Goal: Obtain resource: Download file/media

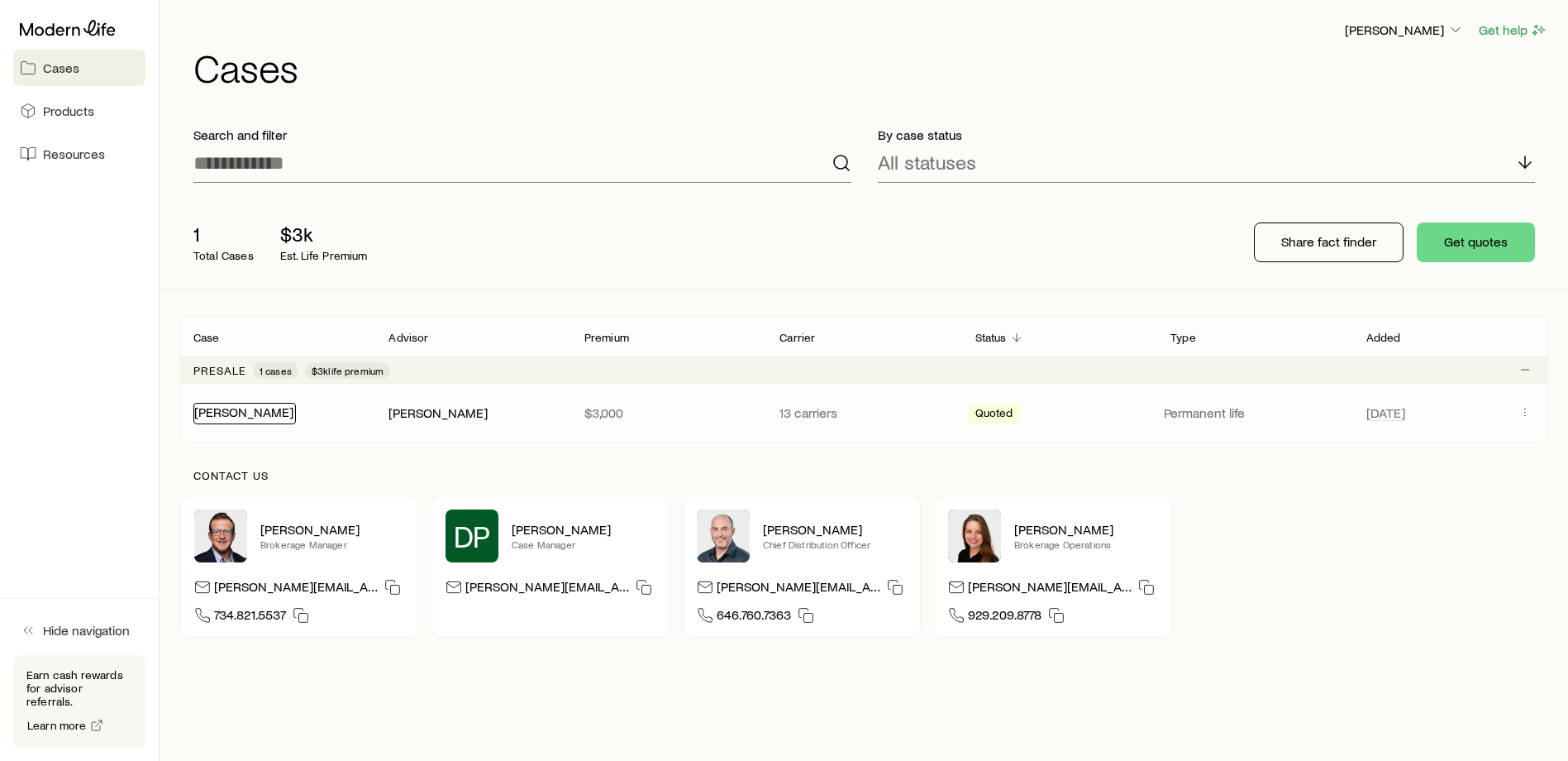
click at [241, 410] on link "[PERSON_NAME]" at bounding box center [243, 411] width 99 height 16
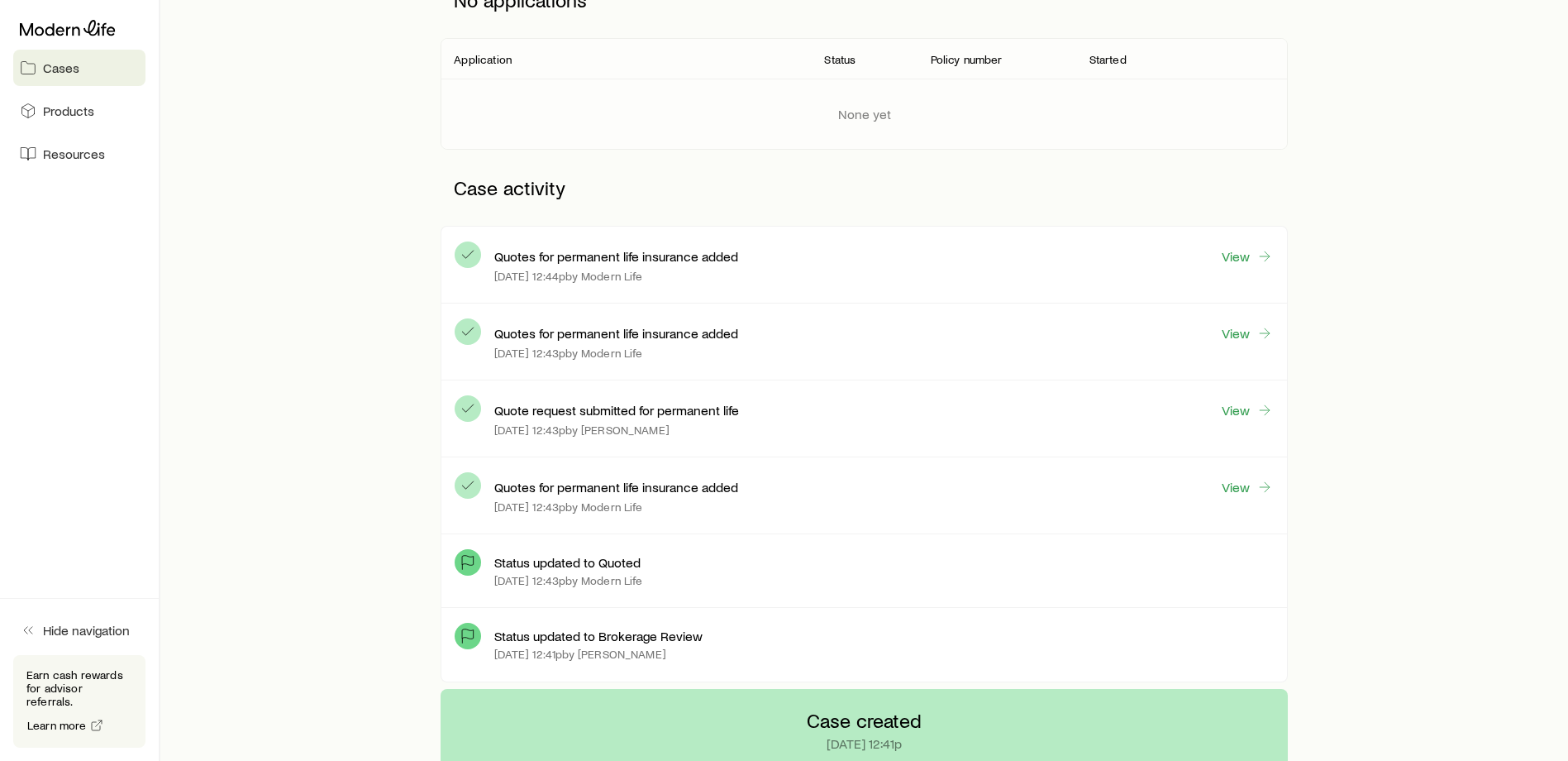
scroll to position [271, 0]
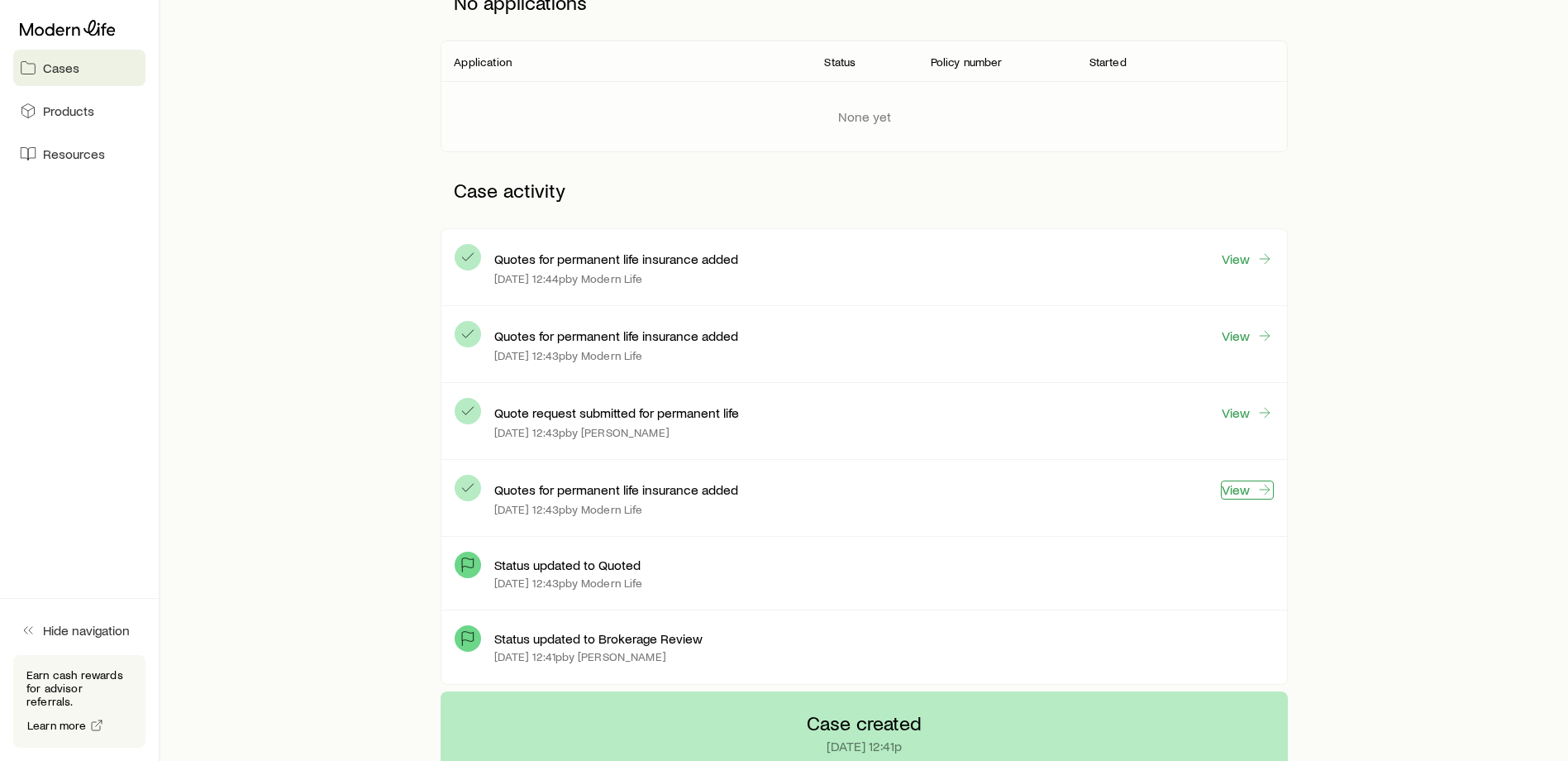
click at [1238, 485] on link "View" at bounding box center [1247, 489] width 53 height 19
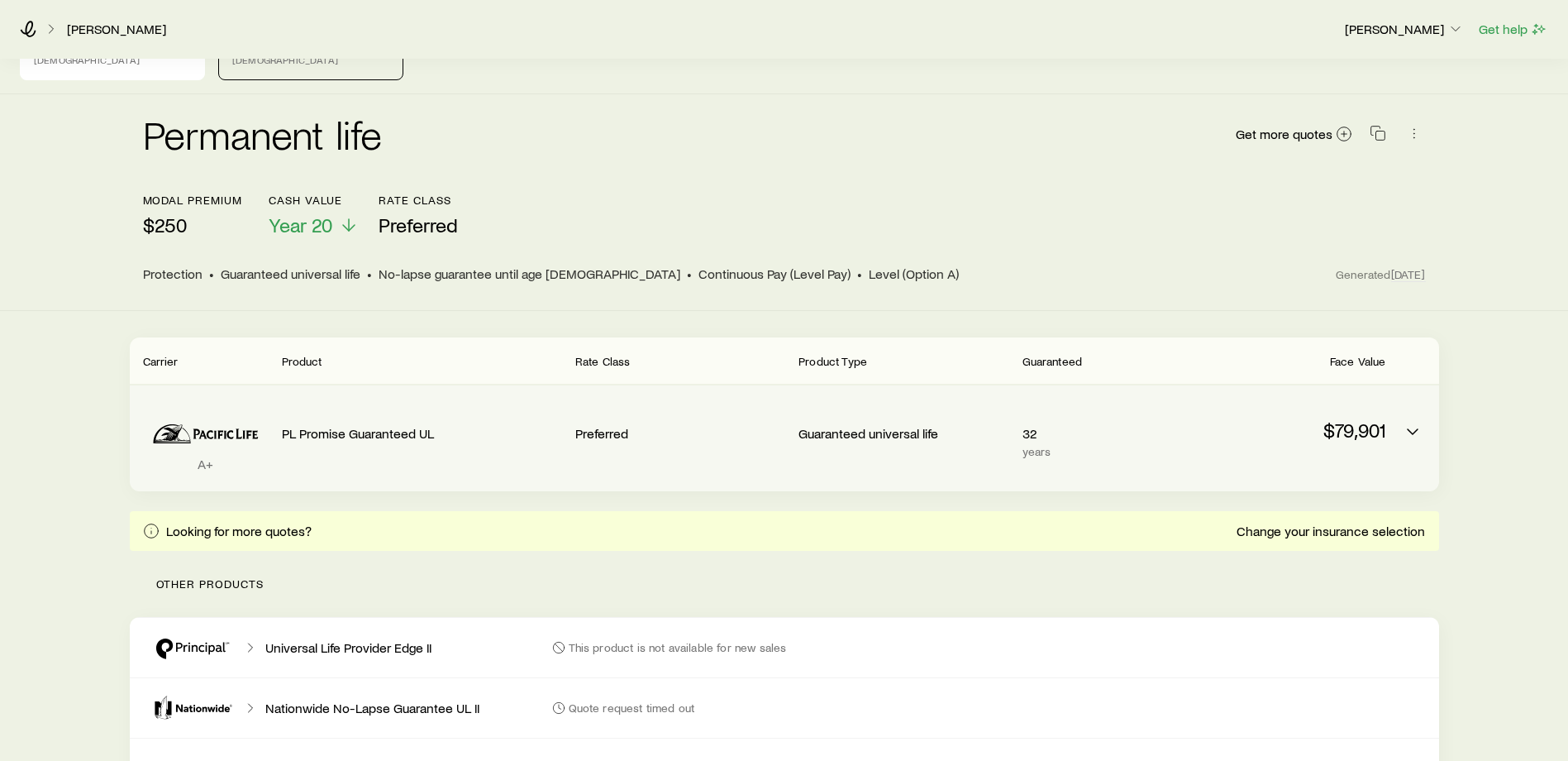
scroll to position [72, 0]
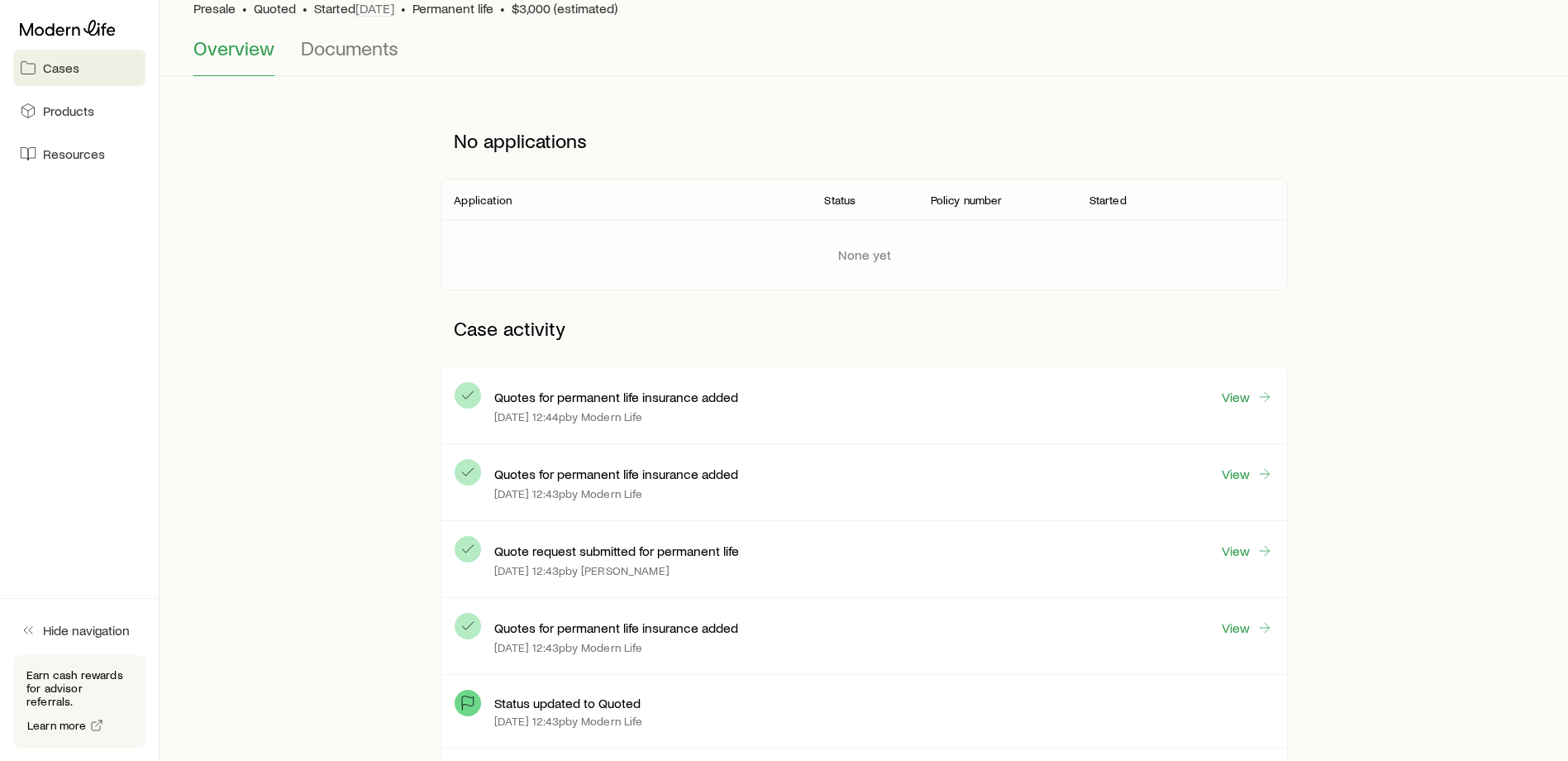
scroll to position [136, 0]
click at [1269, 548] on line at bounding box center [1264, 548] width 10 height 0
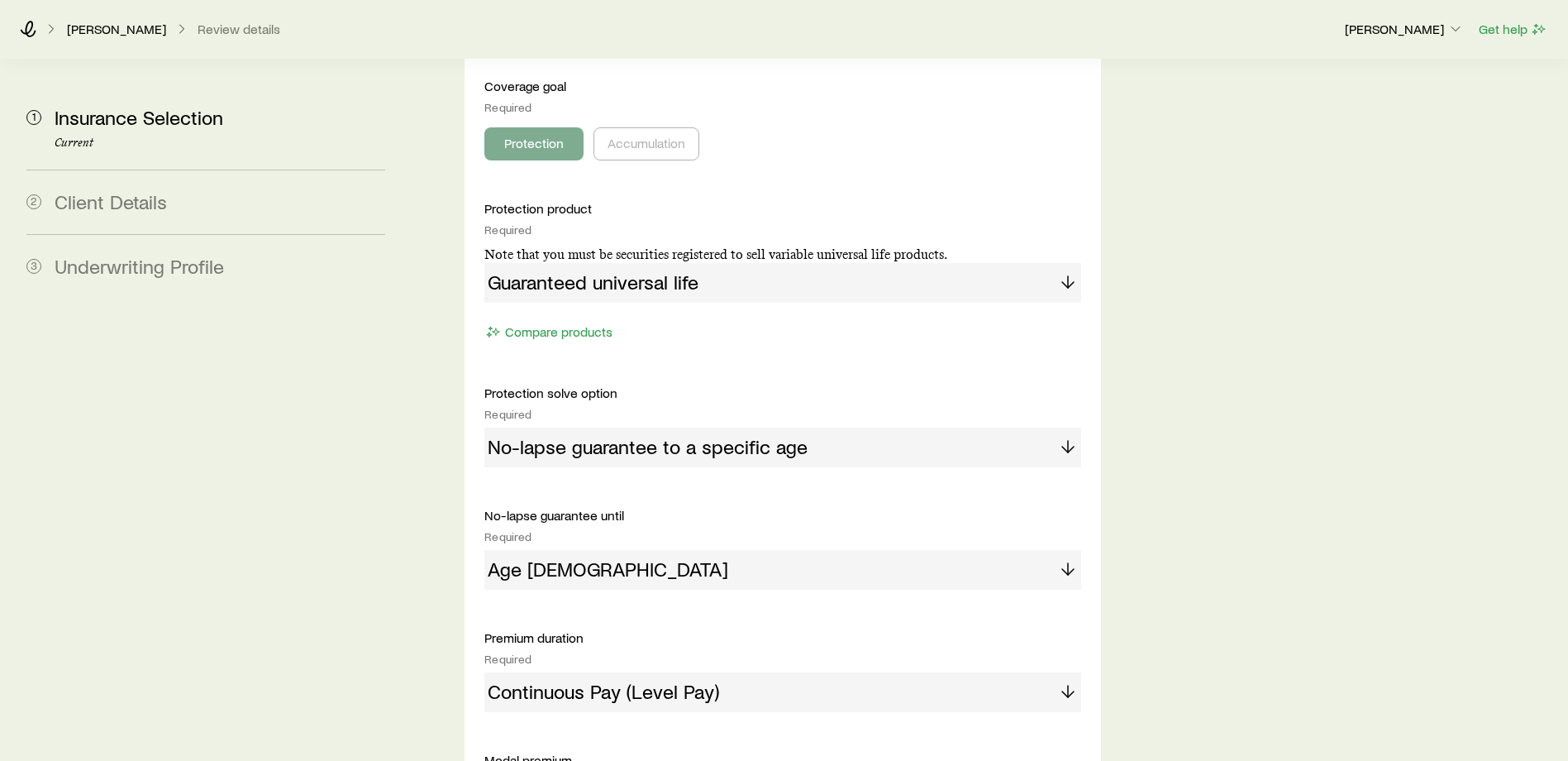
scroll to position [753, 0]
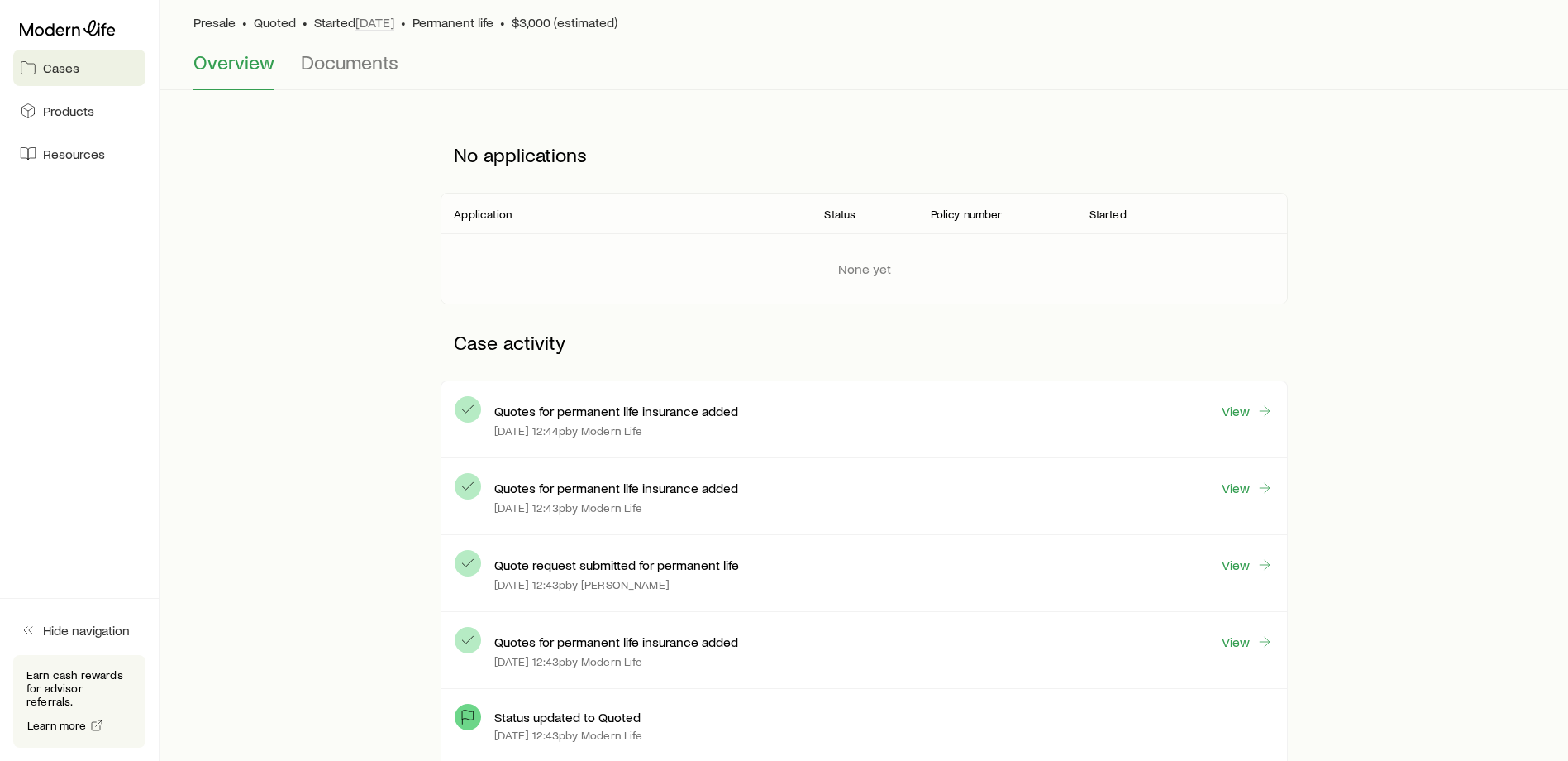
scroll to position [123, 0]
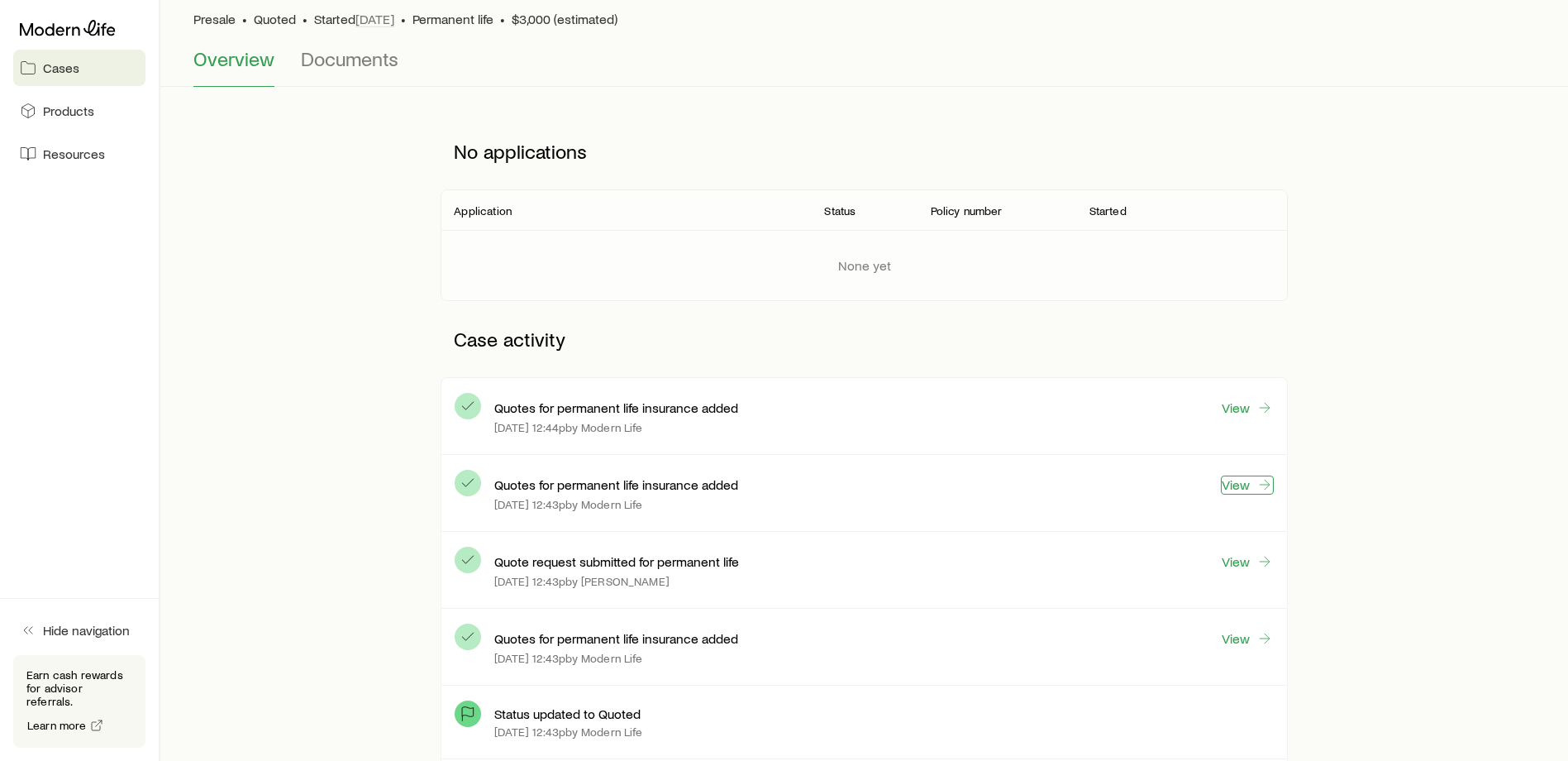
click at [1239, 479] on link "View" at bounding box center [1247, 485] width 53 height 19
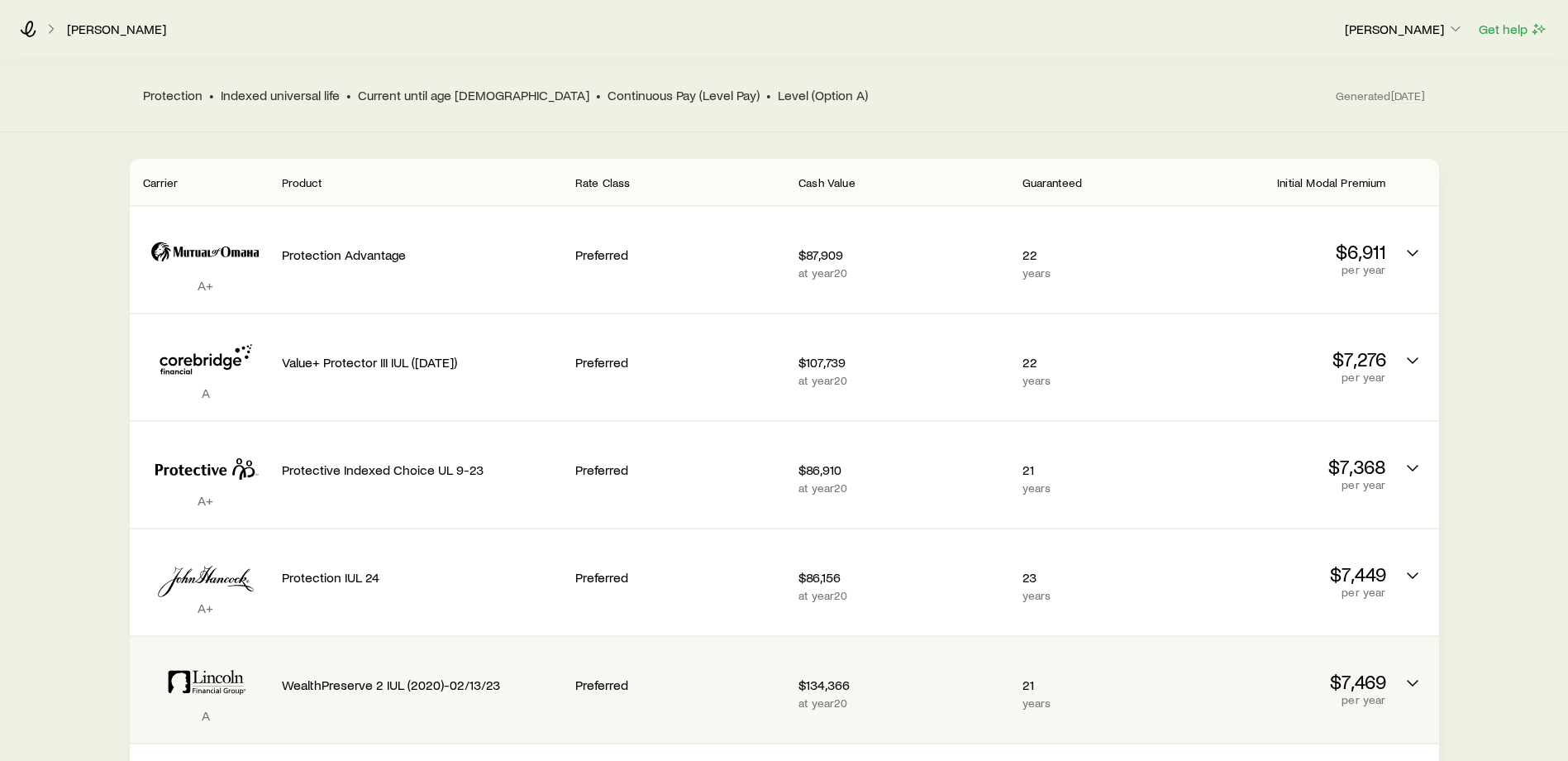
scroll to position [193, 0]
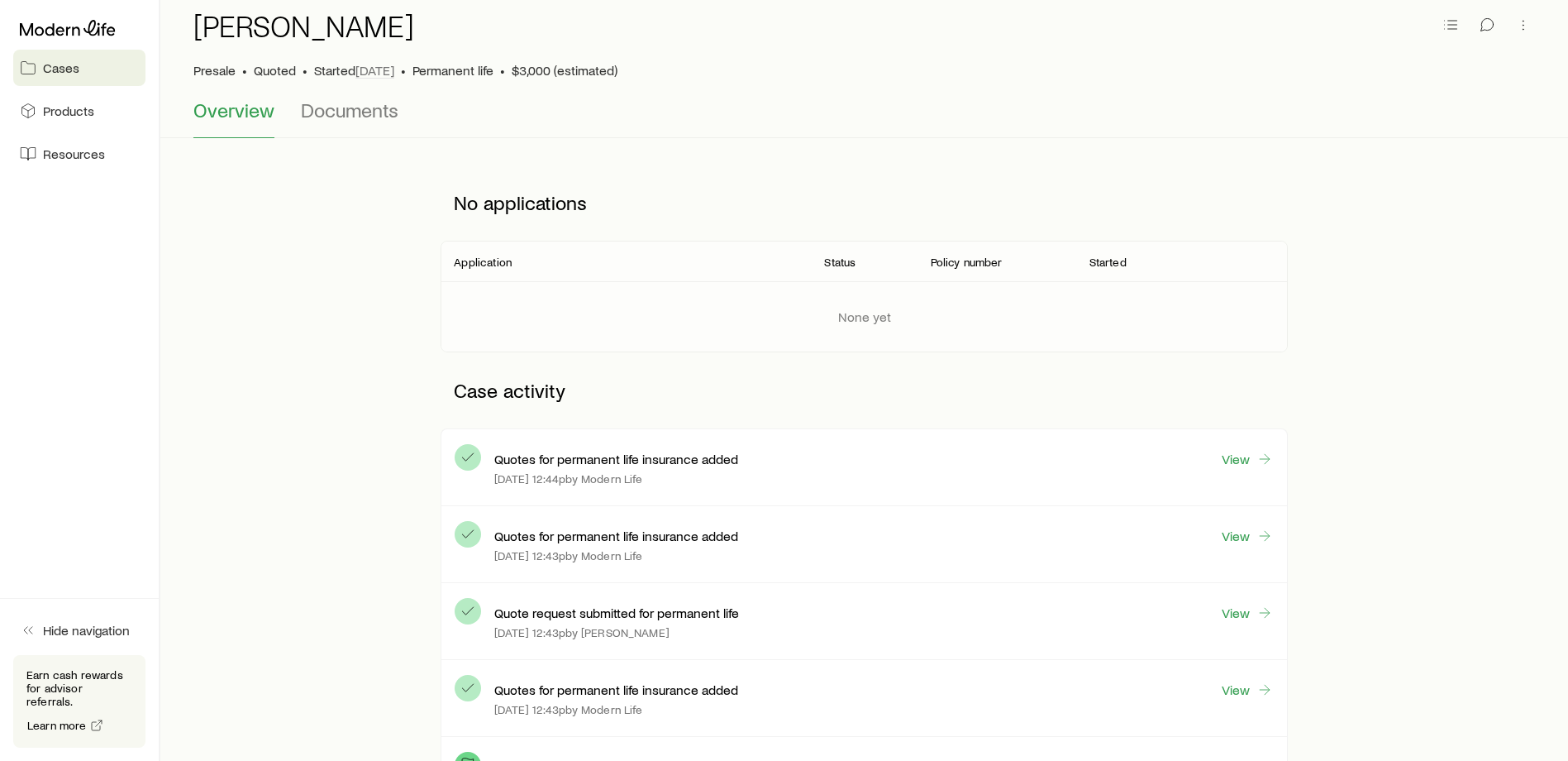
scroll to position [72, 0]
click at [1239, 459] on link "View" at bounding box center [1247, 457] width 53 height 19
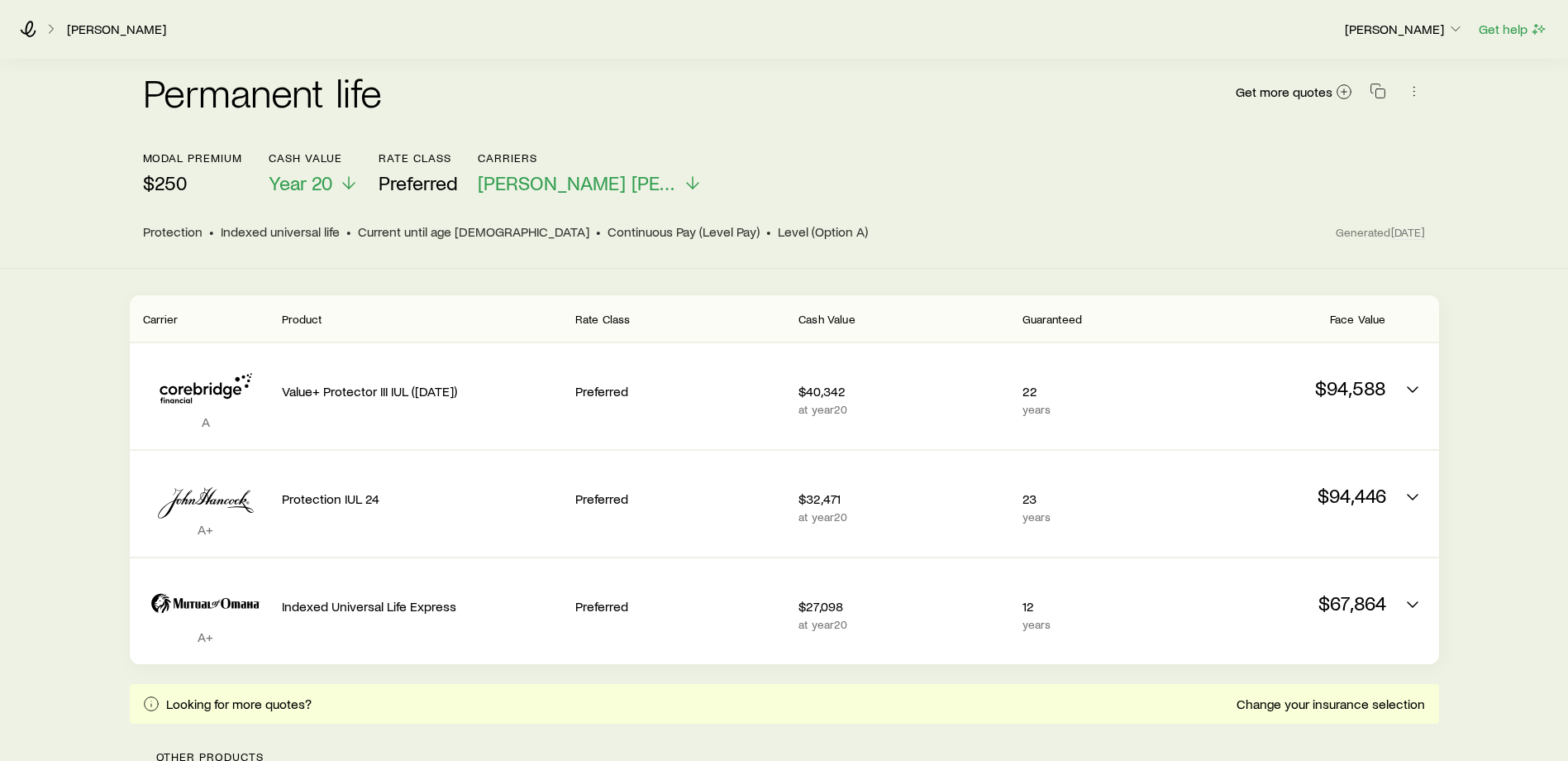
scroll to position [120, 0]
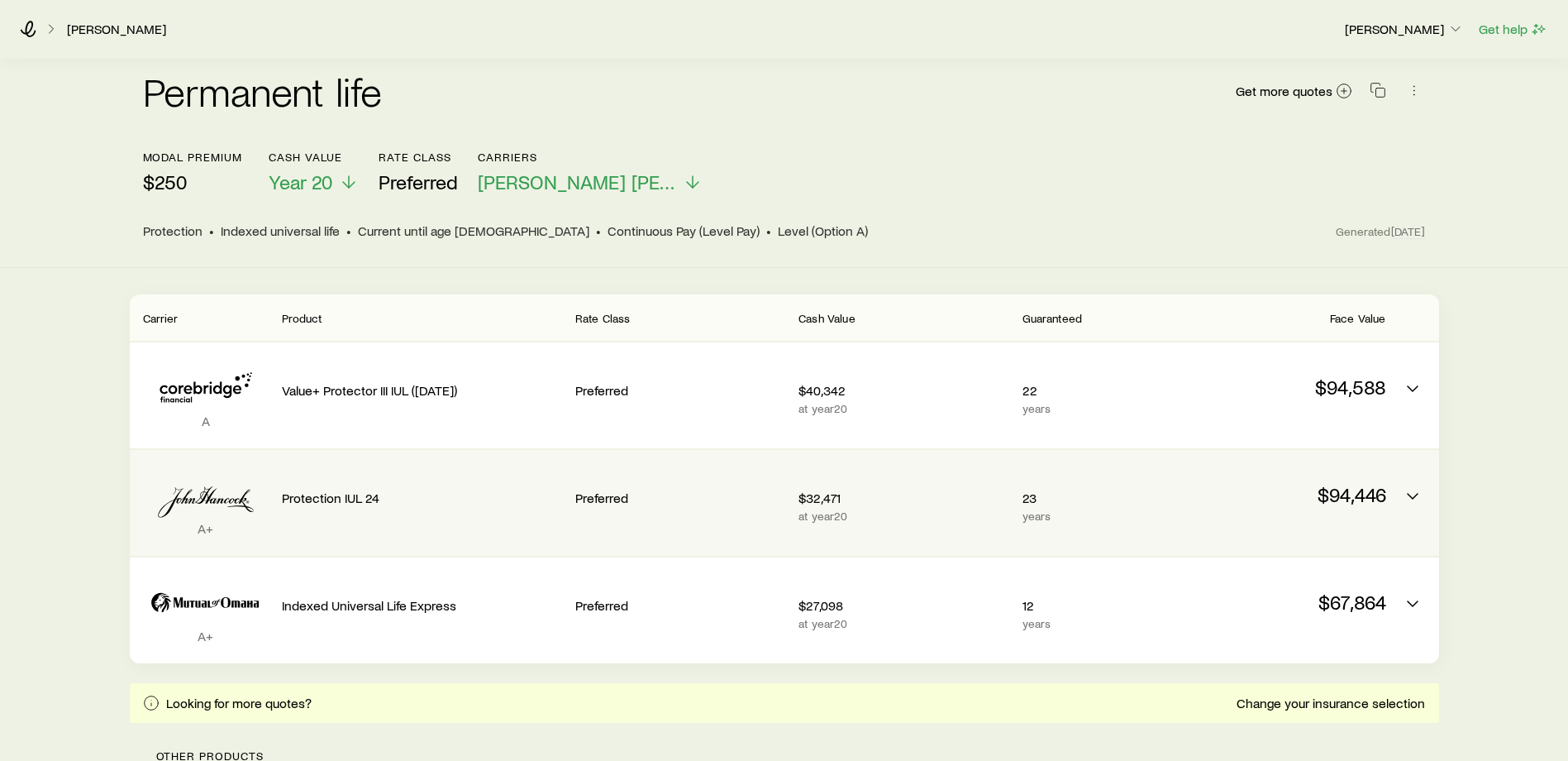
click at [1378, 483] on p "$94,446" at bounding box center [1280, 495] width 210 height 23
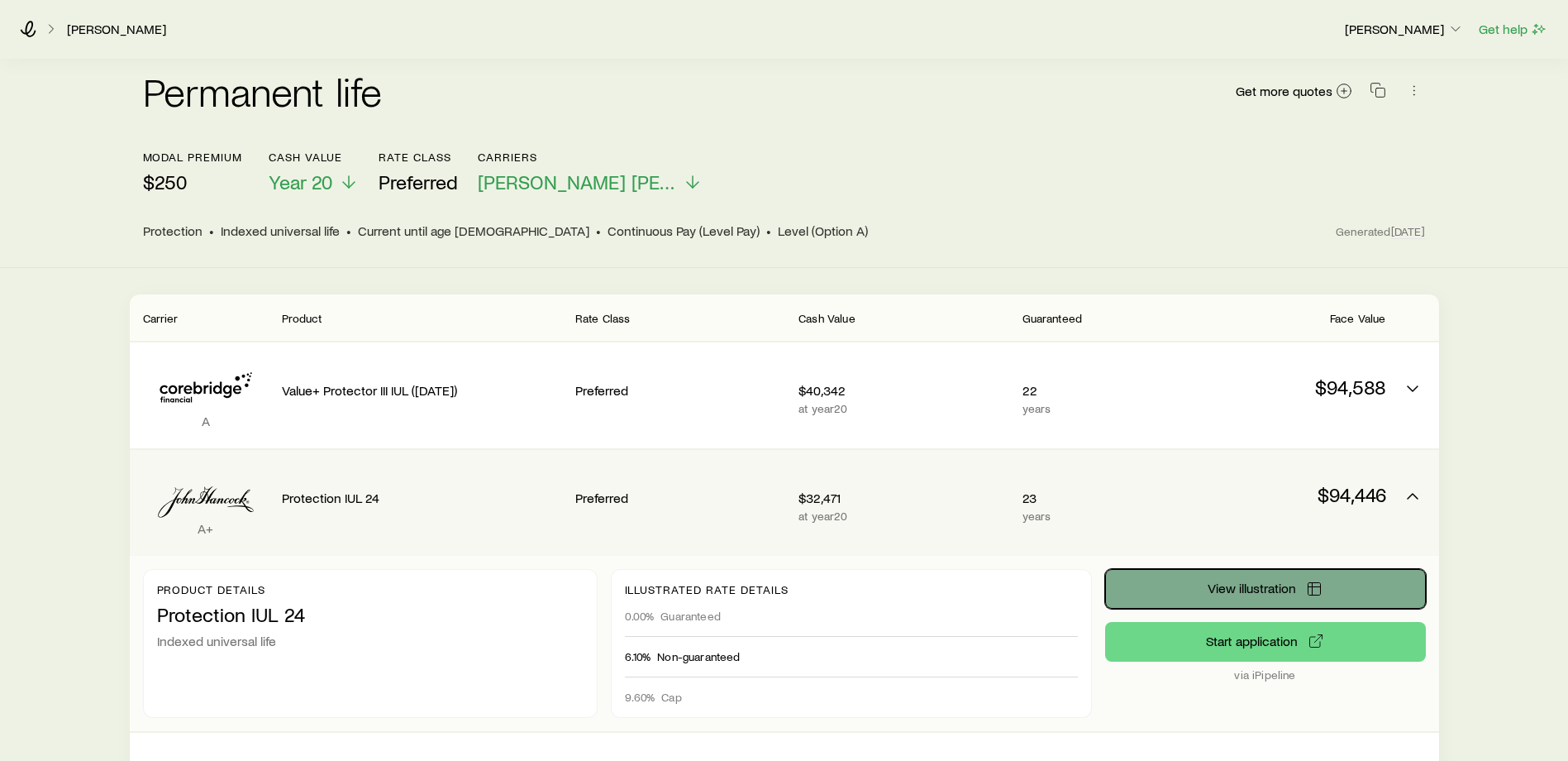
click at [1236, 587] on button "View illustration" at bounding box center [1265, 588] width 321 height 39
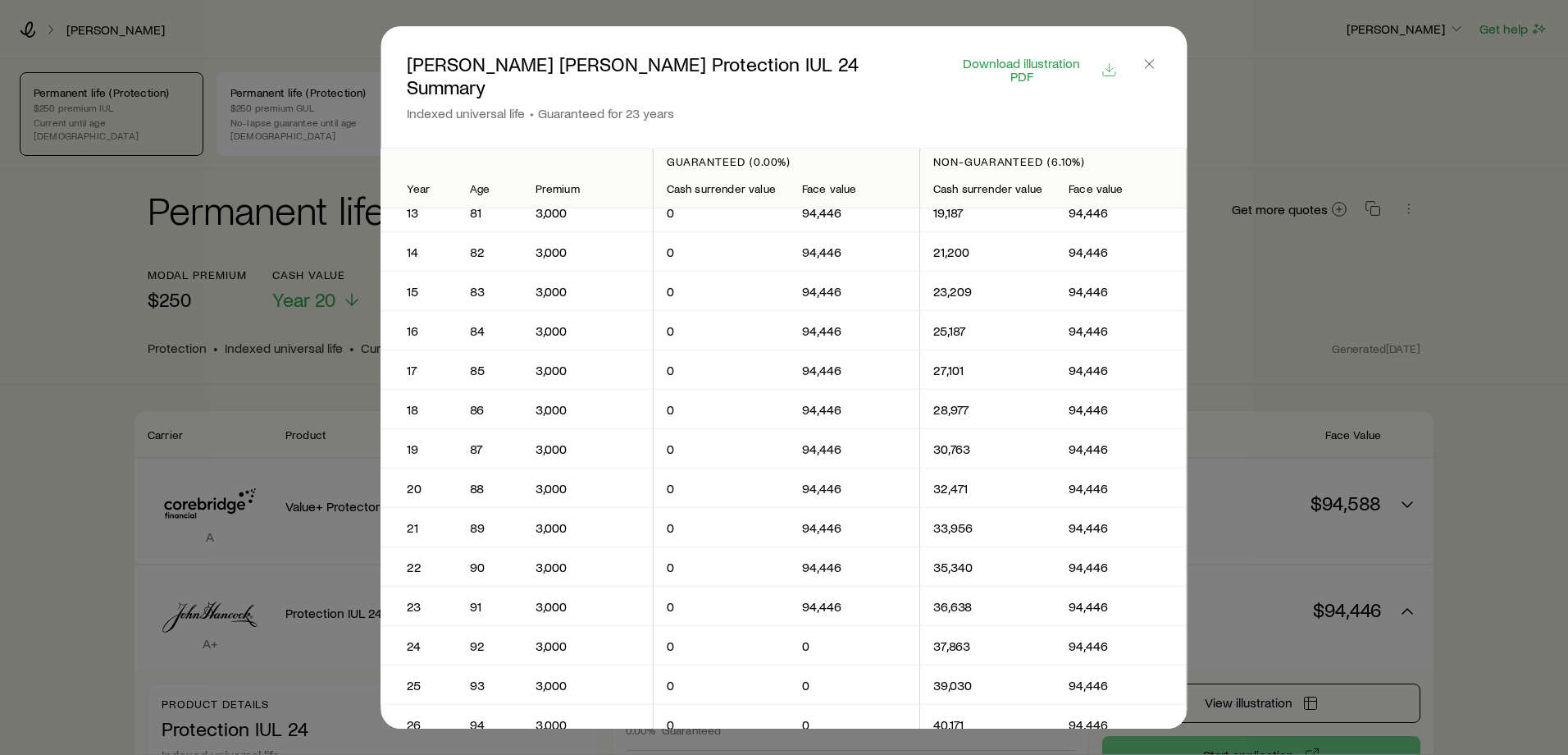
scroll to position [475, 0]
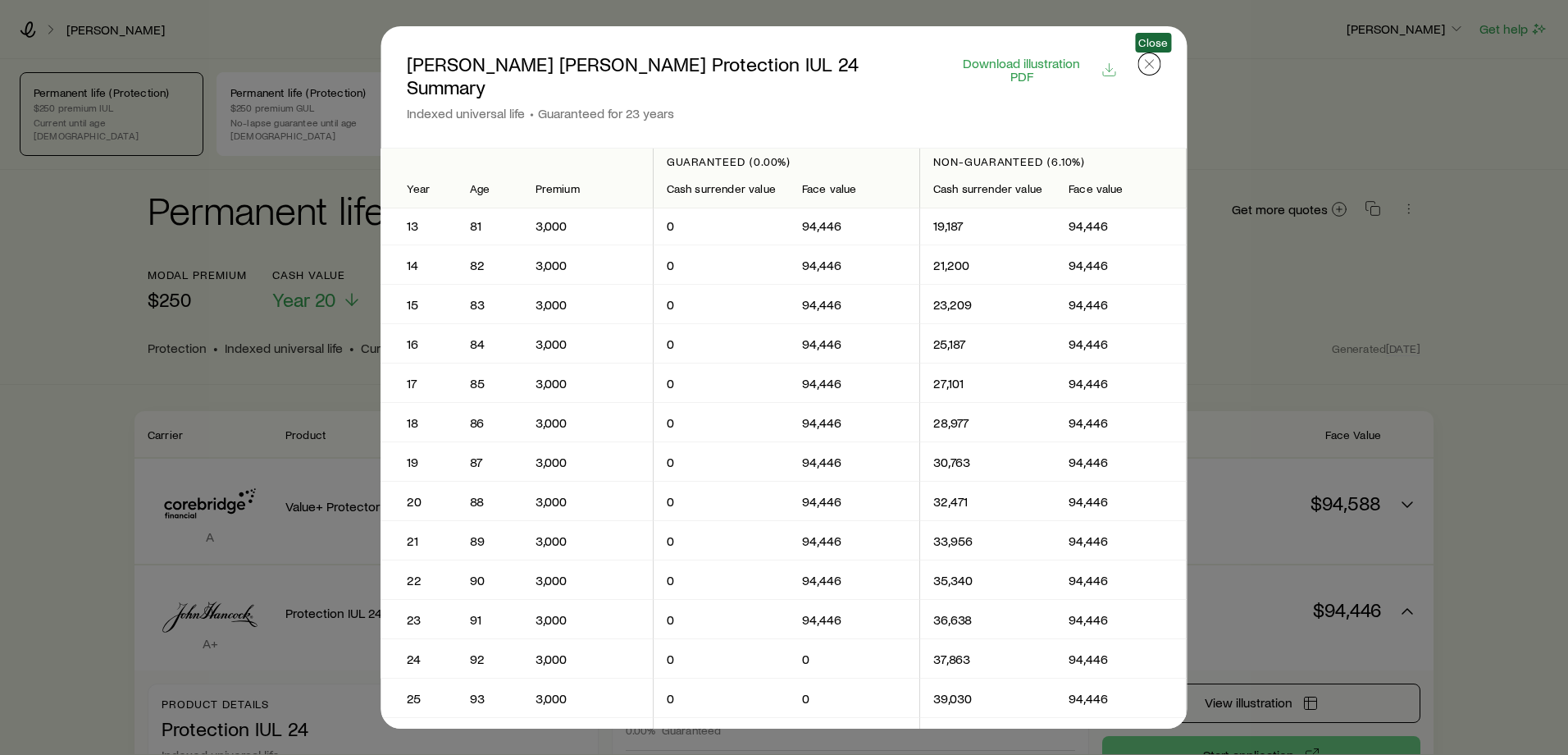
click at [1149, 67] on icon "button" at bounding box center [1149, 64] width 16 height 16
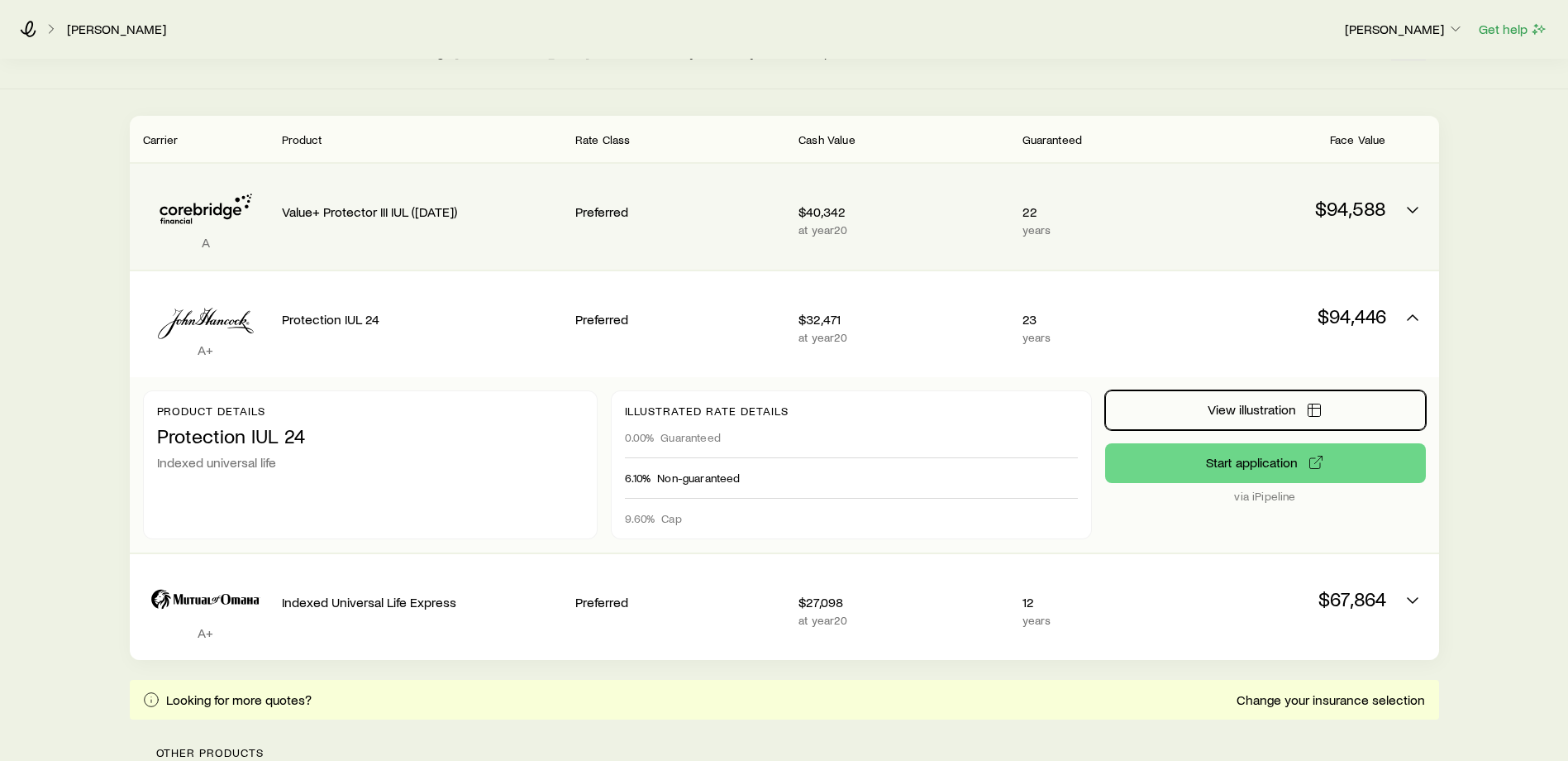
scroll to position [300, 0]
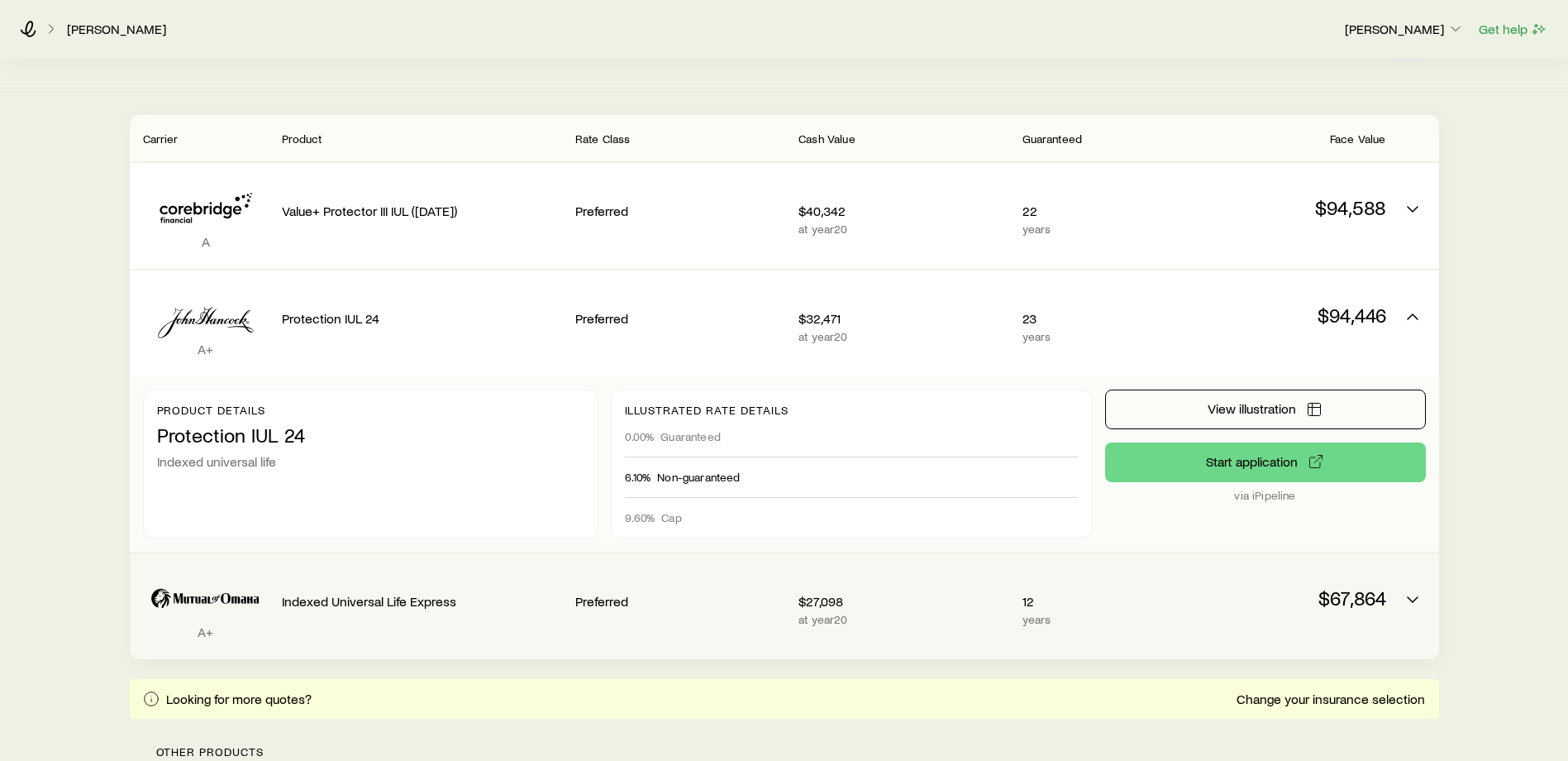
click at [1348, 587] on p "$67,864" at bounding box center [1280, 598] width 210 height 23
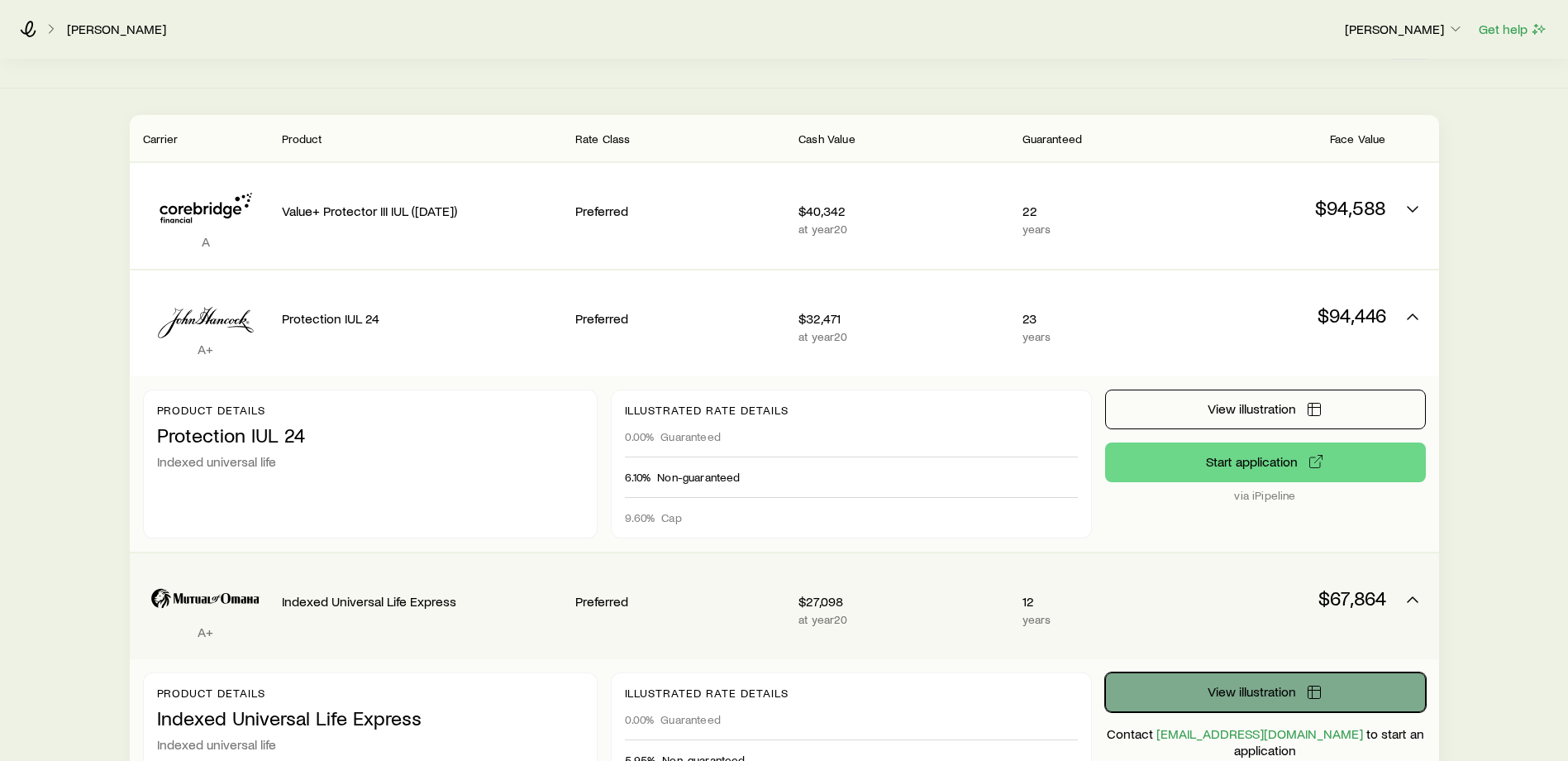
click at [1217, 685] on span "View illustration" at bounding box center [1252, 691] width 89 height 13
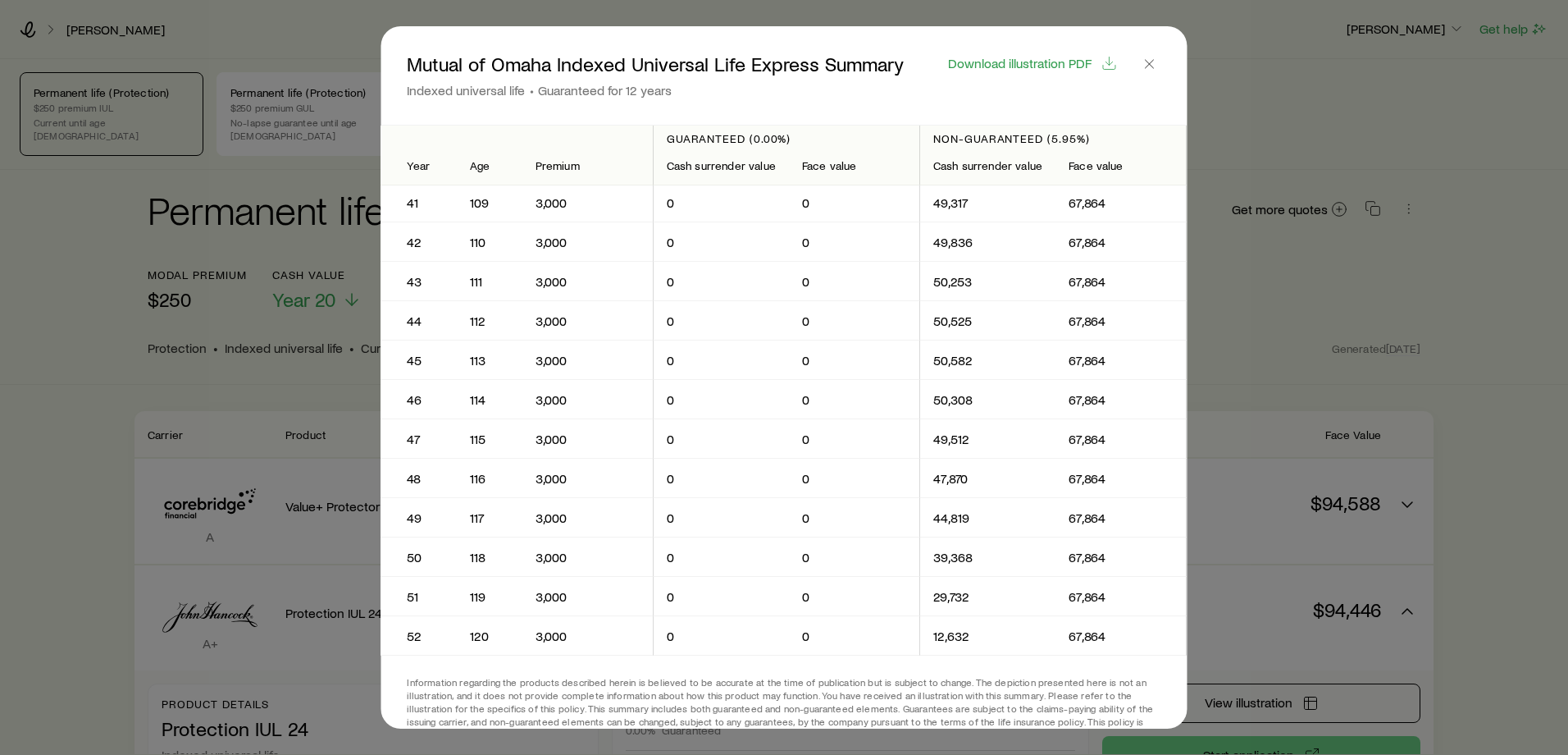
scroll to position [1555, 0]
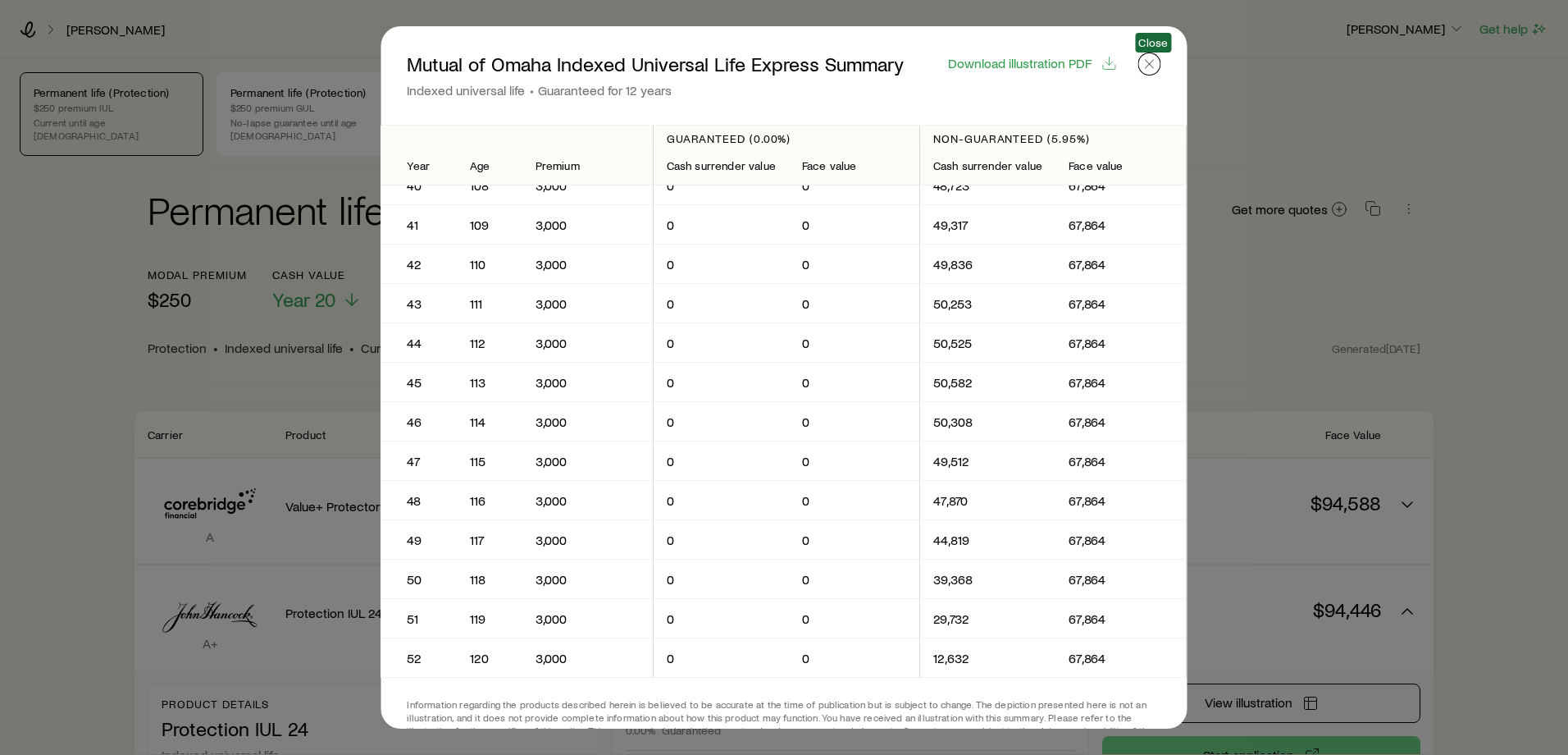
click at [1157, 62] on icon "button" at bounding box center [1149, 64] width 16 height 16
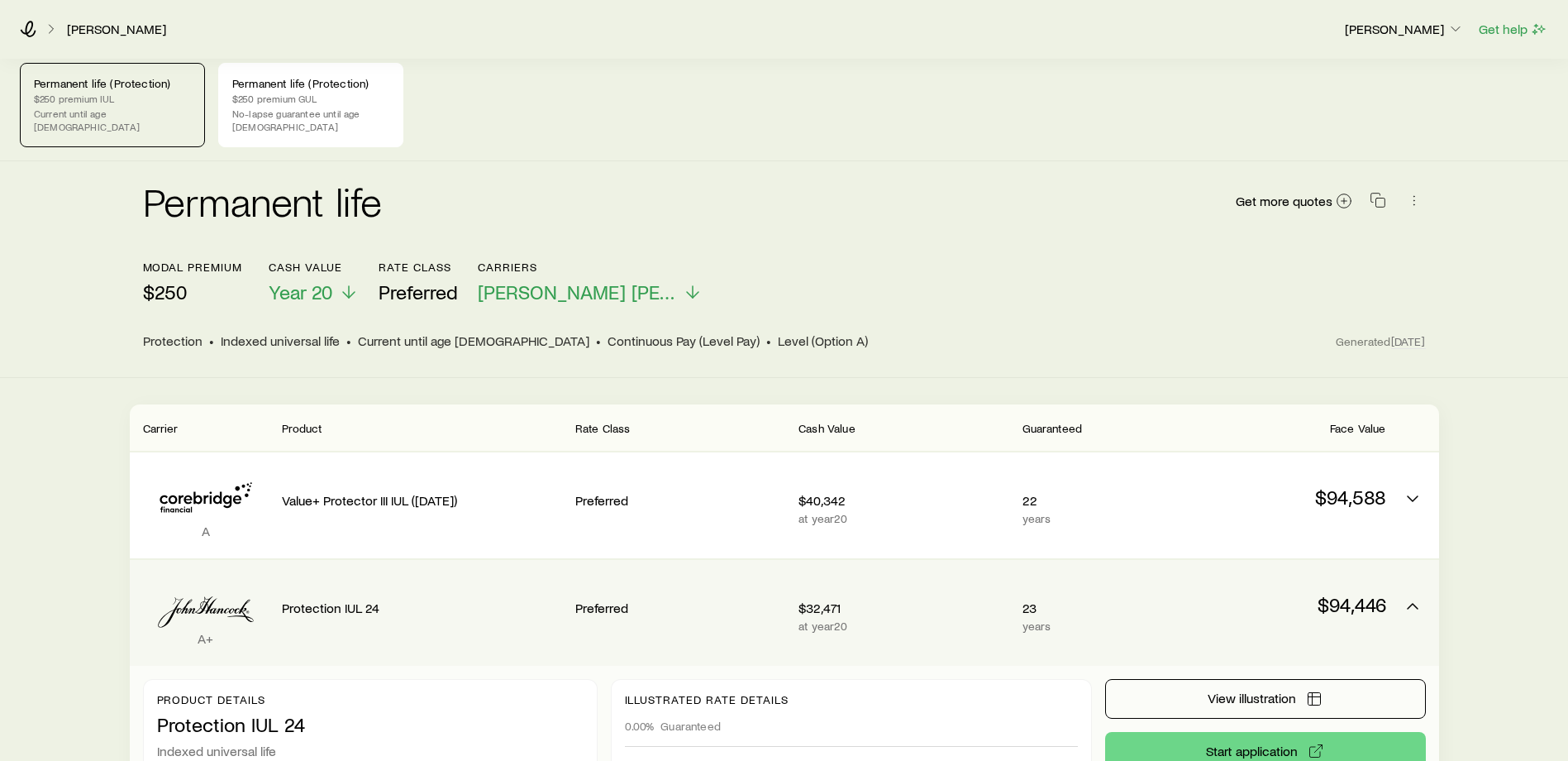
scroll to position [0, 0]
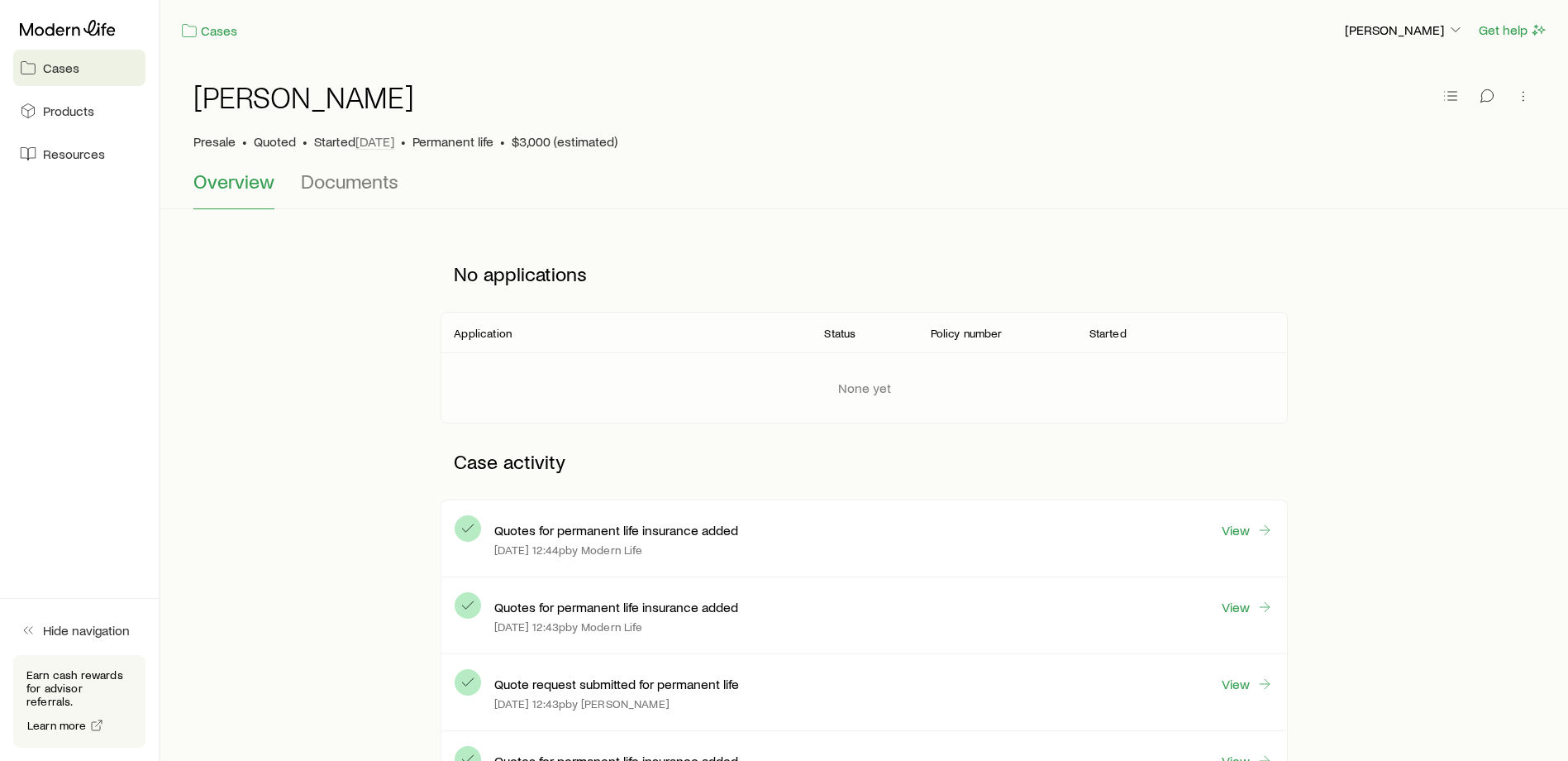
scroll to position [108, 0]
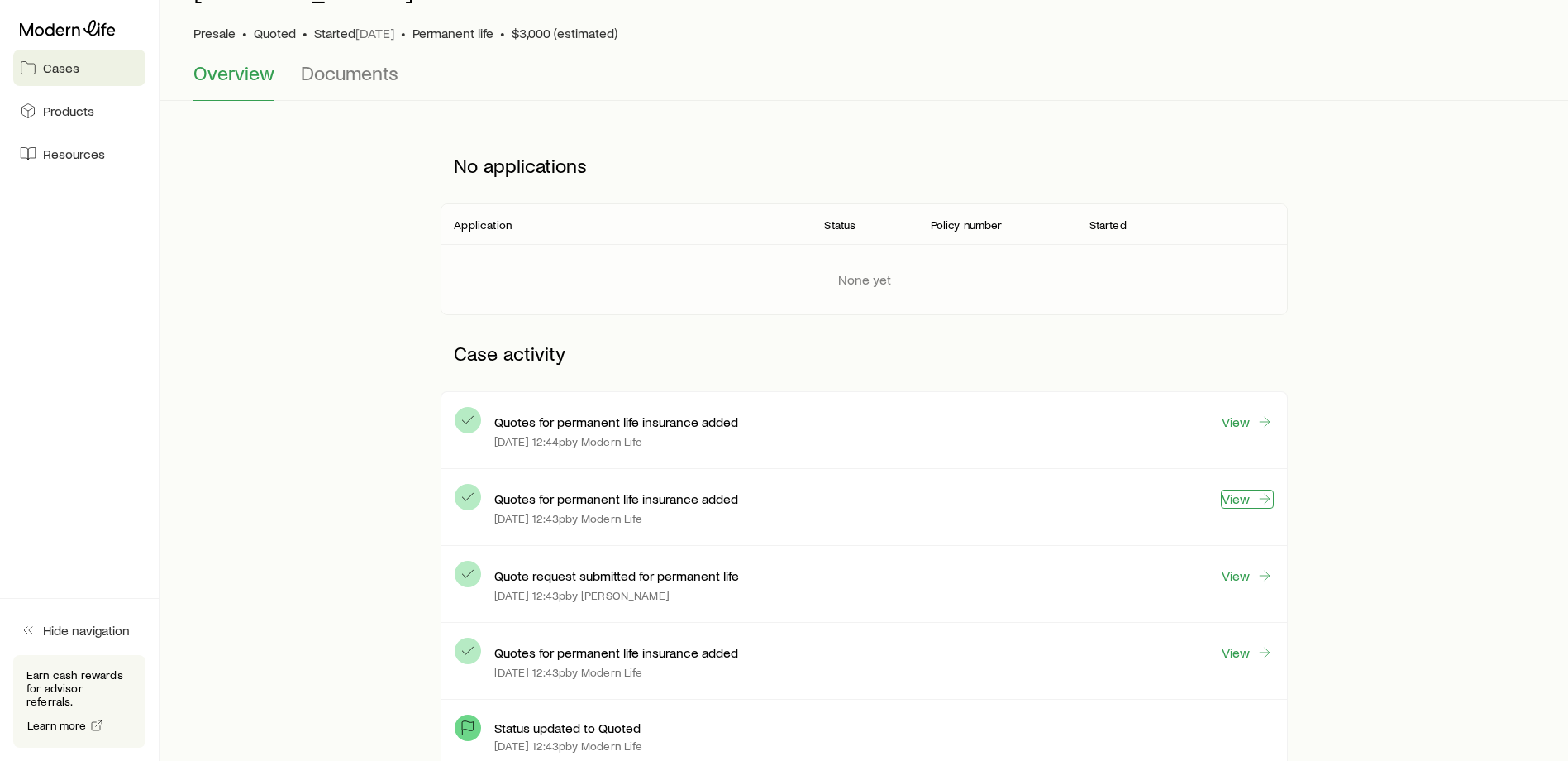
click at [1257, 502] on icon at bounding box center [1265, 498] width 16 height 16
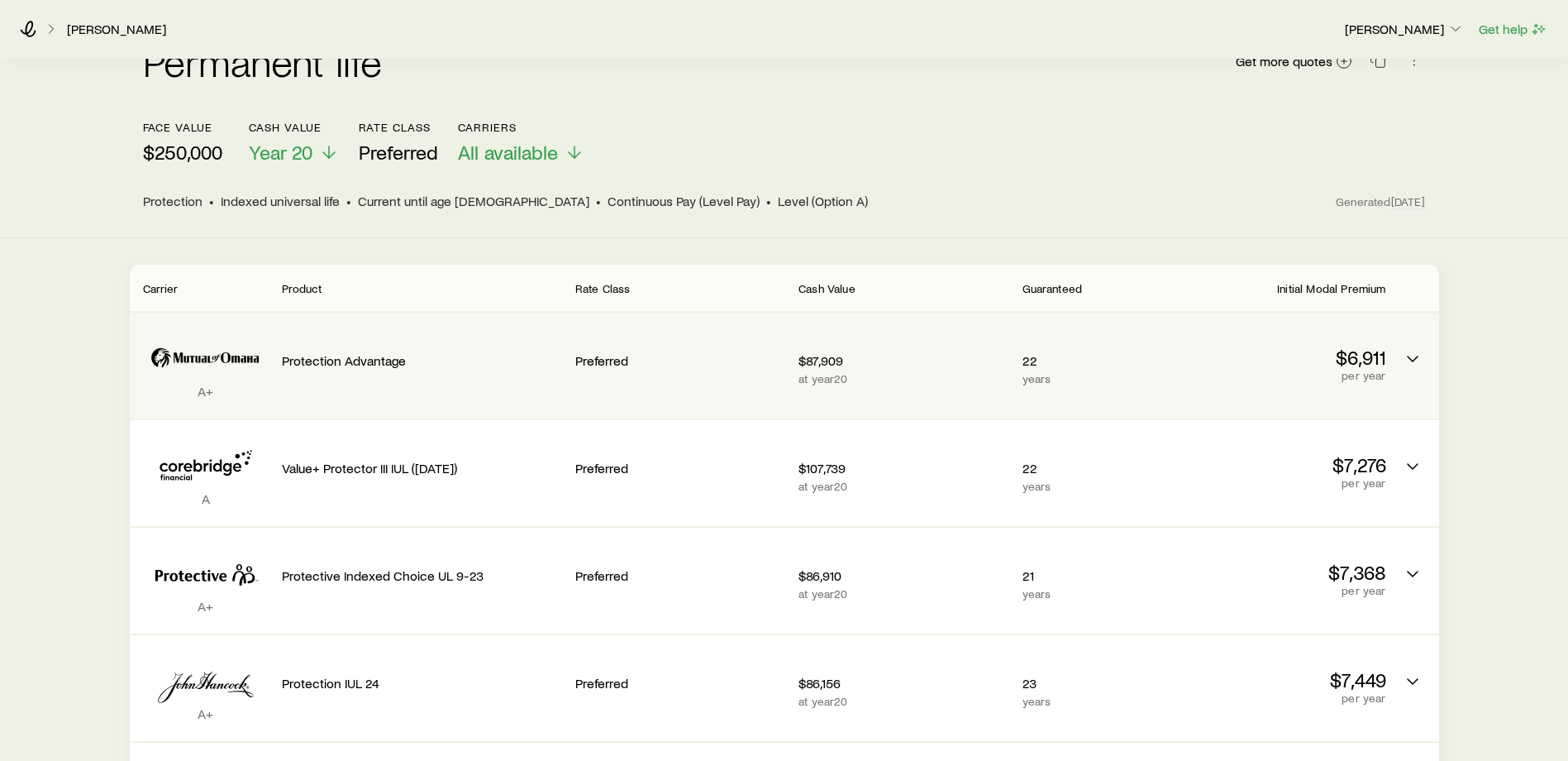
scroll to position [189, 0]
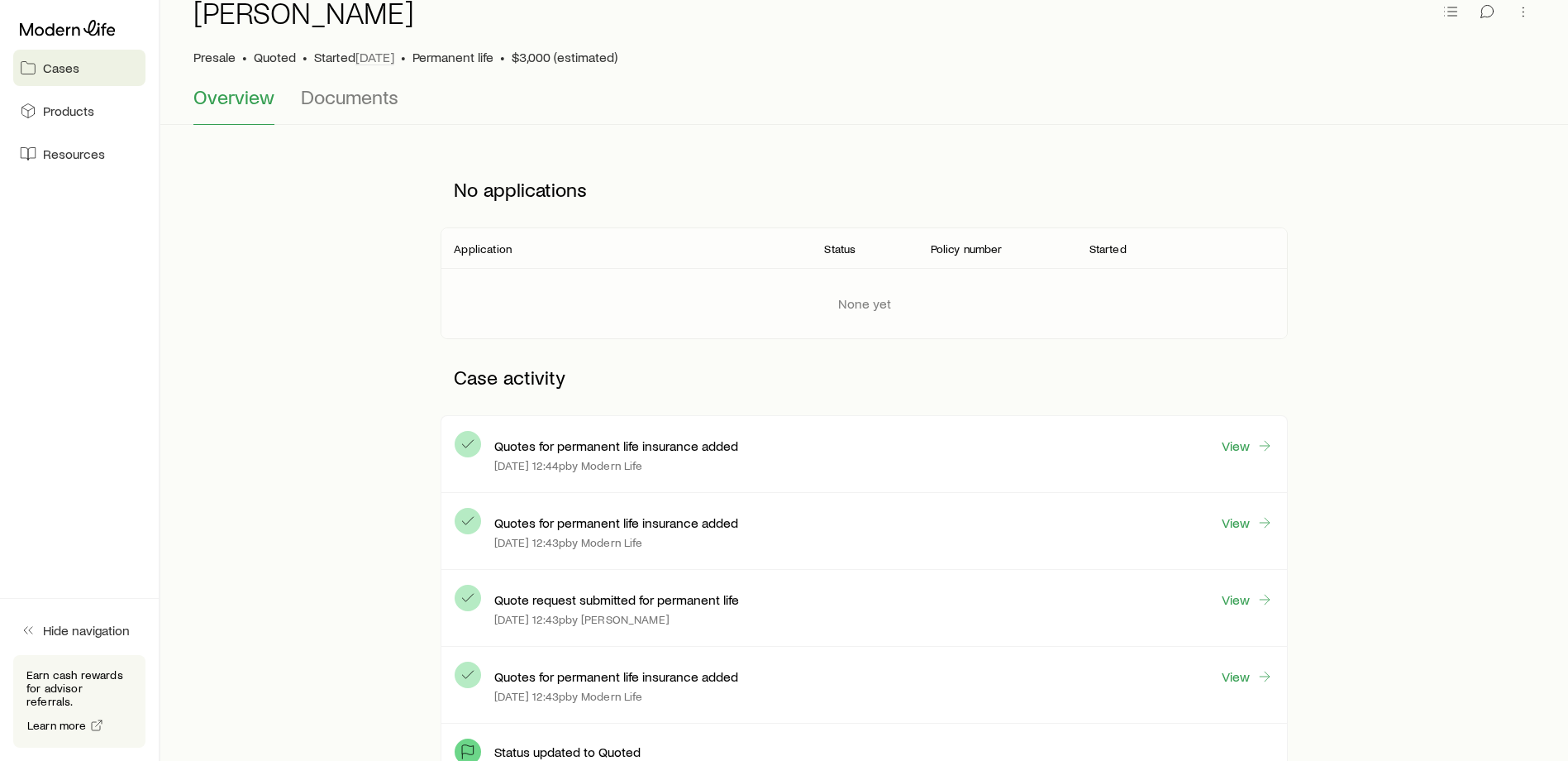
scroll to position [190, 0]
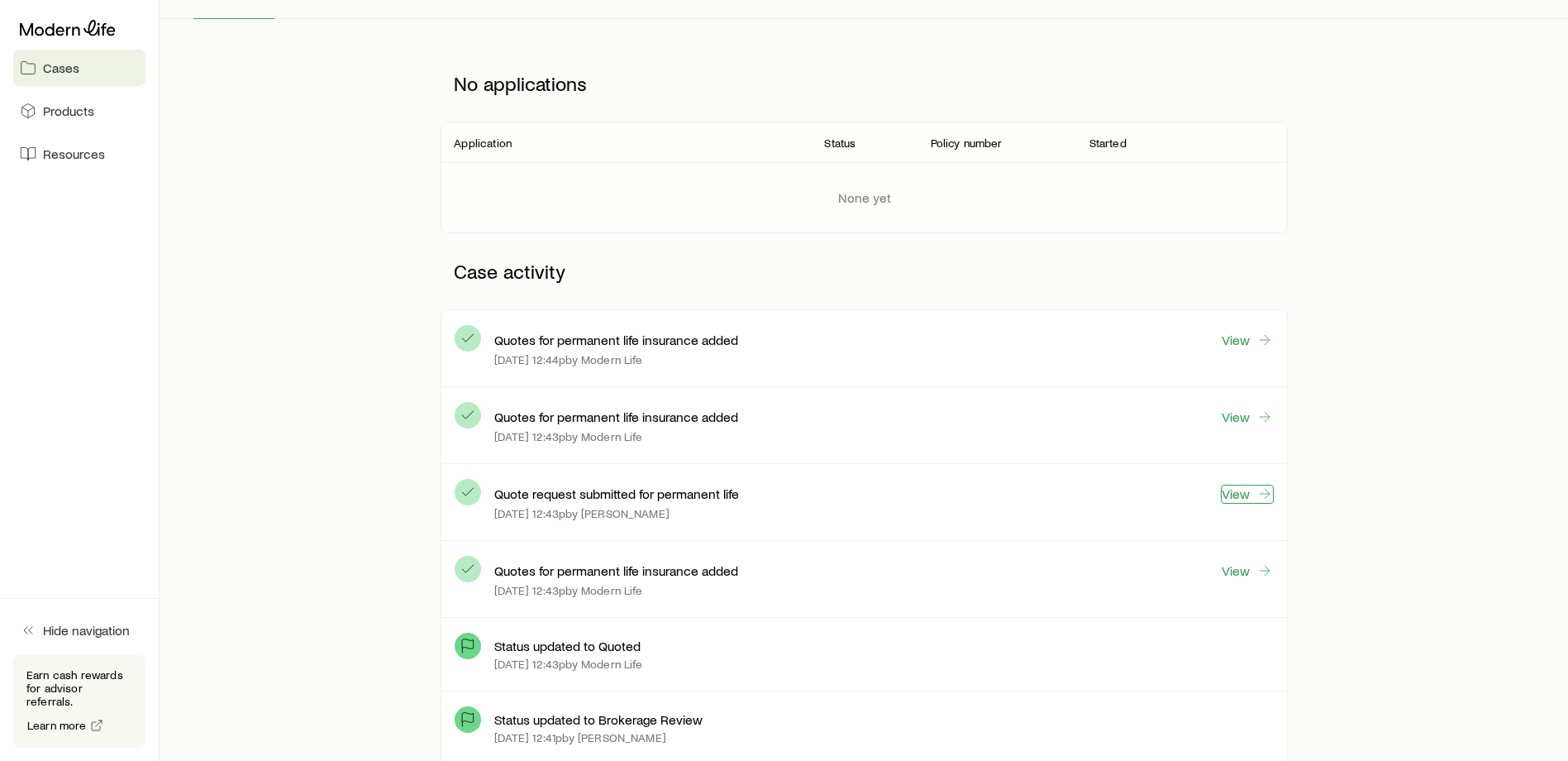
click at [1248, 497] on link "View" at bounding box center [1247, 494] width 53 height 19
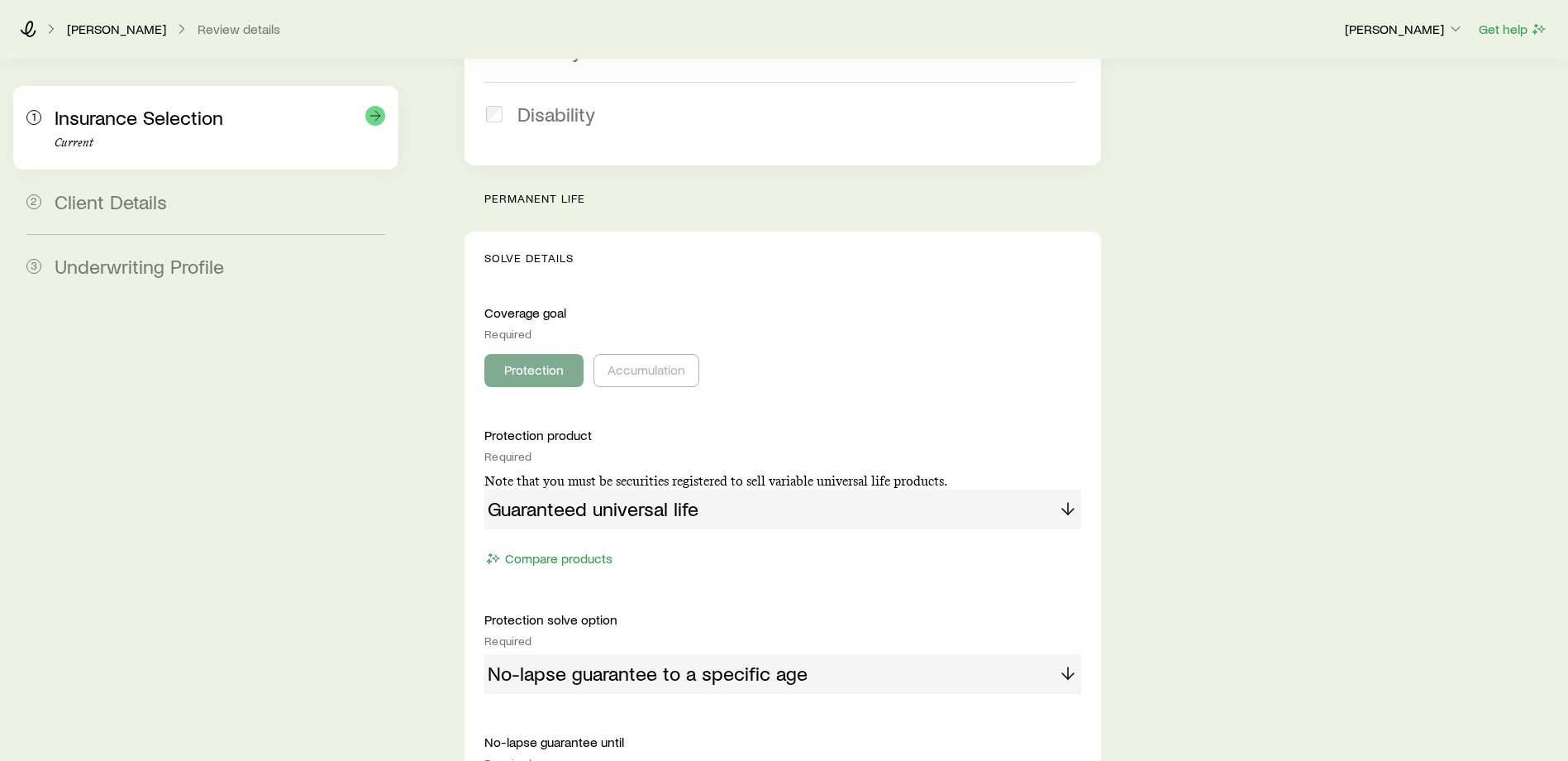
scroll to position [554, 0]
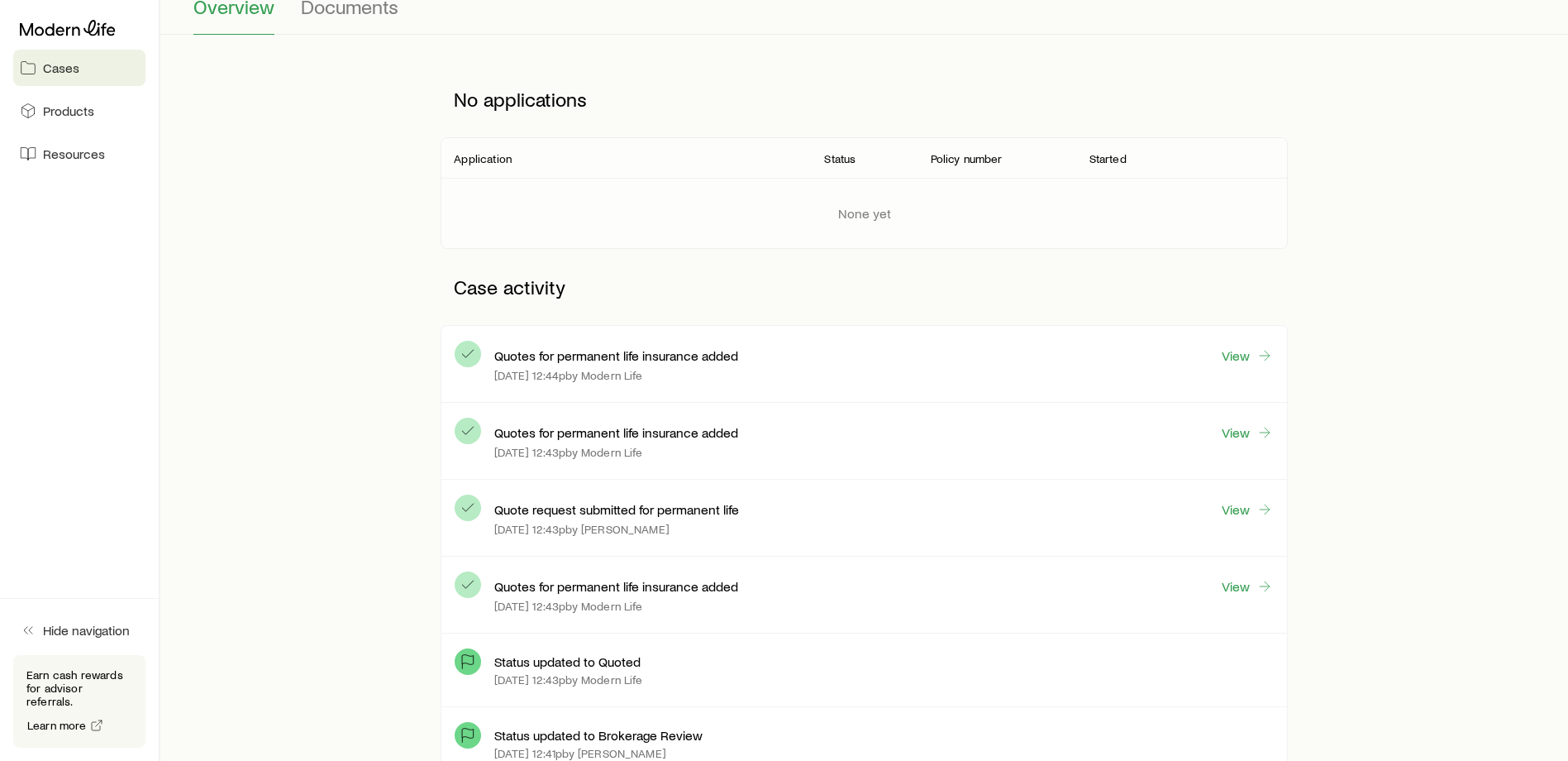
scroll to position [175, 0]
click at [1237, 583] on link "View" at bounding box center [1247, 586] width 53 height 19
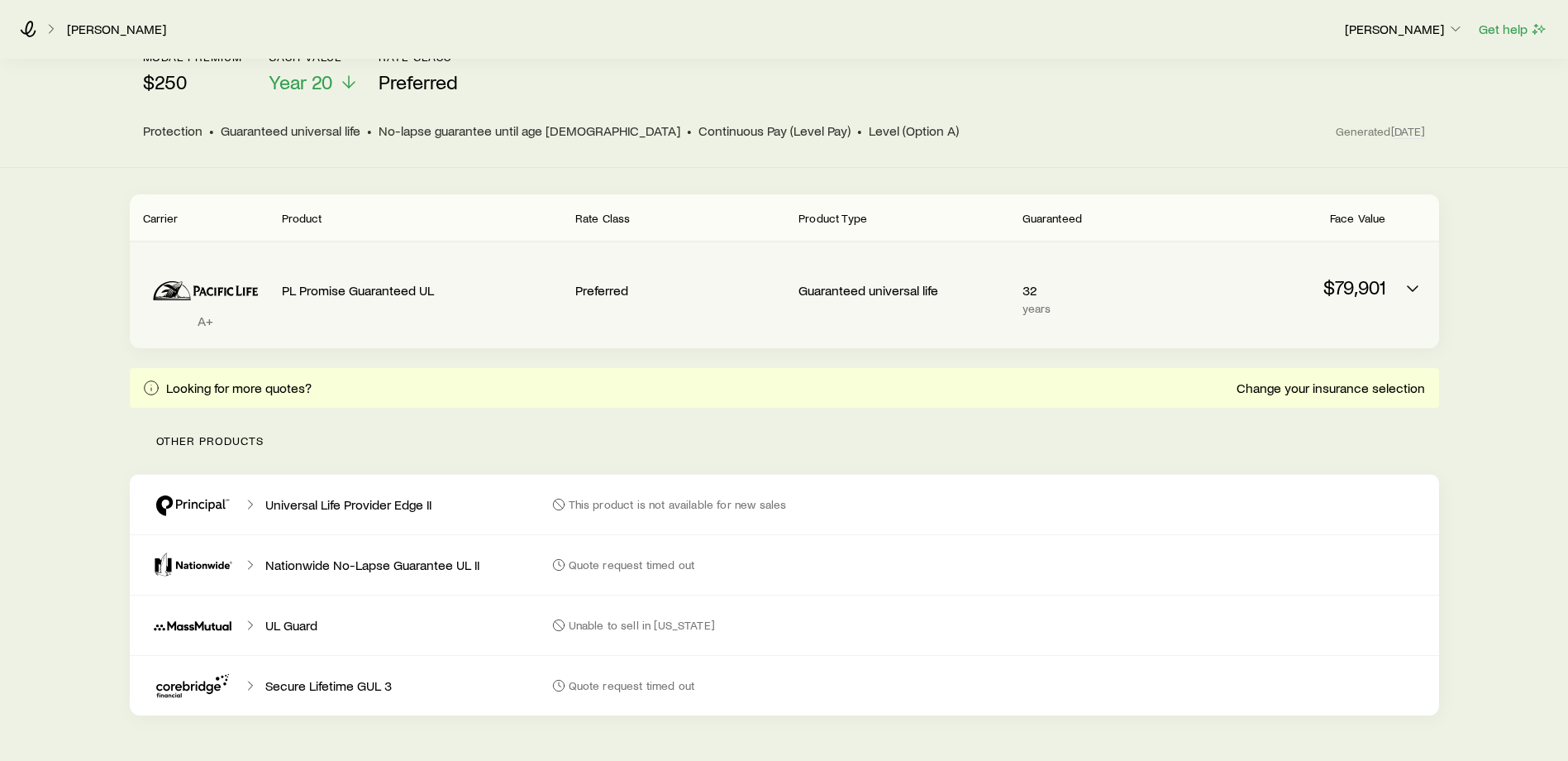
scroll to position [219, 0]
click at [1406, 280] on icon "Permanent quotes" at bounding box center [1412, 290] width 20 height 20
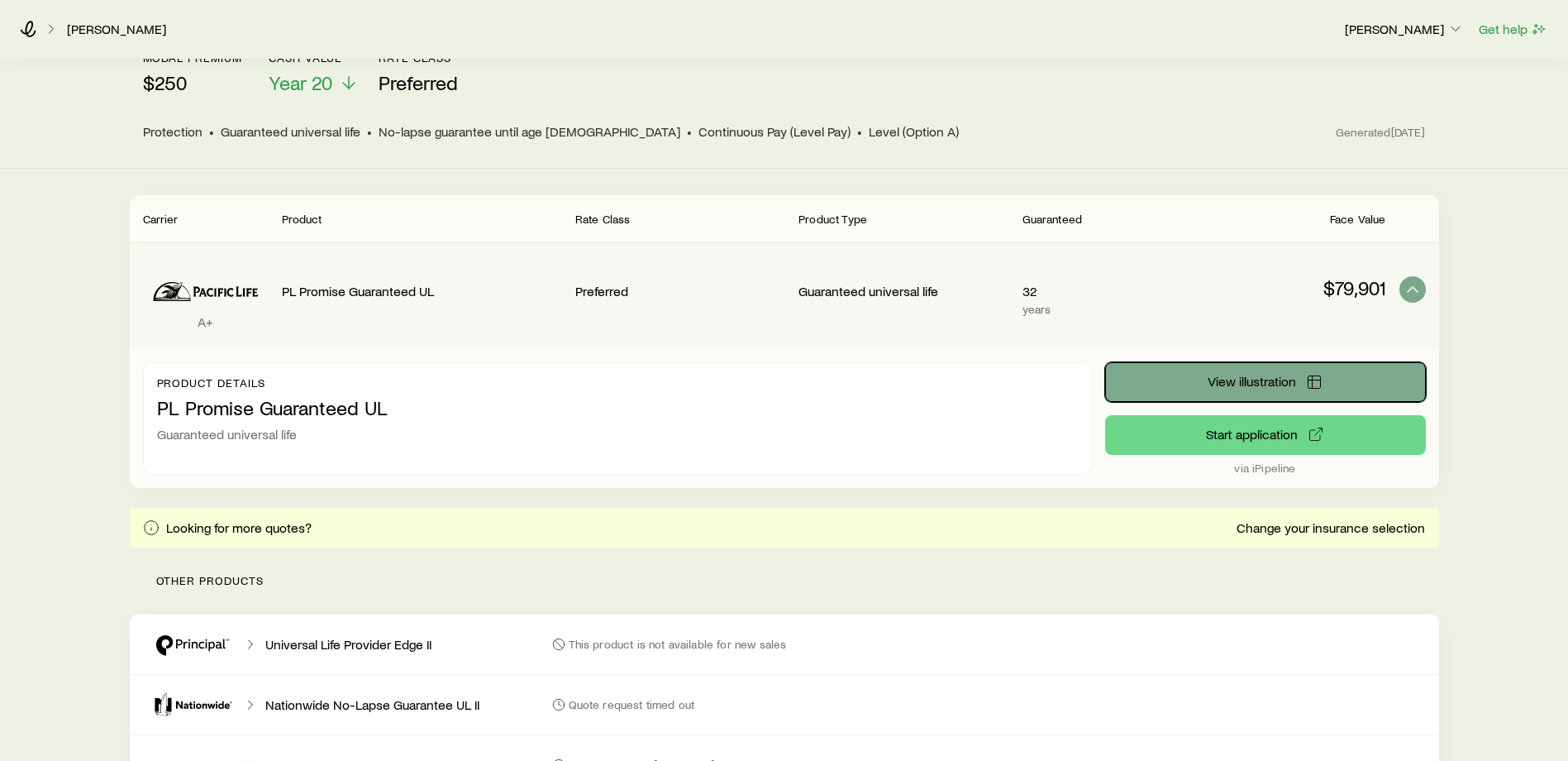
click at [1256, 375] on span "View illustration" at bounding box center [1252, 381] width 89 height 13
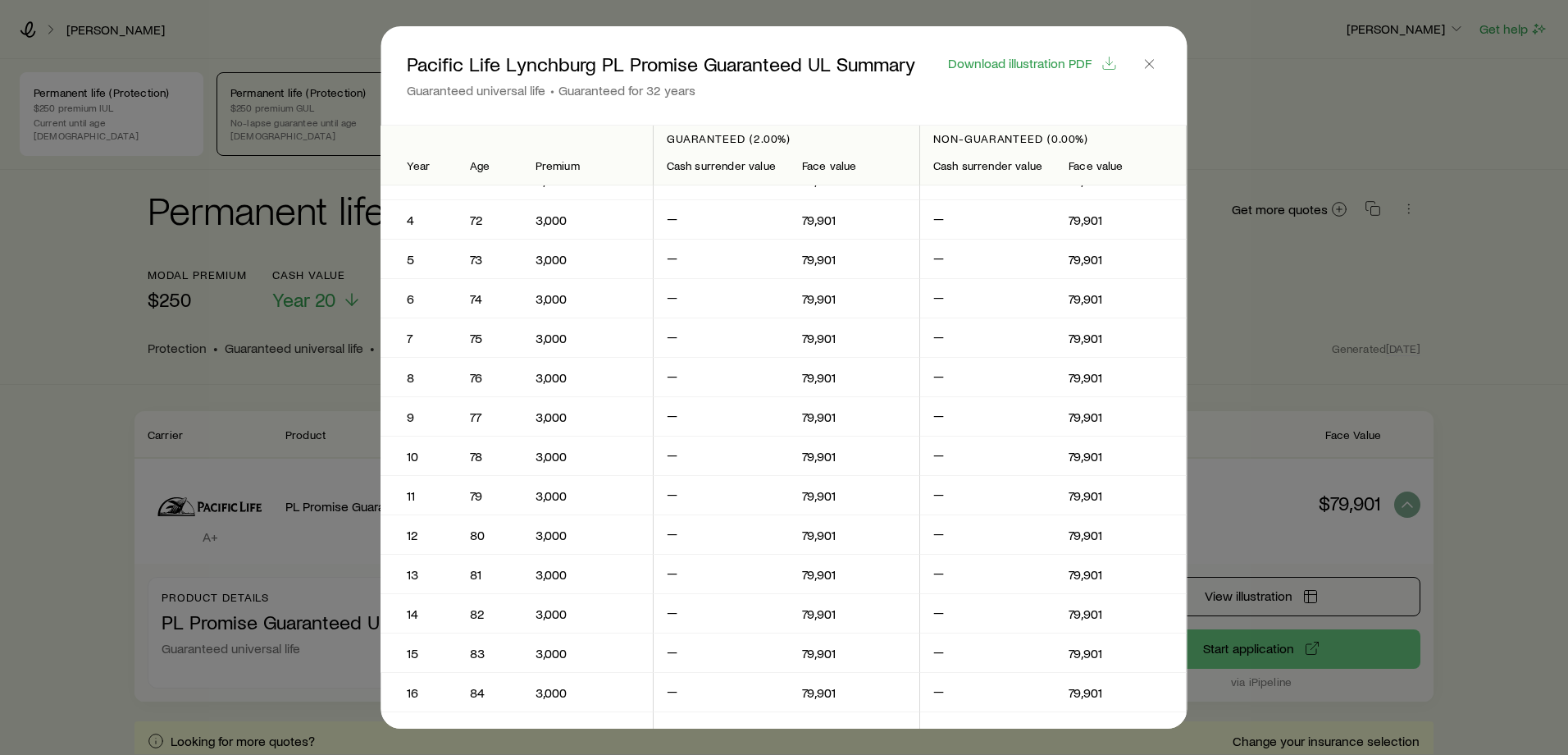
scroll to position [0, 0]
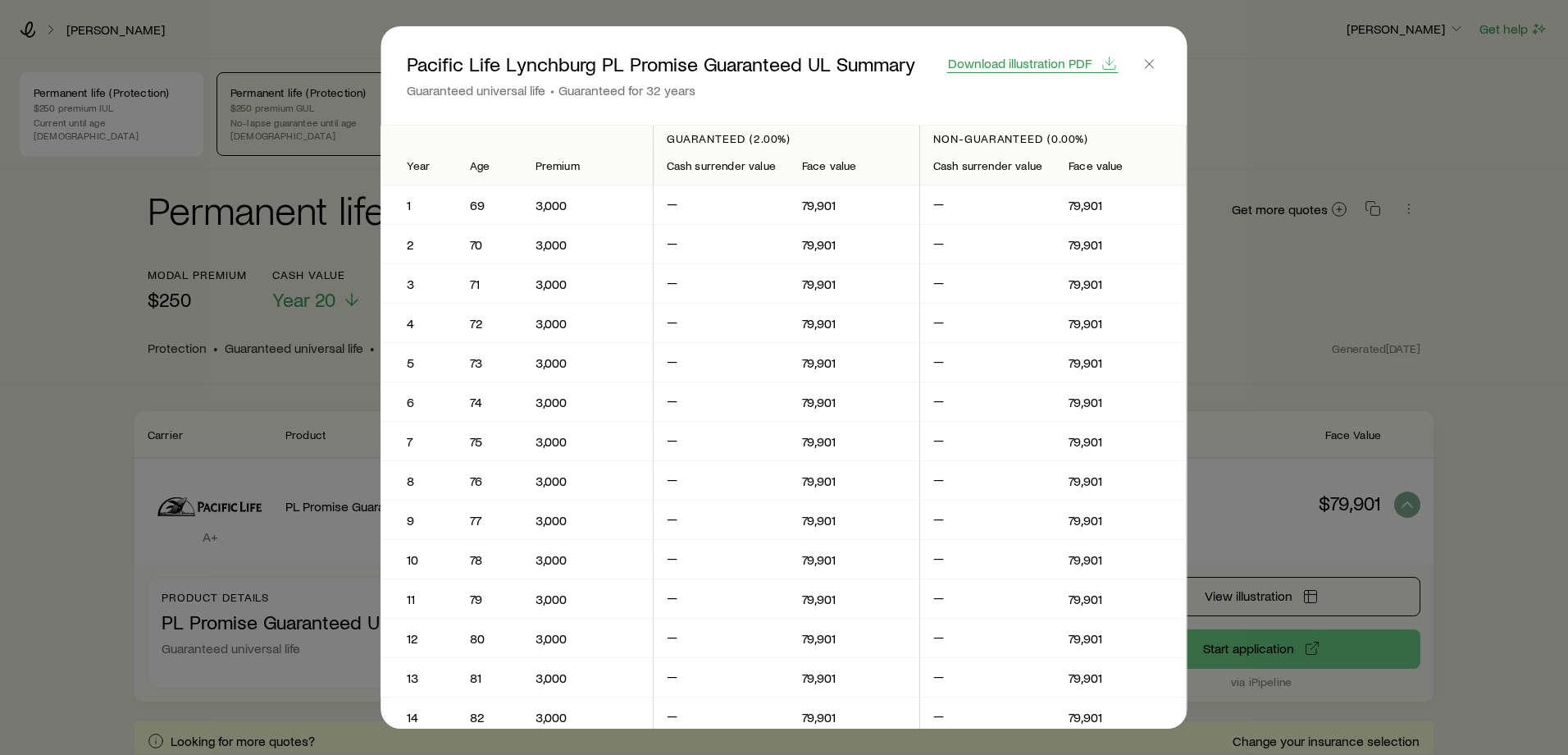
click at [982, 66] on span "Download illustration PDF" at bounding box center [1020, 63] width 144 height 13
click at [1153, 56] on icon "button" at bounding box center [1149, 64] width 16 height 16
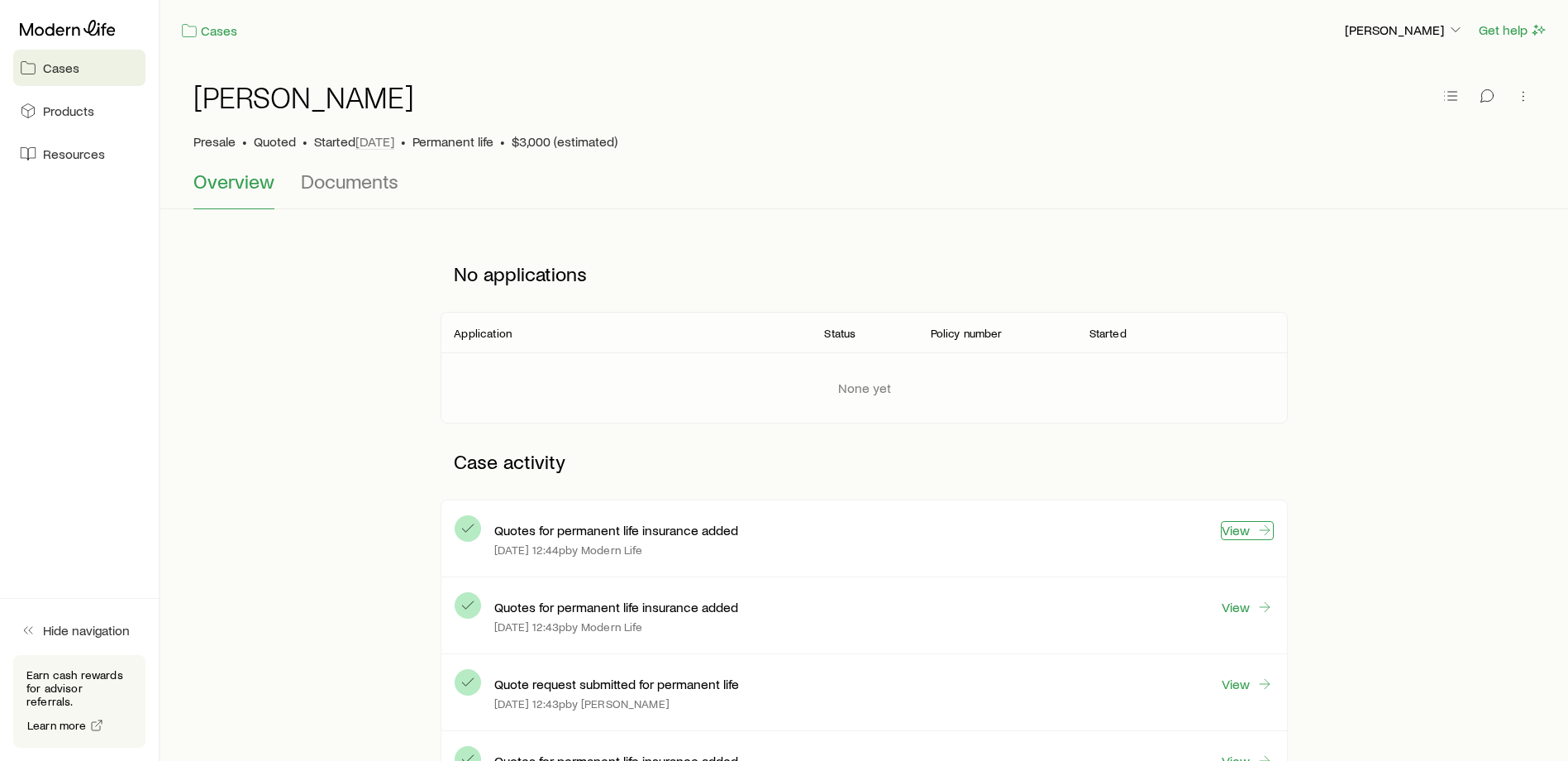
click at [1243, 526] on link "View" at bounding box center [1247, 530] width 53 height 19
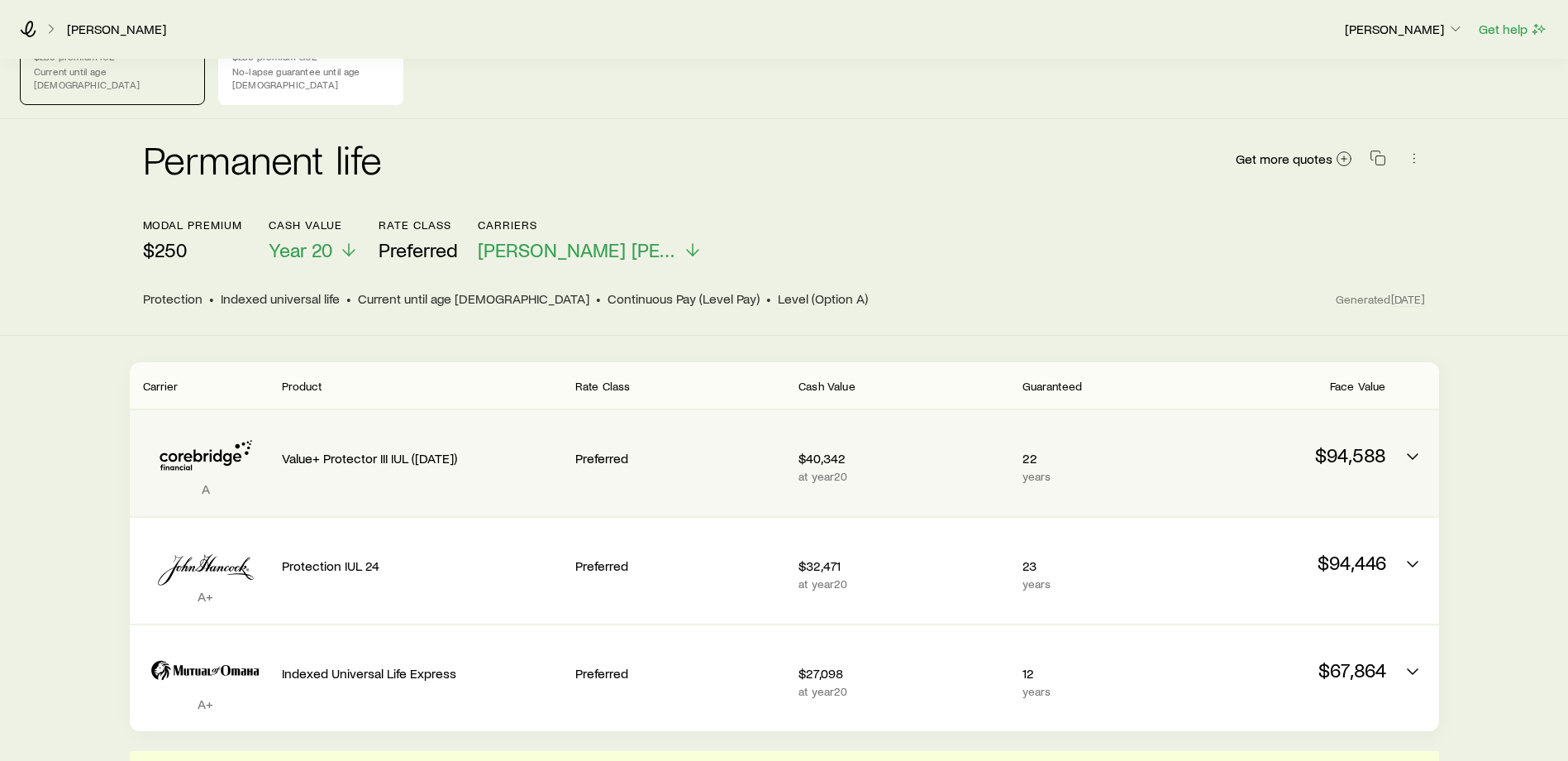
scroll to position [114, 0]
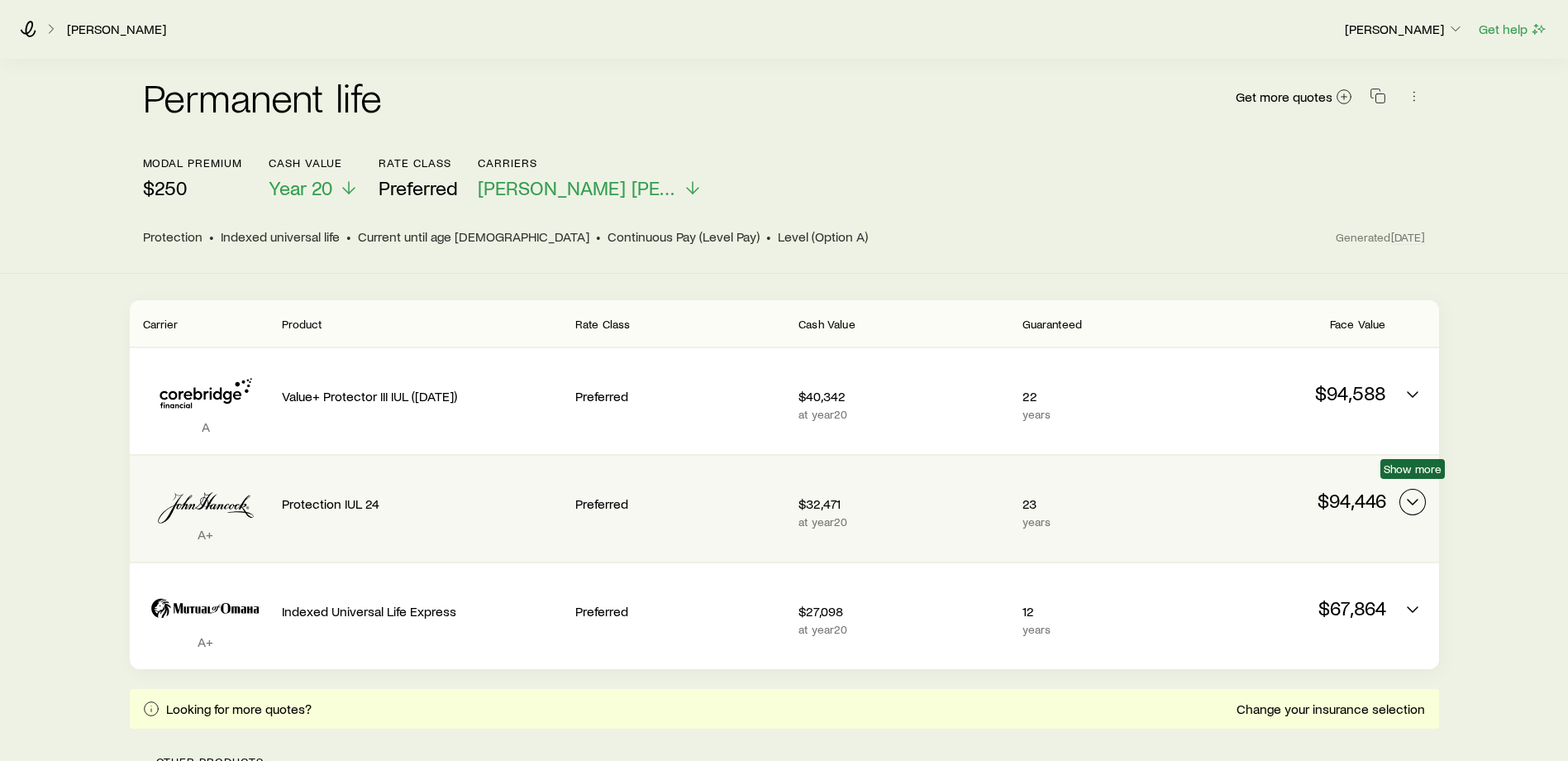
click at [1412, 492] on icon "Permanent quotes" at bounding box center [1412, 502] width 20 height 20
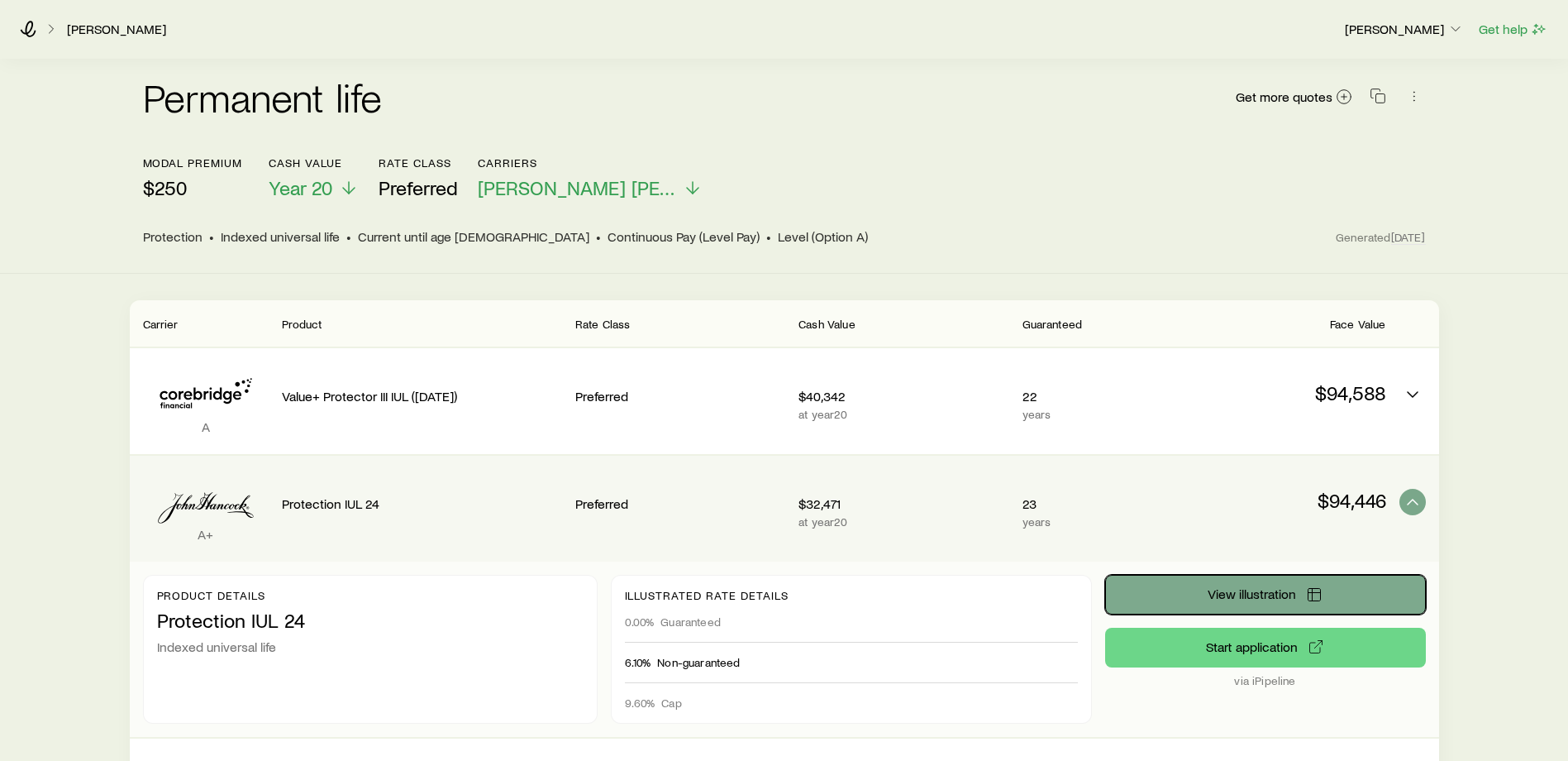
click at [1237, 588] on span "View illustration" at bounding box center [1252, 594] width 89 height 13
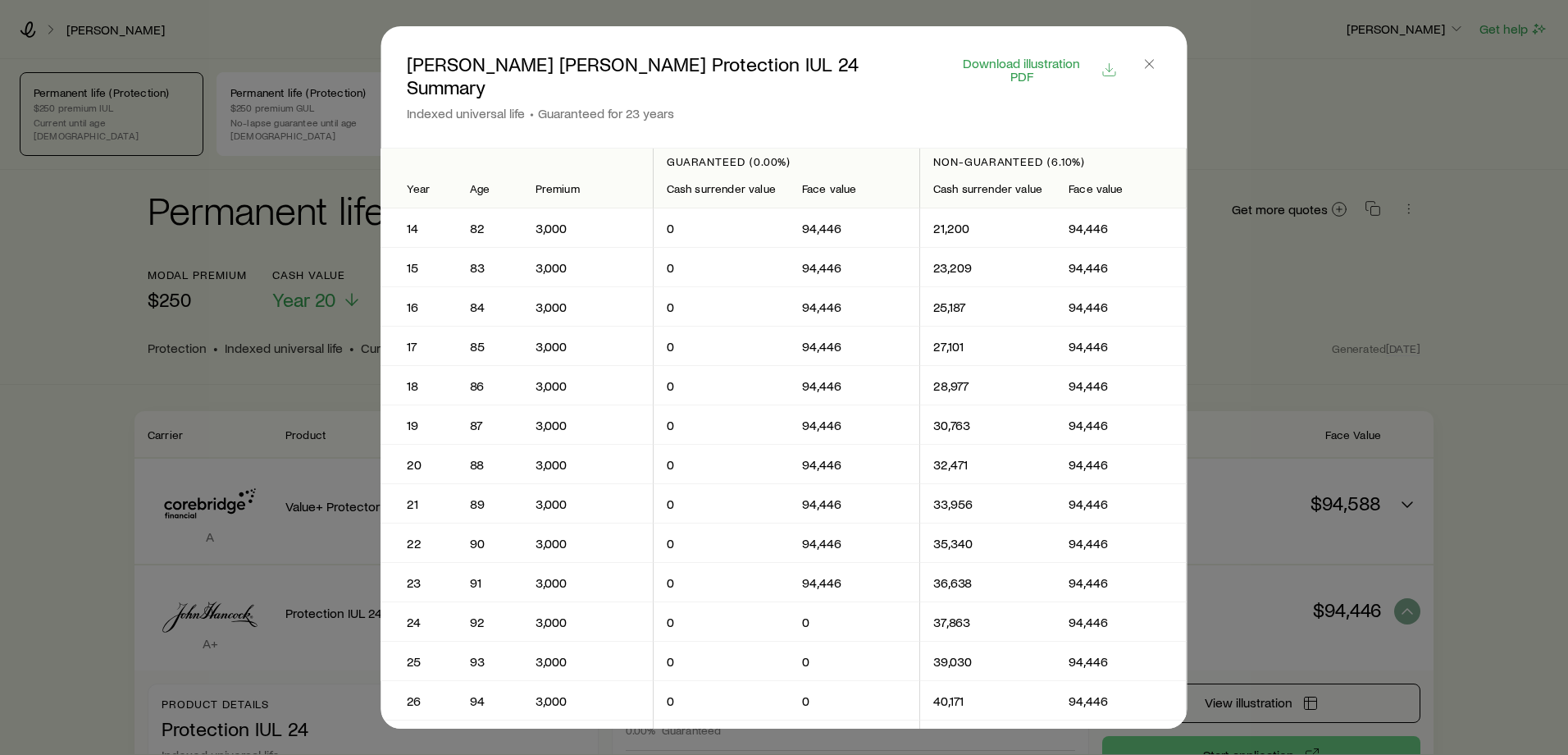
scroll to position [510, 0]
click at [1146, 65] on icon "button" at bounding box center [1149, 64] width 16 height 16
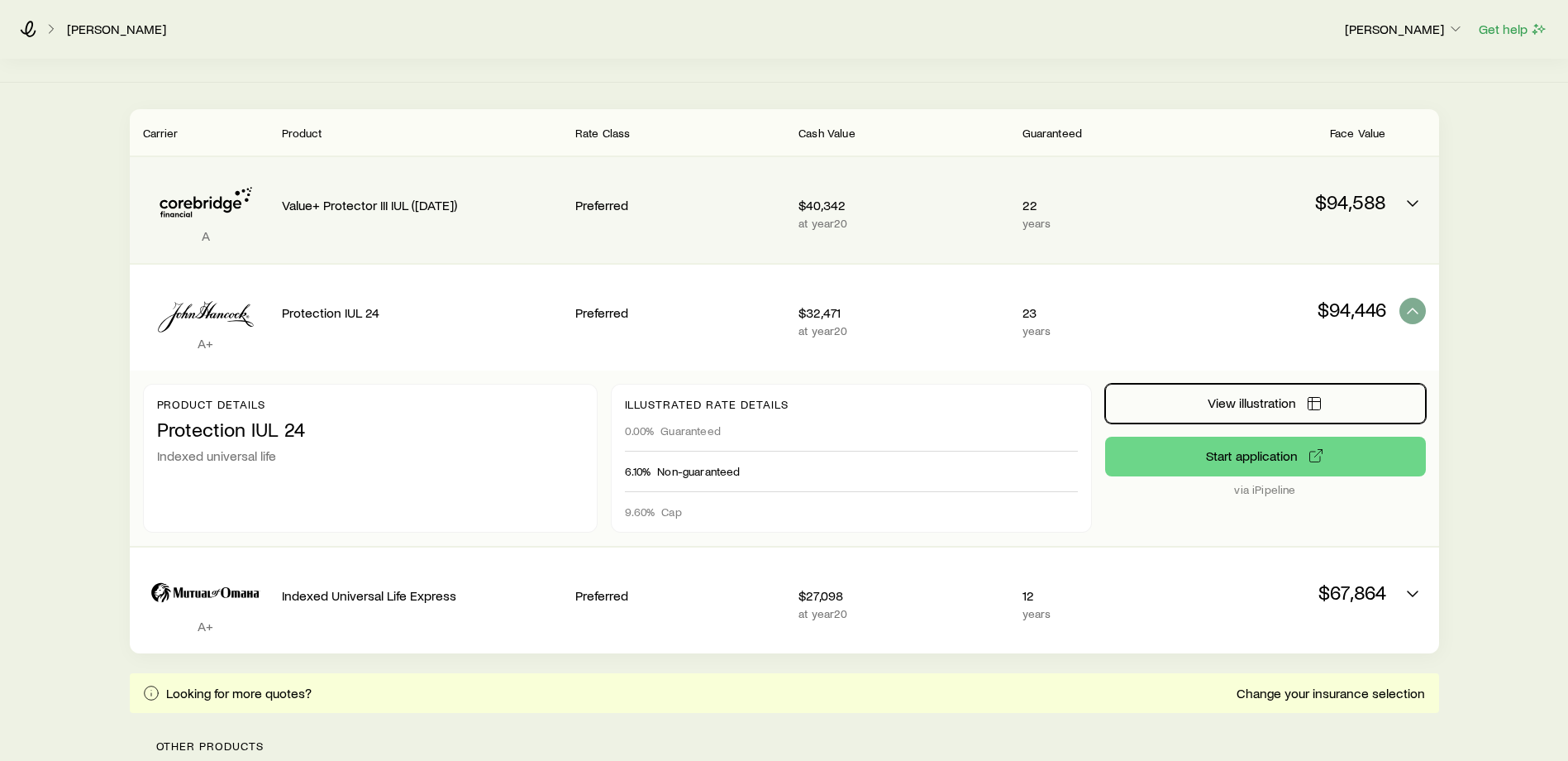
scroll to position [309, 0]
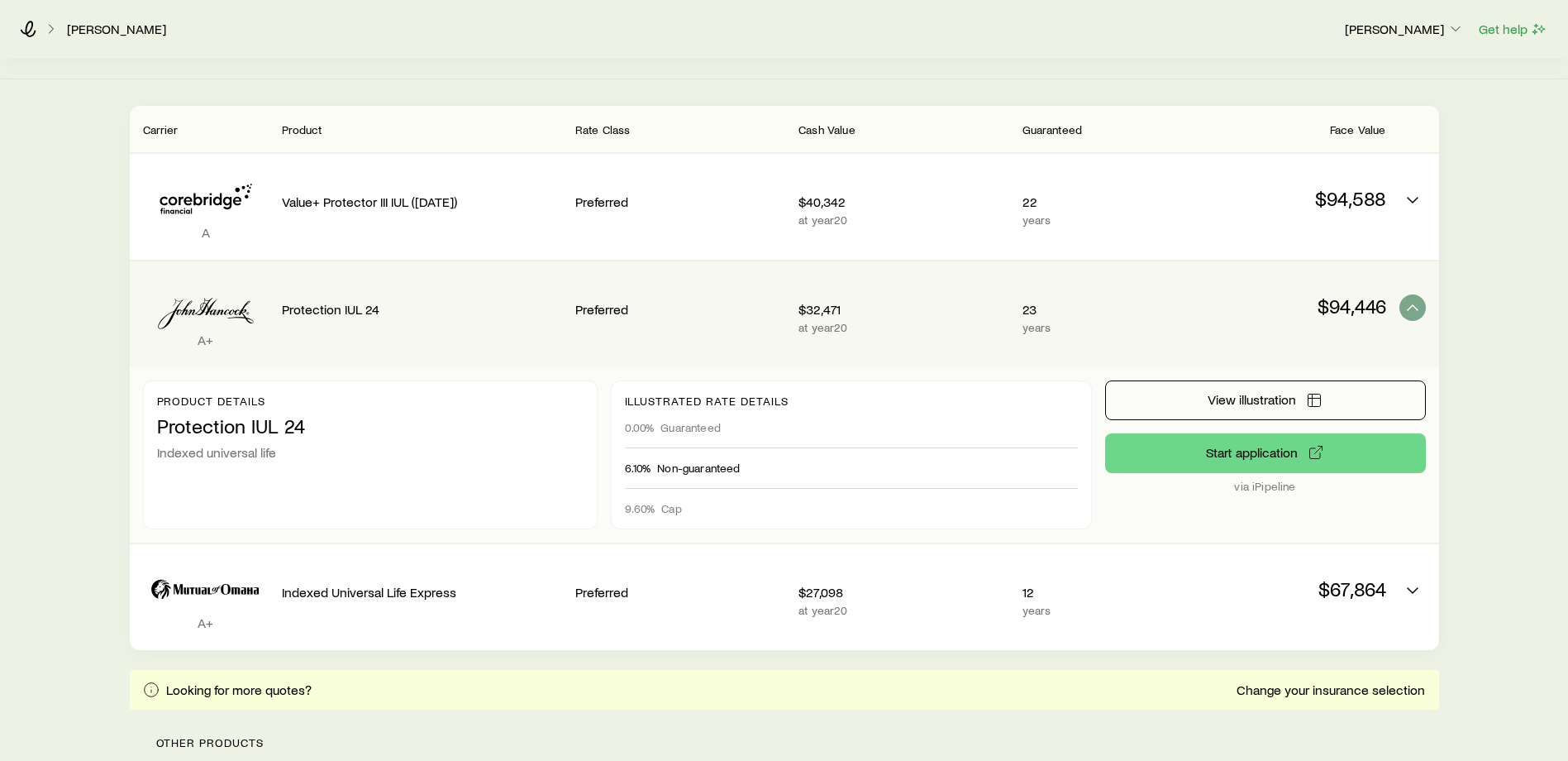
click at [485, 470] on div "Product details Protection IUL 24 Indexed universal life" at bounding box center [370, 454] width 455 height 148
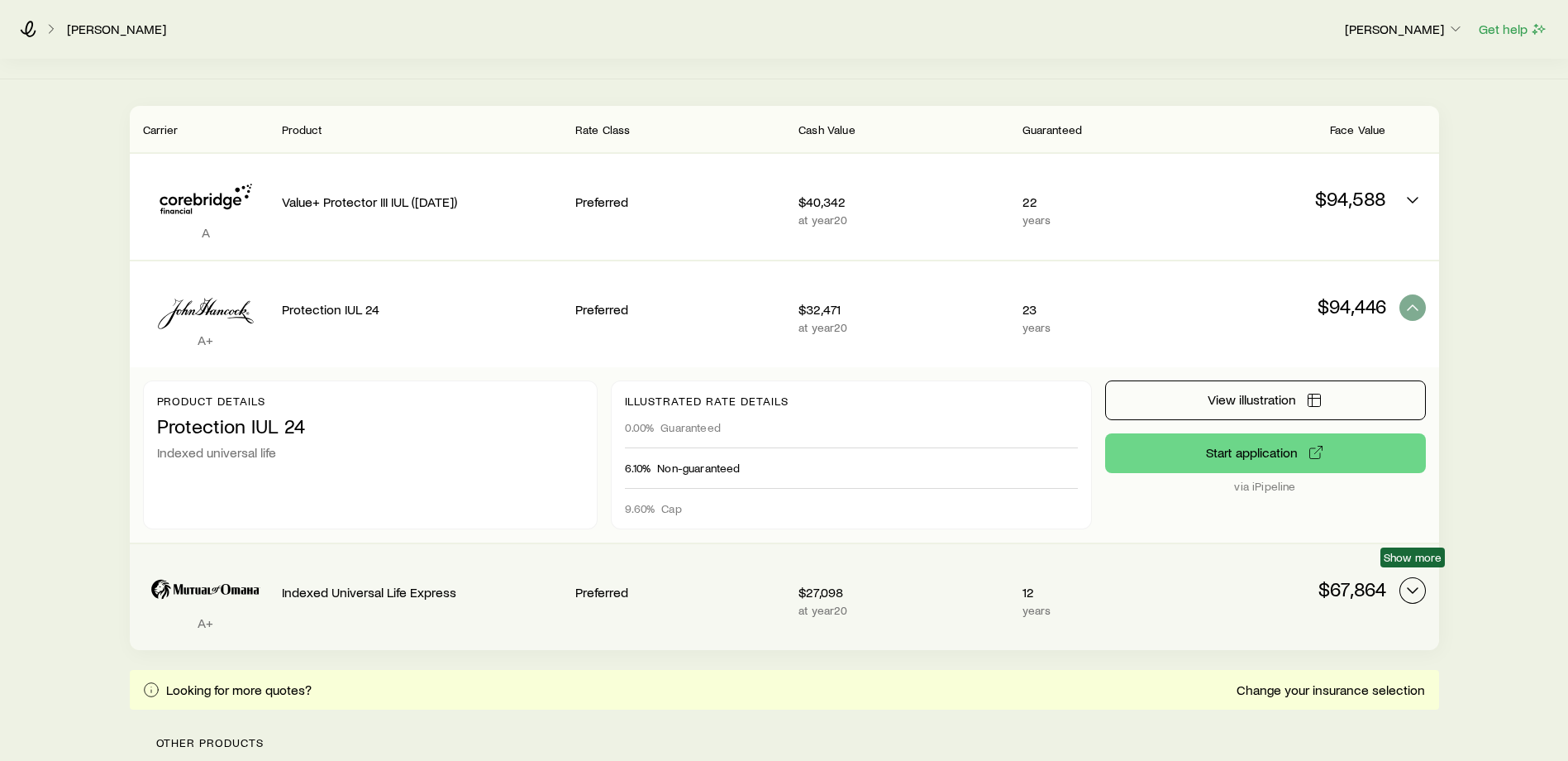
click at [1420, 580] on icon "Permanent quotes" at bounding box center [1412, 590] width 20 height 20
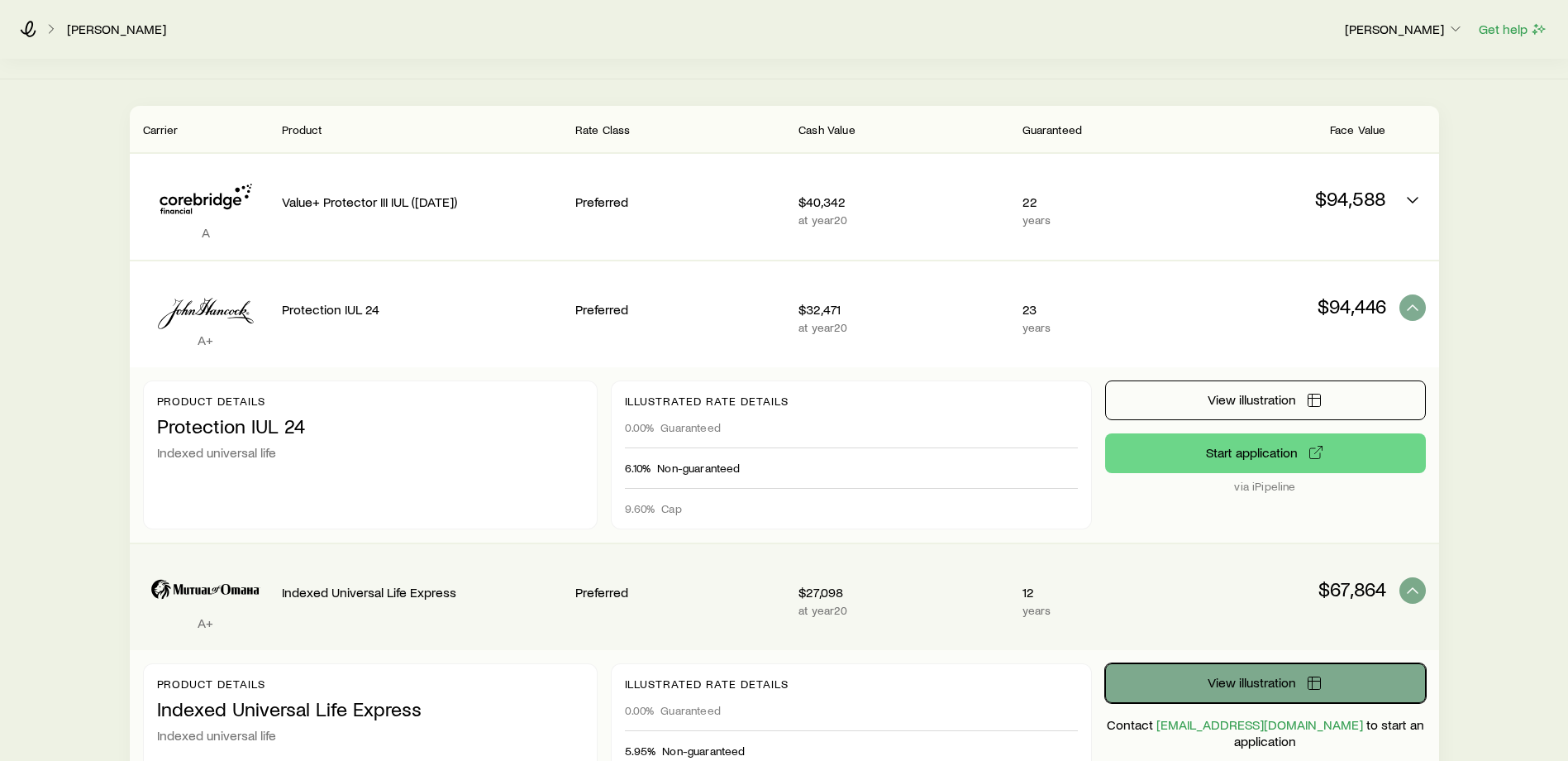
click at [1263, 676] on span "View illustration" at bounding box center [1252, 682] width 89 height 13
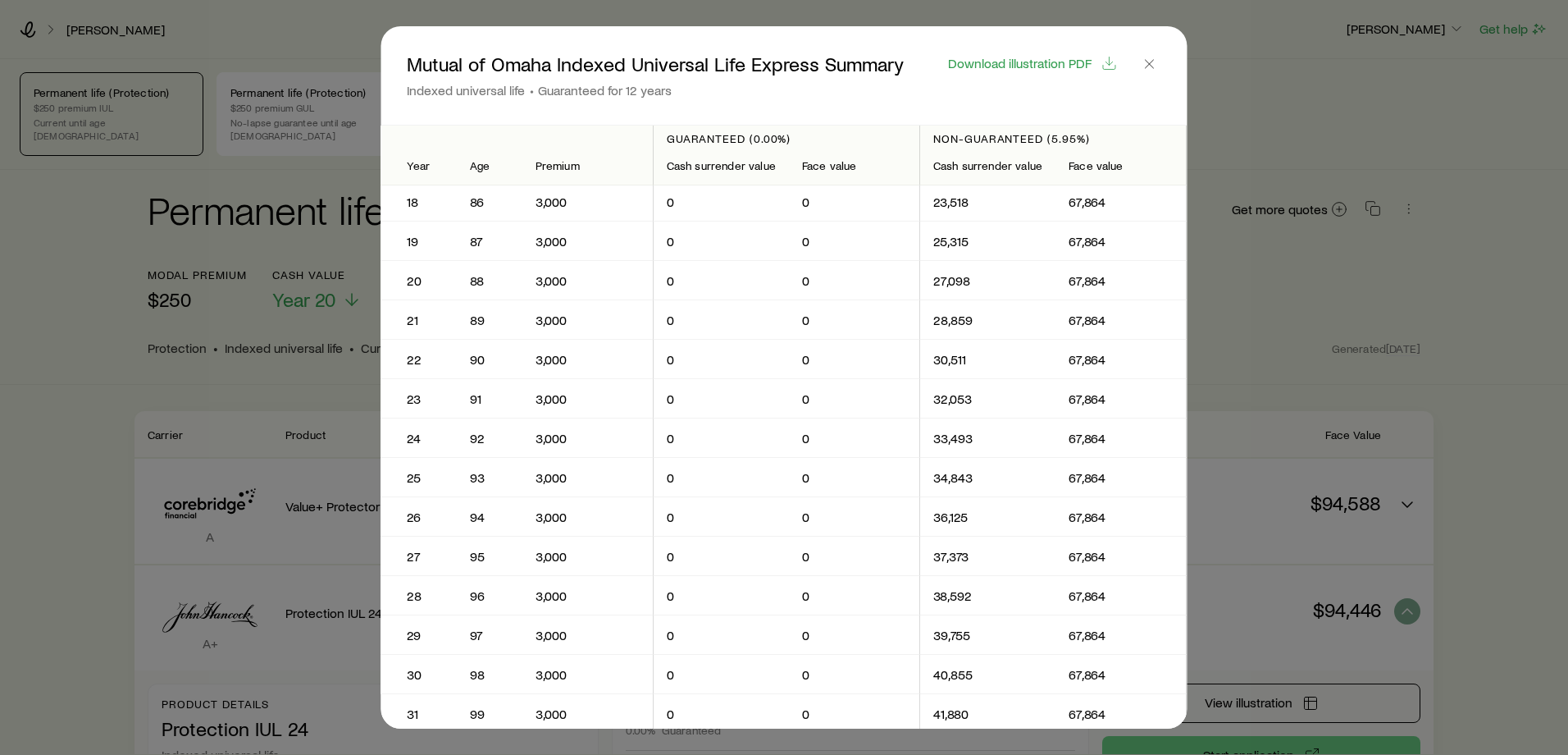
scroll to position [664, 0]
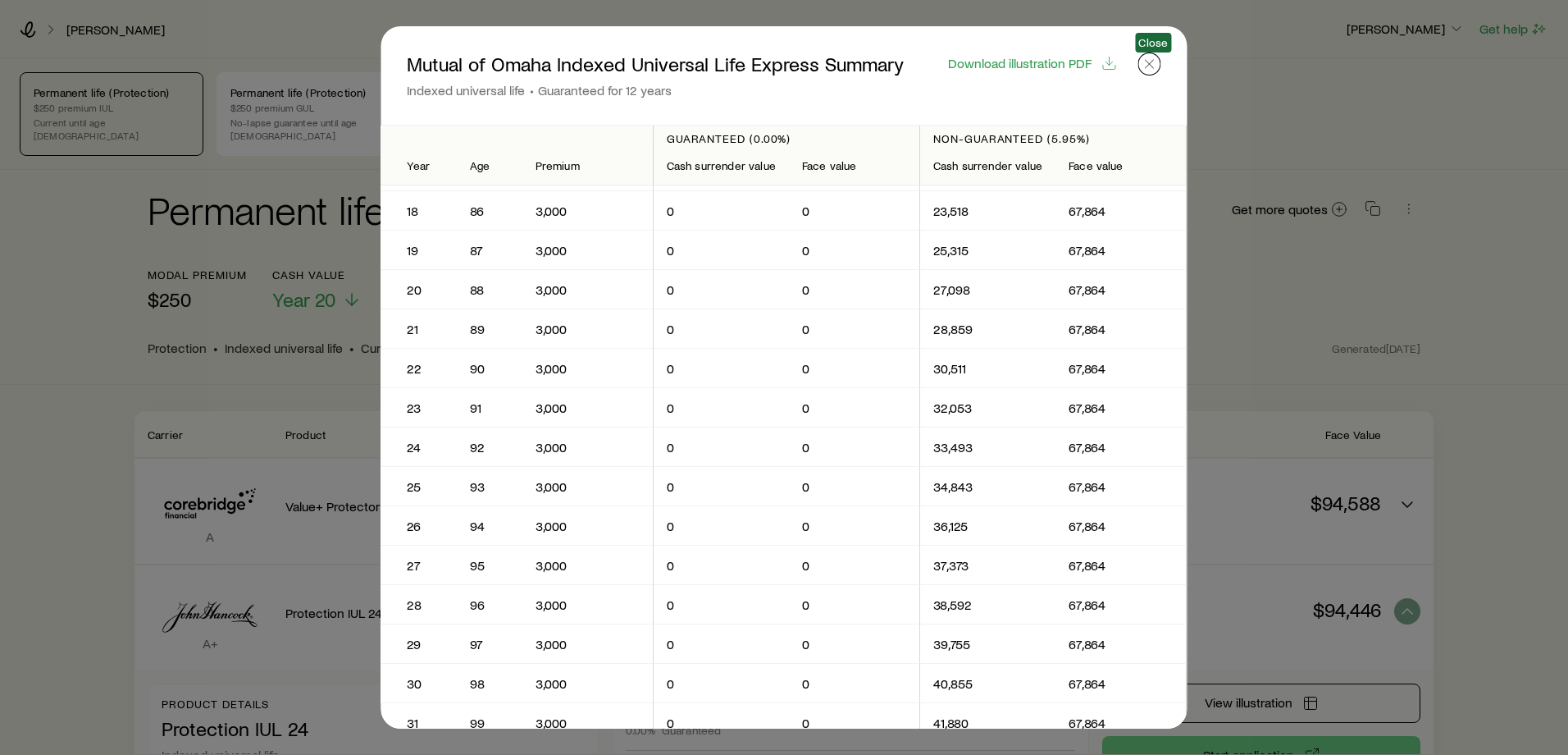
click at [1149, 71] on icon "button" at bounding box center [1149, 64] width 16 height 16
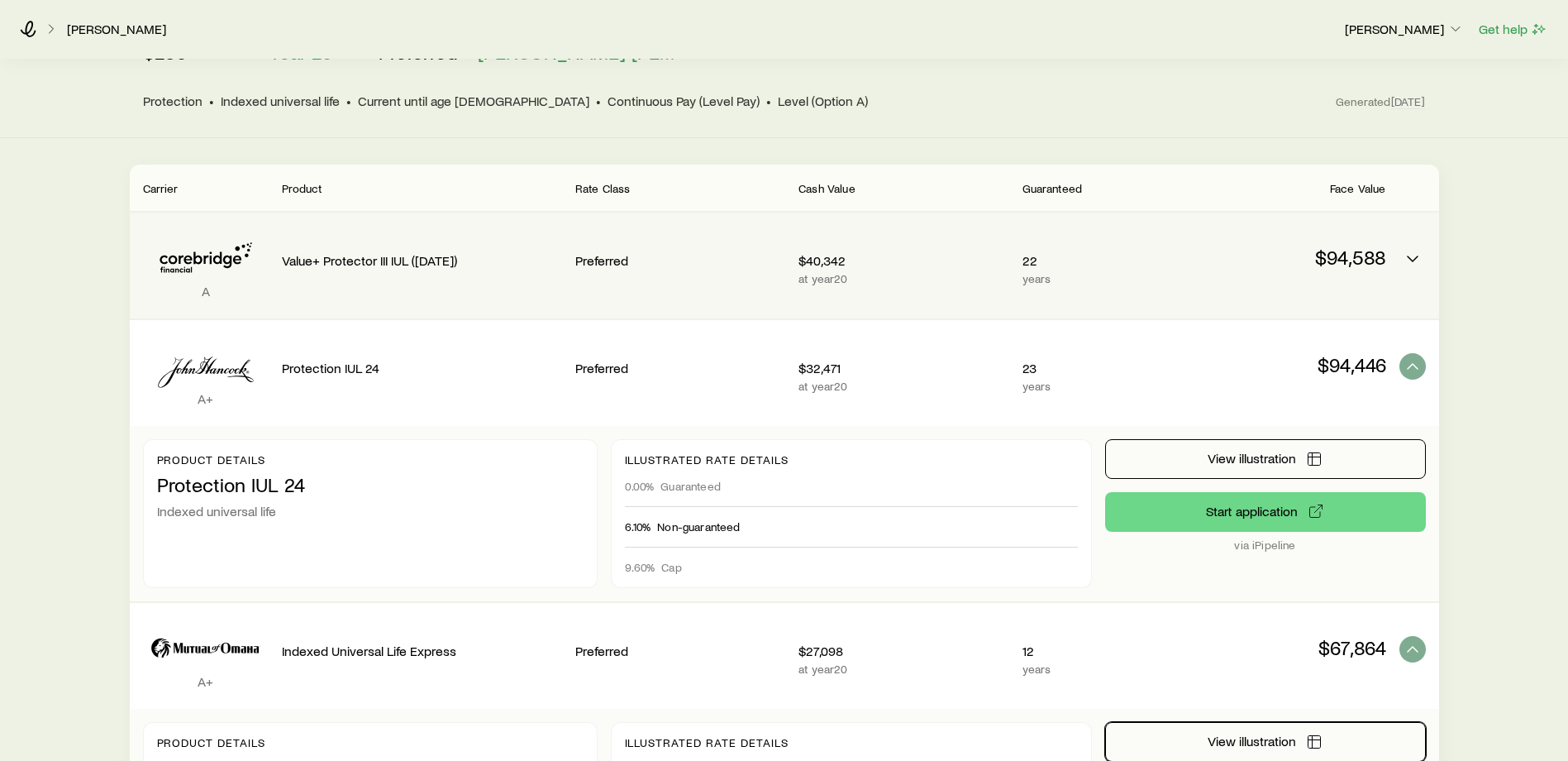
scroll to position [250, 0]
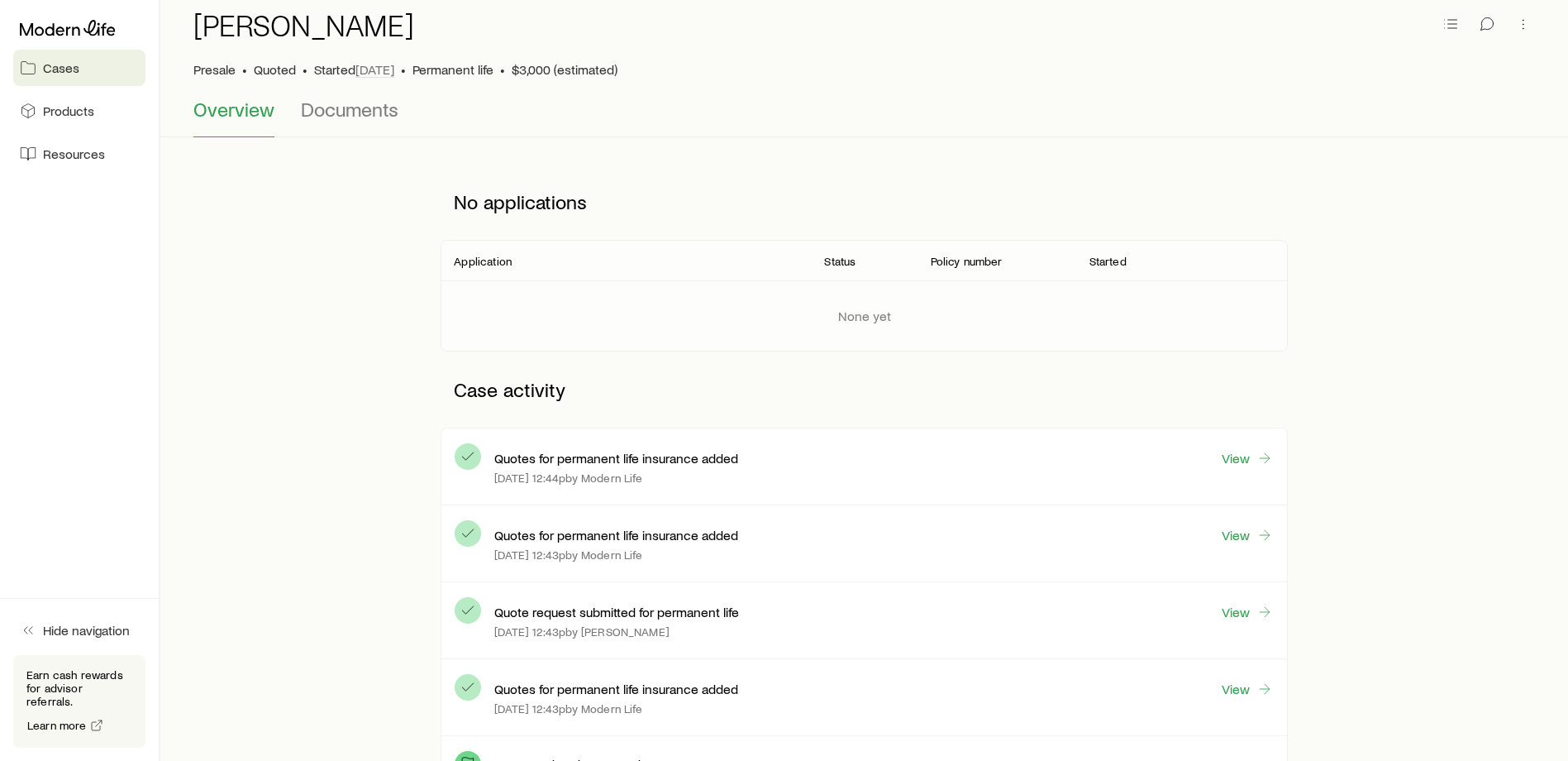
scroll to position [72, 0]
click at [1227, 452] on link "View" at bounding box center [1247, 457] width 53 height 19
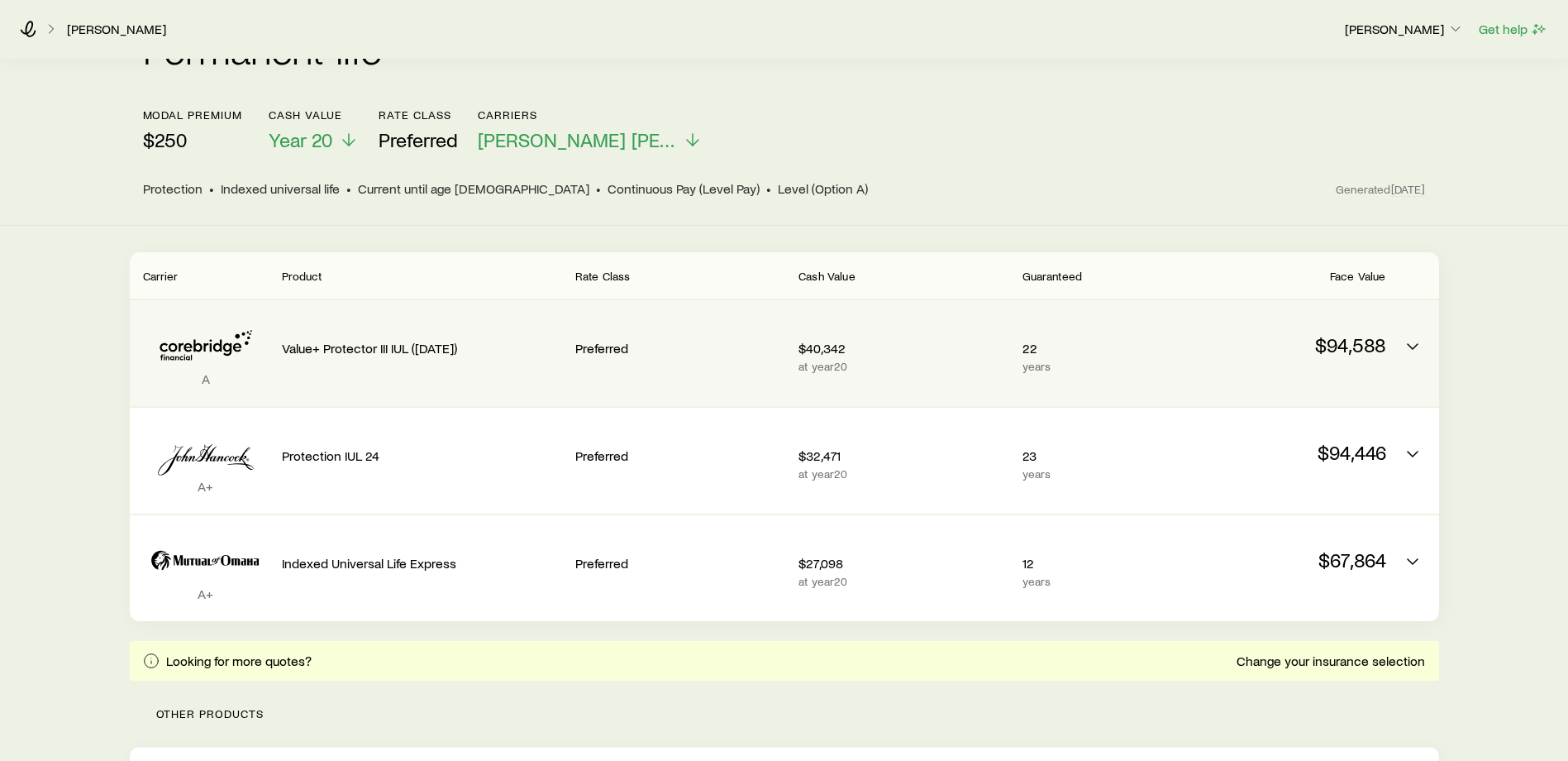
scroll to position [163, 0]
click at [1411, 335] on icon "Permanent quotes" at bounding box center [1412, 345] width 20 height 20
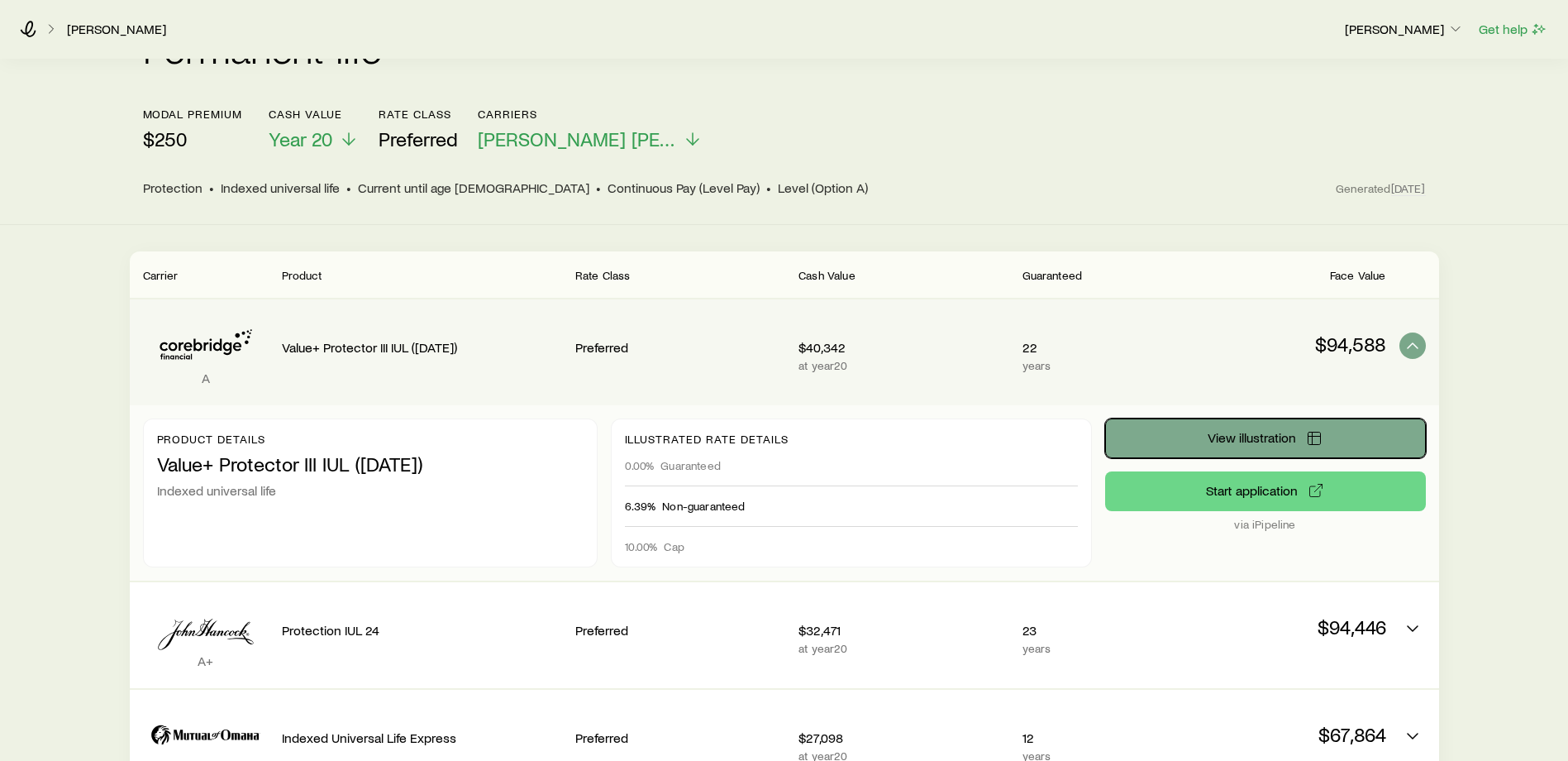
click at [1235, 431] on span "View illustration" at bounding box center [1252, 437] width 89 height 13
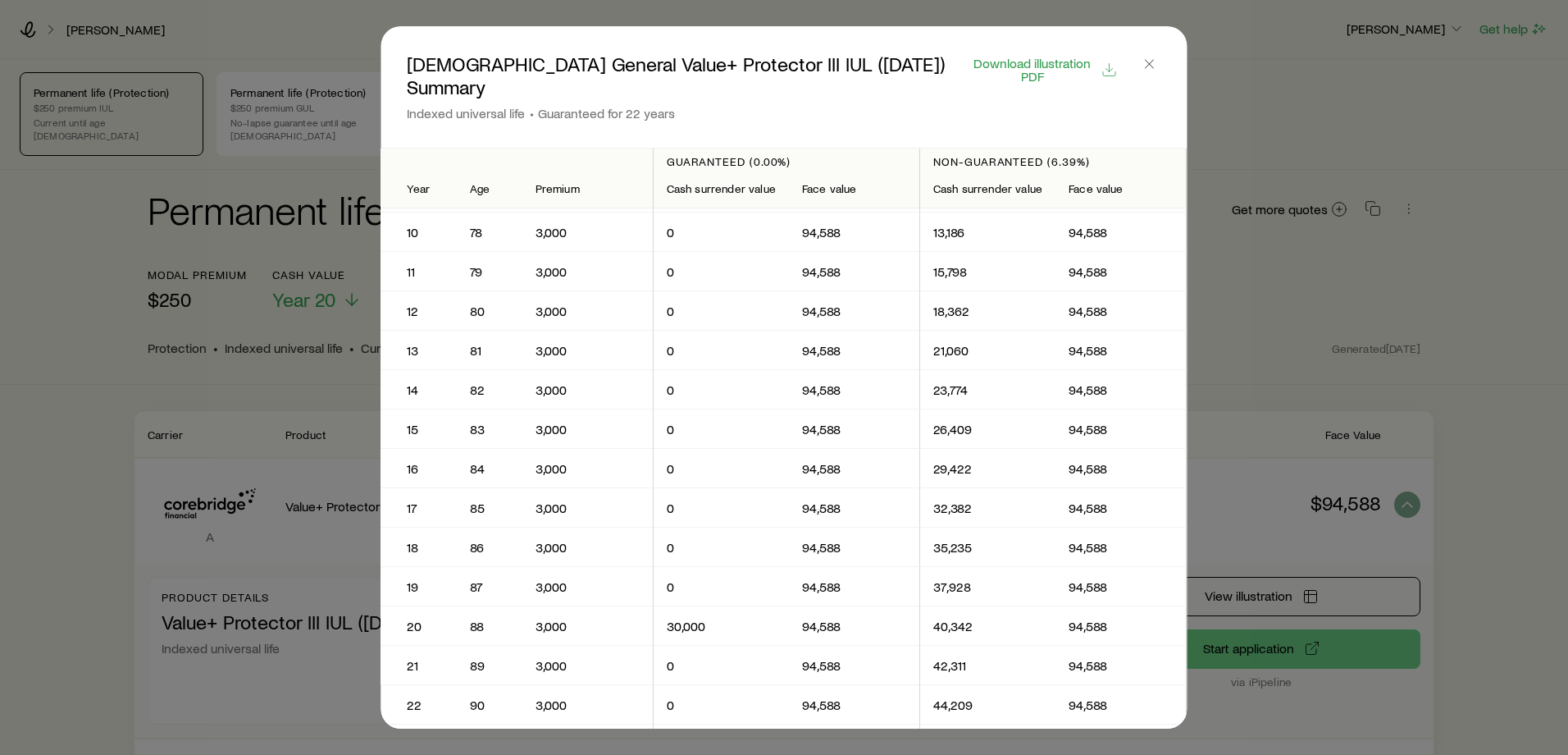
scroll to position [557, 0]
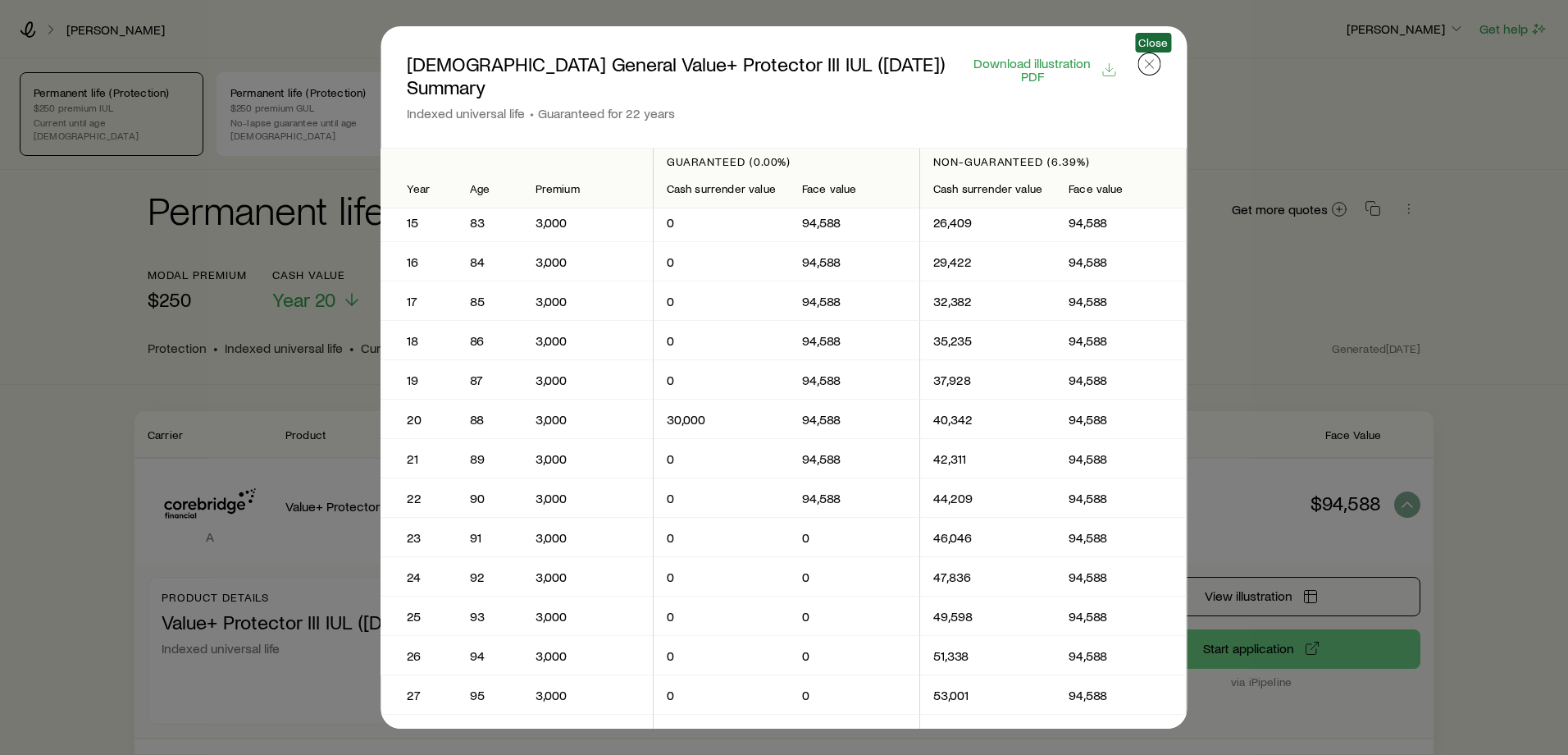
click at [1153, 74] on button "button" at bounding box center [1150, 64] width 23 height 23
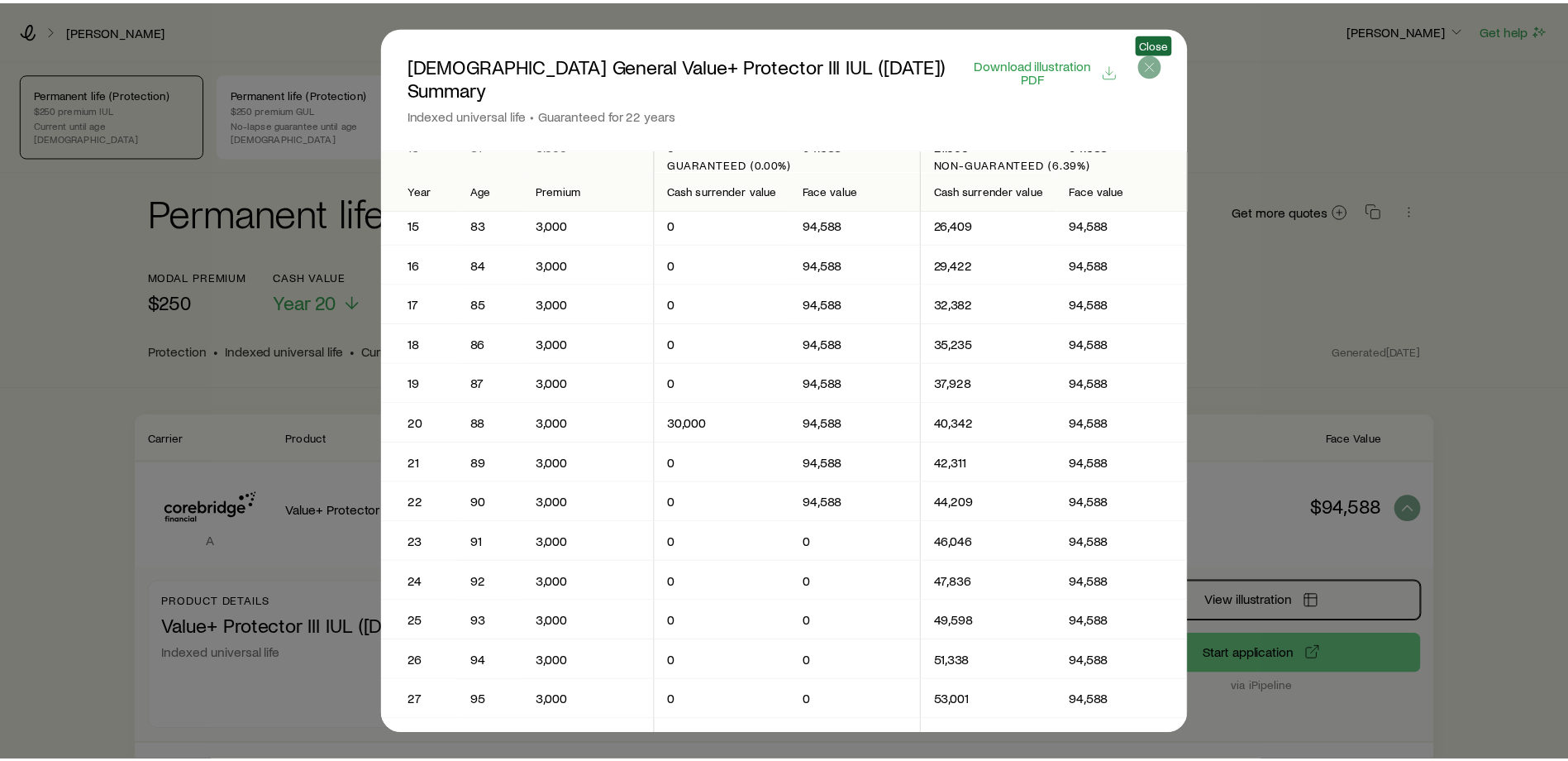
scroll to position [163, 0]
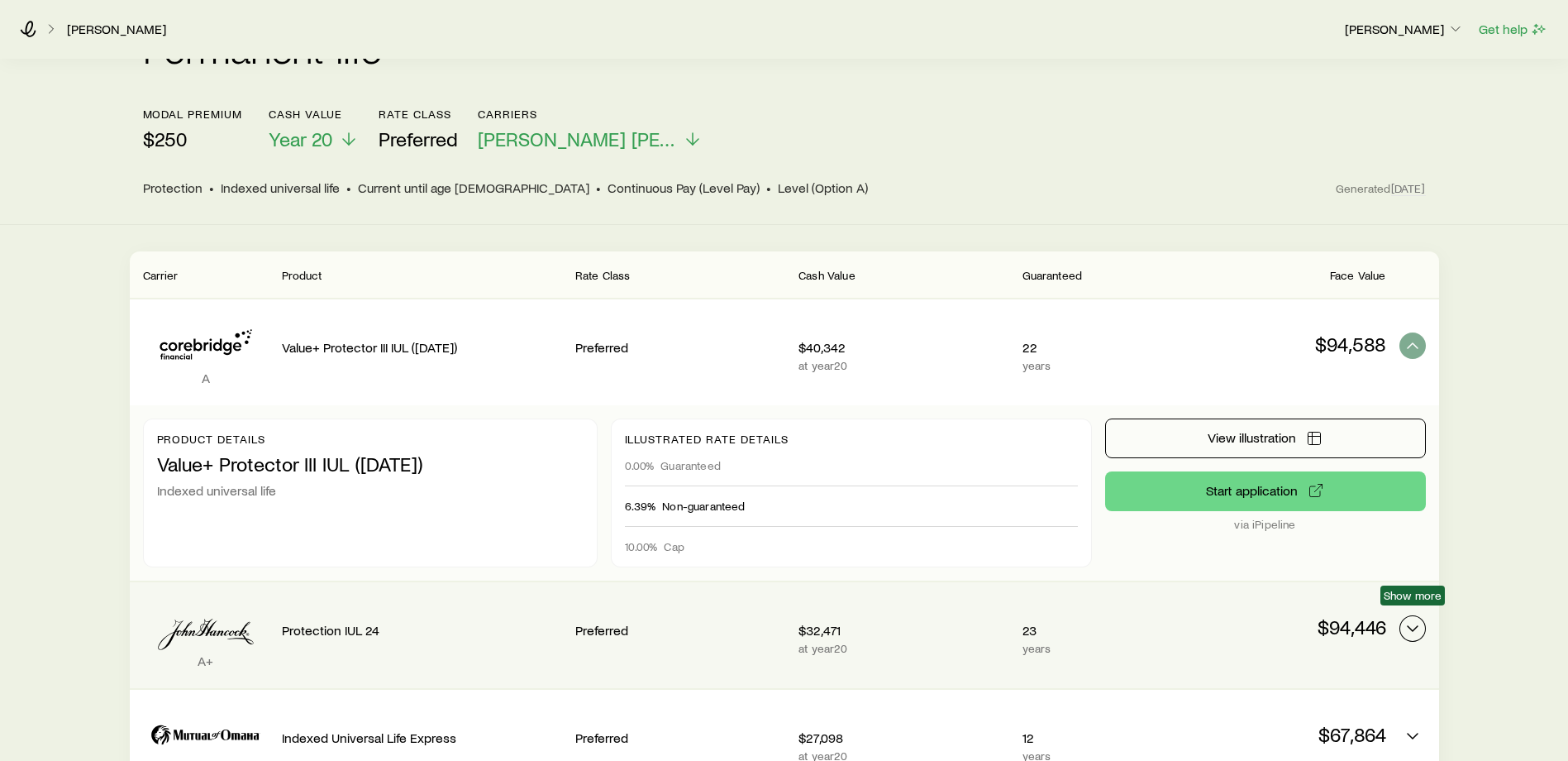
click at [1413, 620] on icon "Permanent quotes" at bounding box center [1412, 629] width 20 height 20
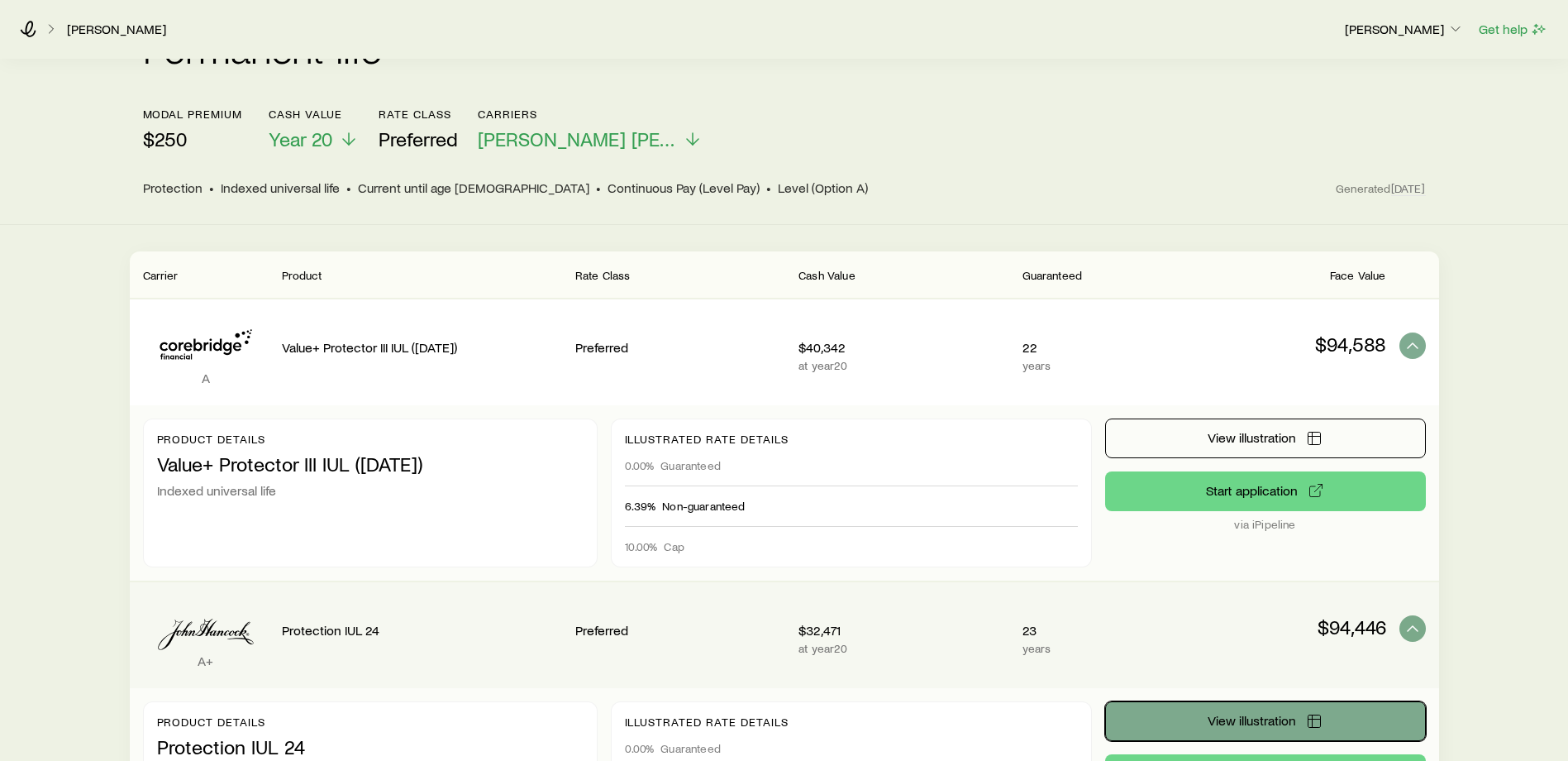
click at [1263, 714] on span "View illustration" at bounding box center [1252, 720] width 89 height 13
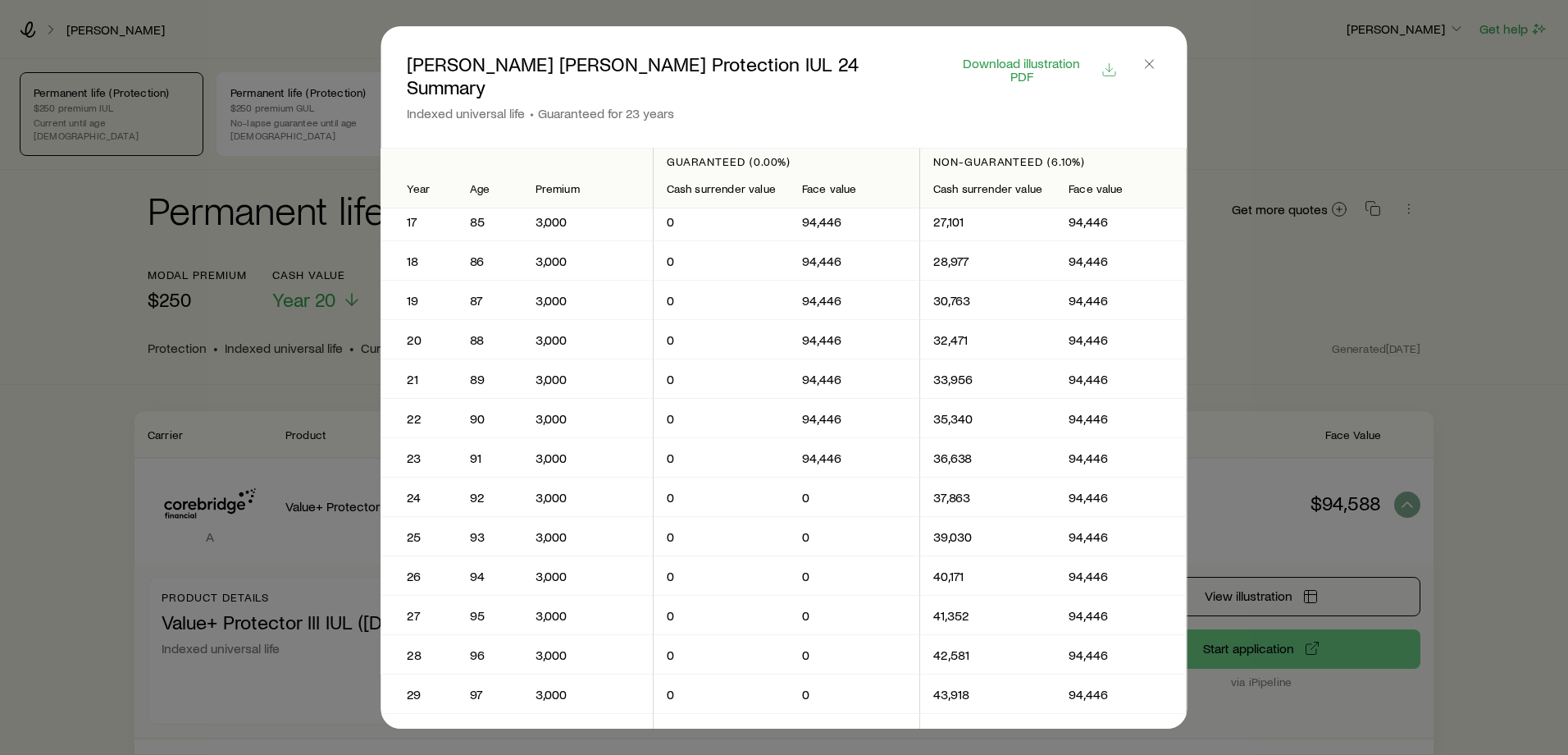
scroll to position [638, 0]
click at [1153, 66] on line "button" at bounding box center [1149, 64] width 8 height 8
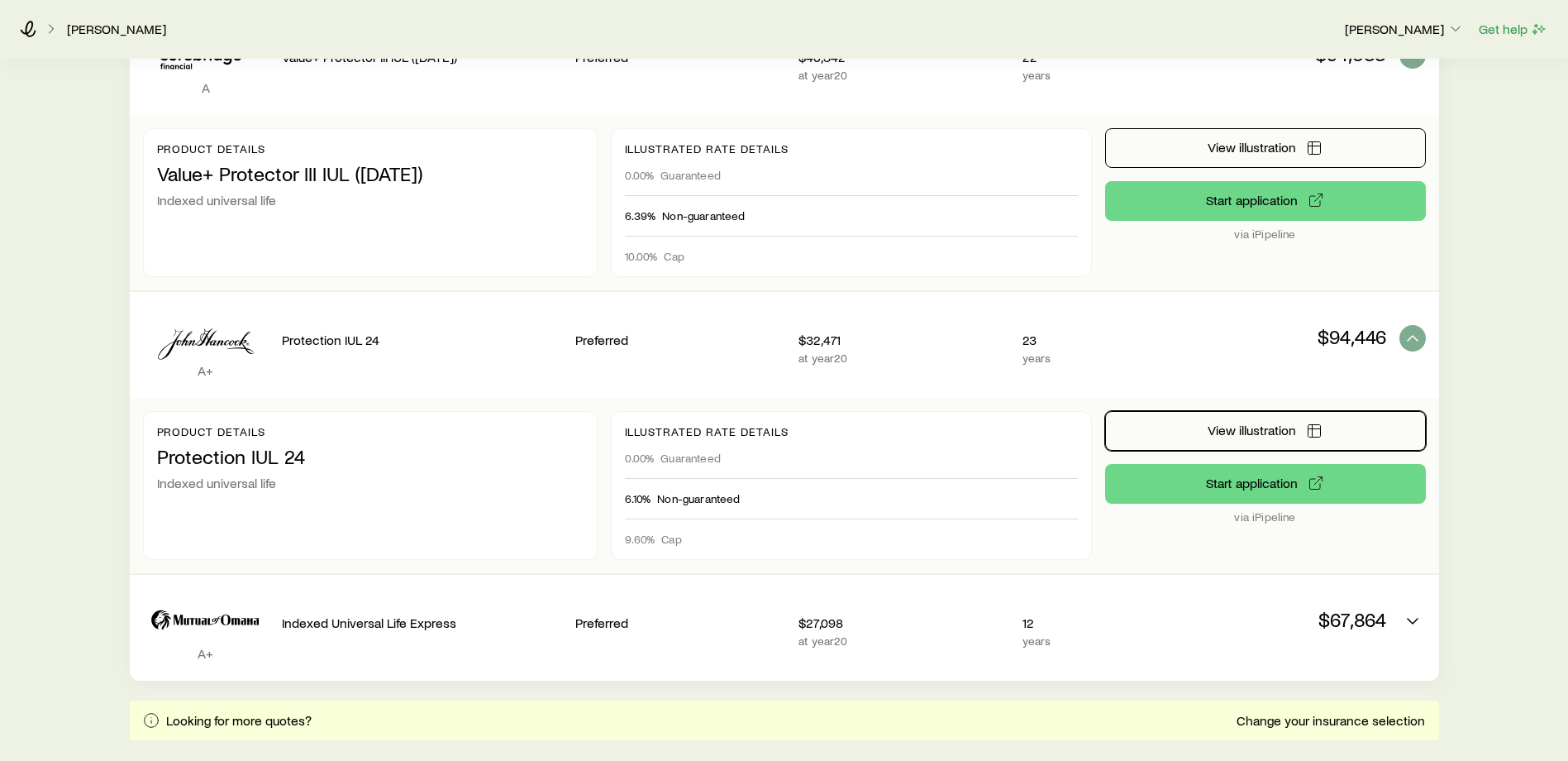
scroll to position [454, 0]
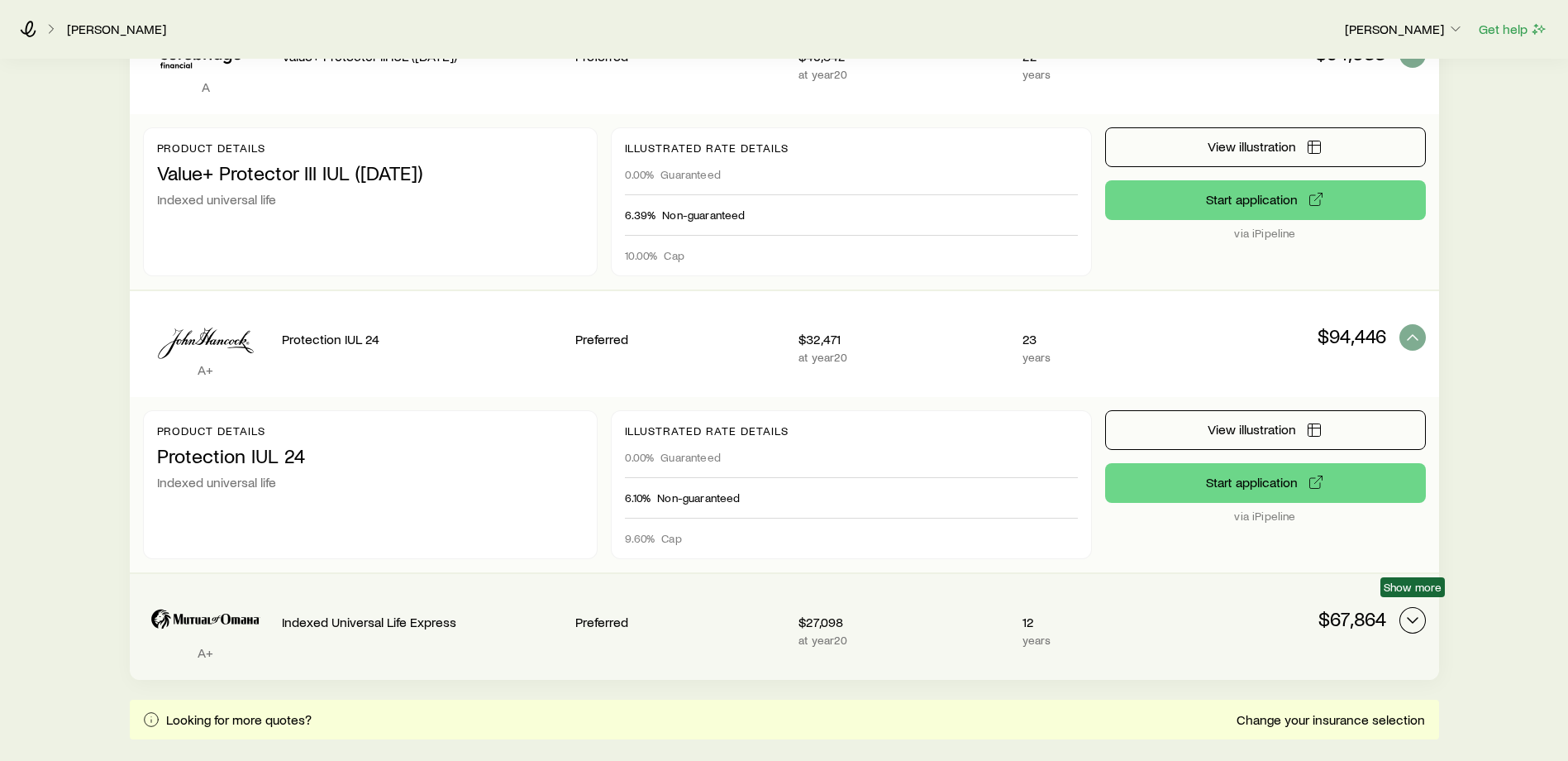
click at [1414, 610] on icon "Permanent quotes" at bounding box center [1412, 620] width 20 height 20
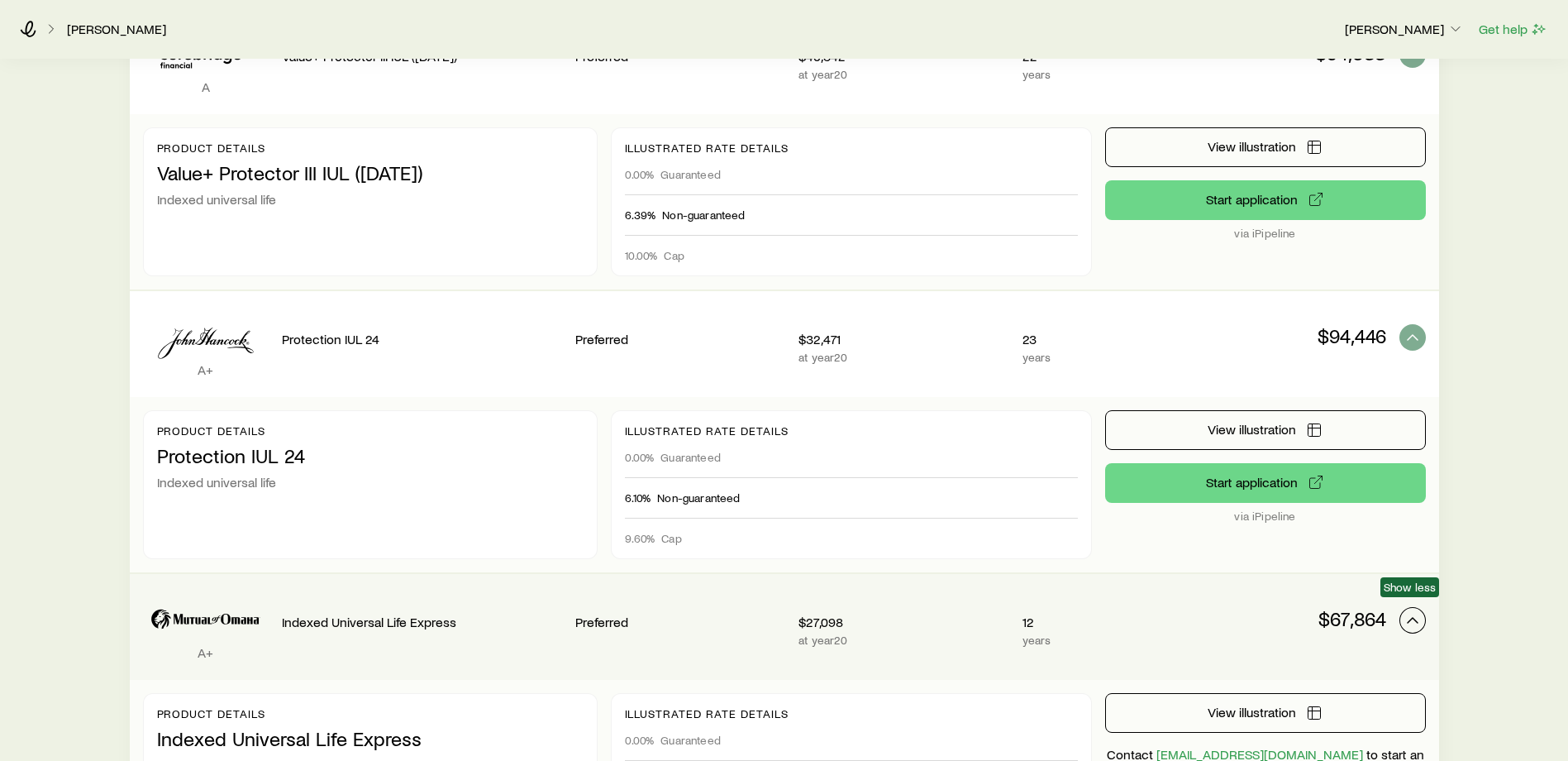
click at [1414, 610] on icon "Permanent quotes" at bounding box center [1412, 620] width 20 height 20
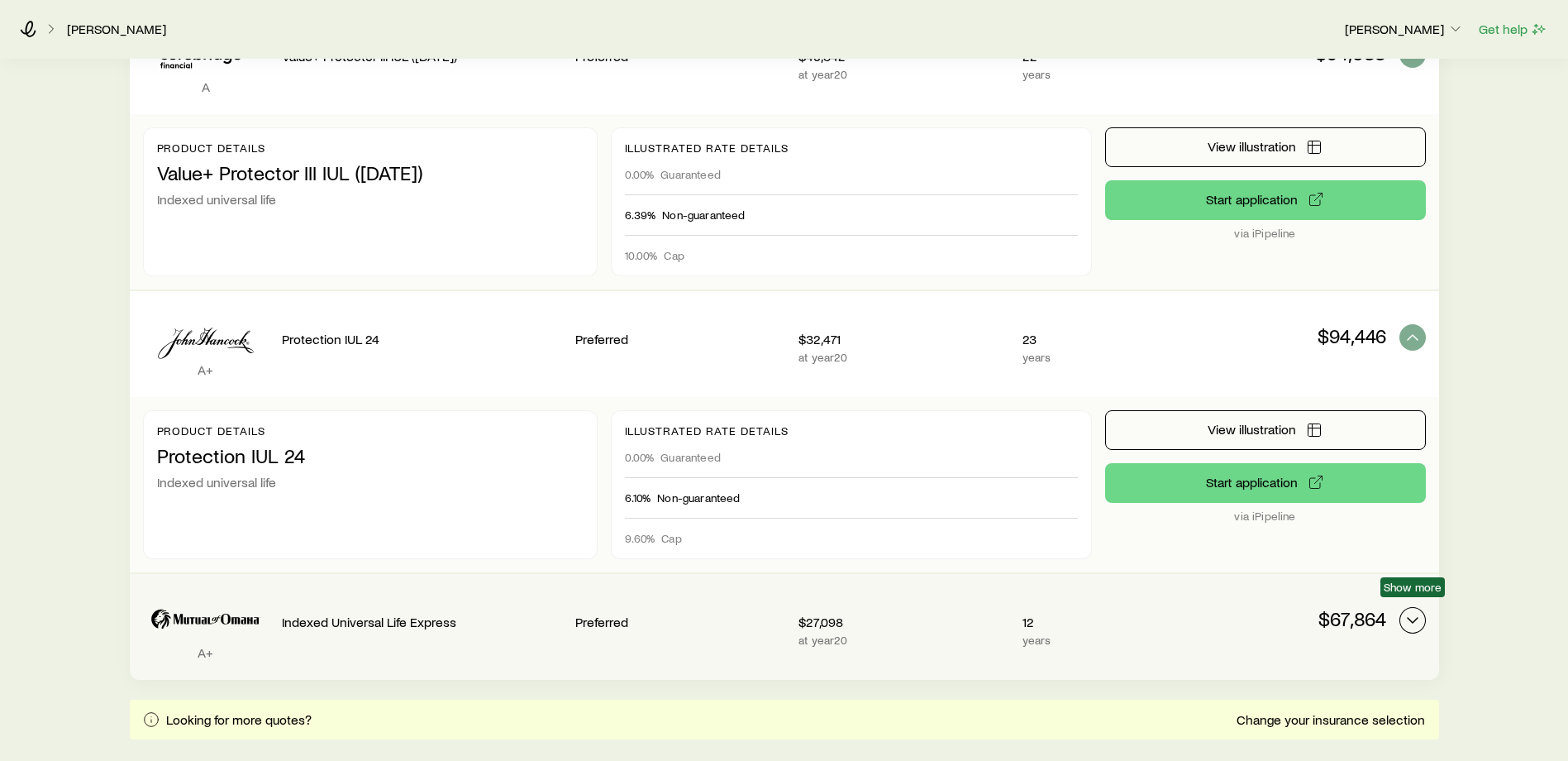
click at [1411, 610] on icon "Permanent quotes" at bounding box center [1412, 620] width 20 height 20
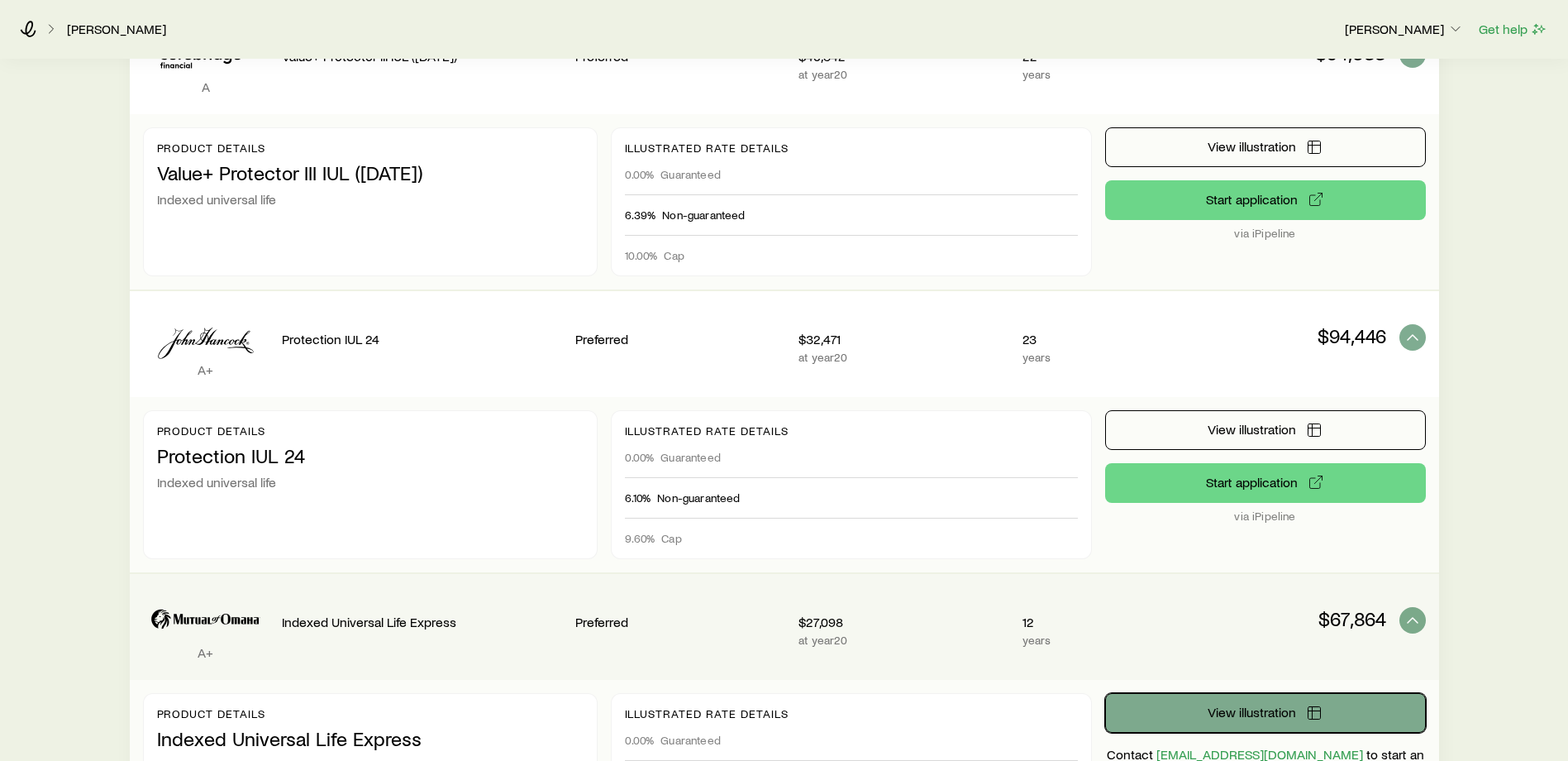
click at [1227, 706] on span "View illustration" at bounding box center [1252, 712] width 89 height 13
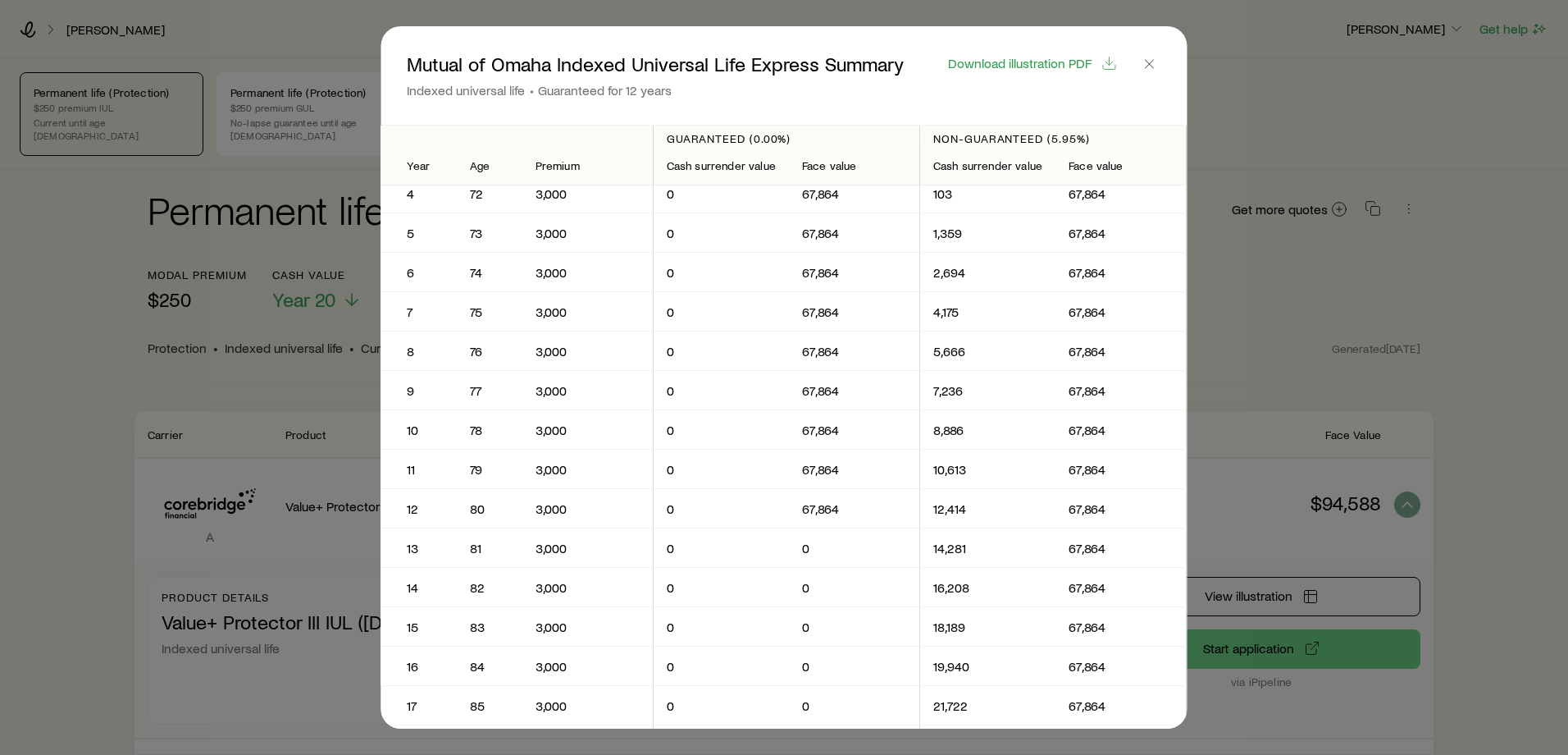
scroll to position [132, 0]
click at [1268, 249] on div at bounding box center [784, 377] width 1568 height 755
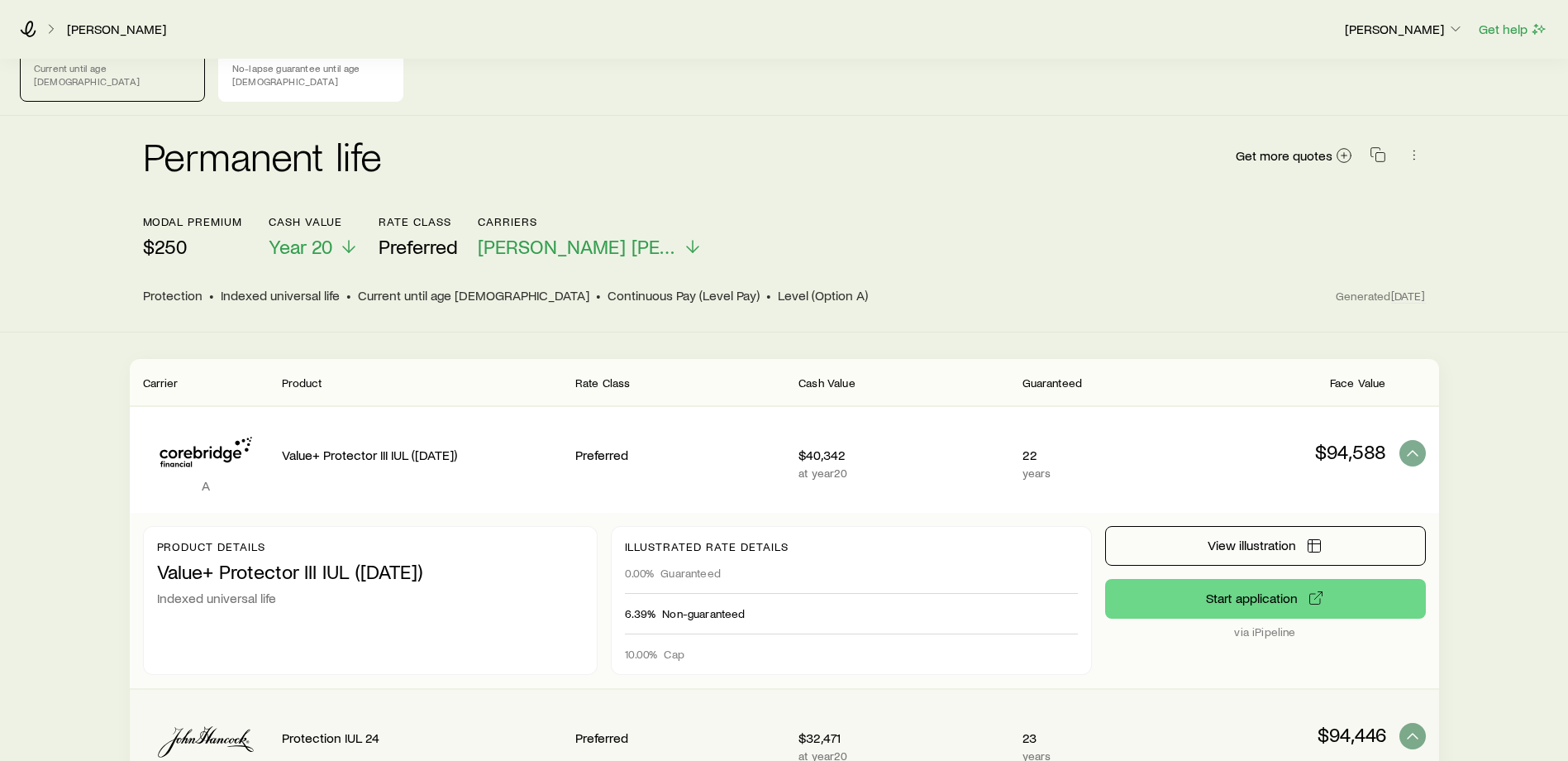
scroll to position [0, 0]
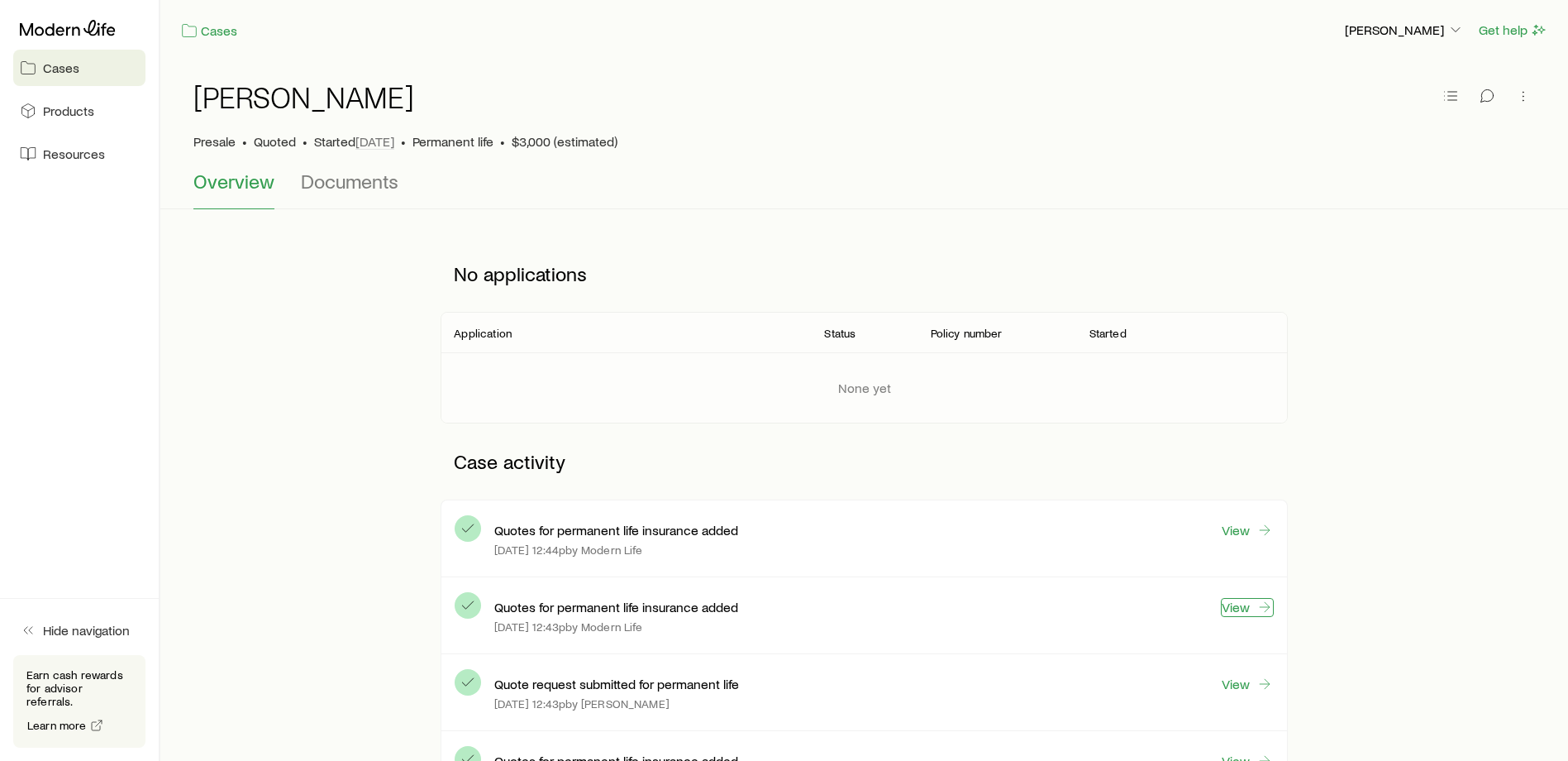
click at [1222, 605] on link "View" at bounding box center [1247, 607] width 53 height 19
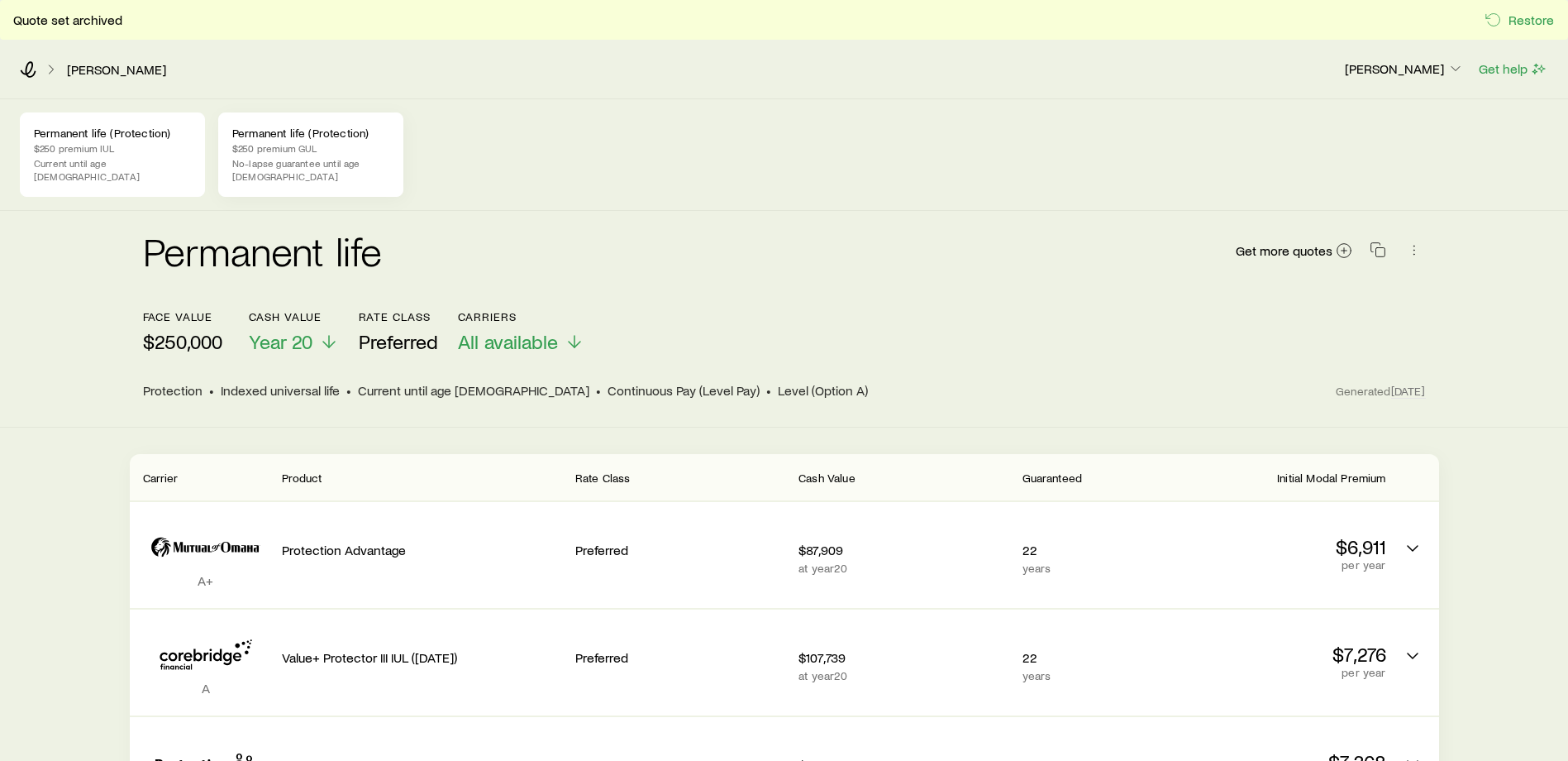
click at [271, 147] on p "$250 premium GUL" at bounding box center [311, 148] width 157 height 13
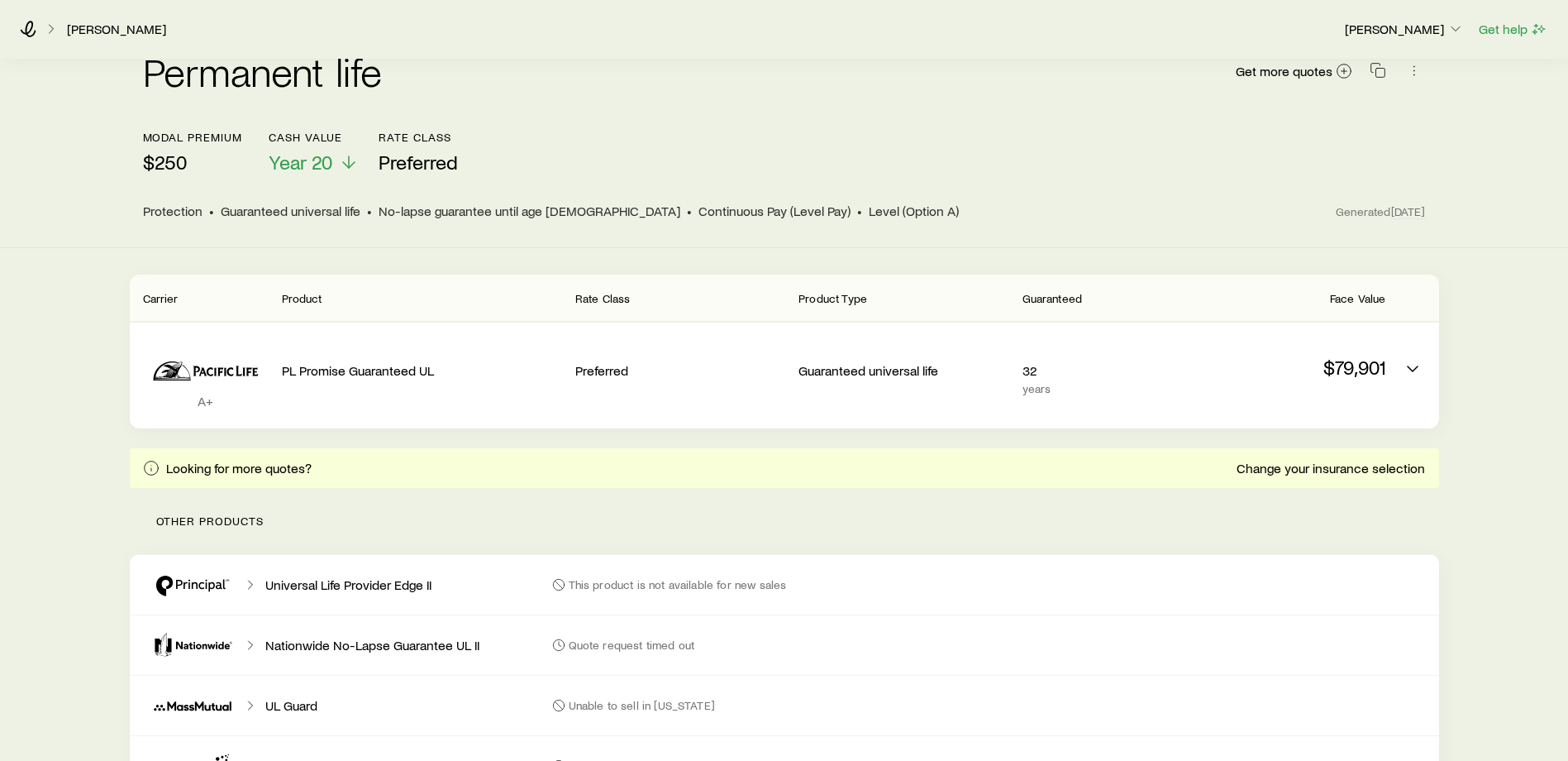
scroll to position [142, 0]
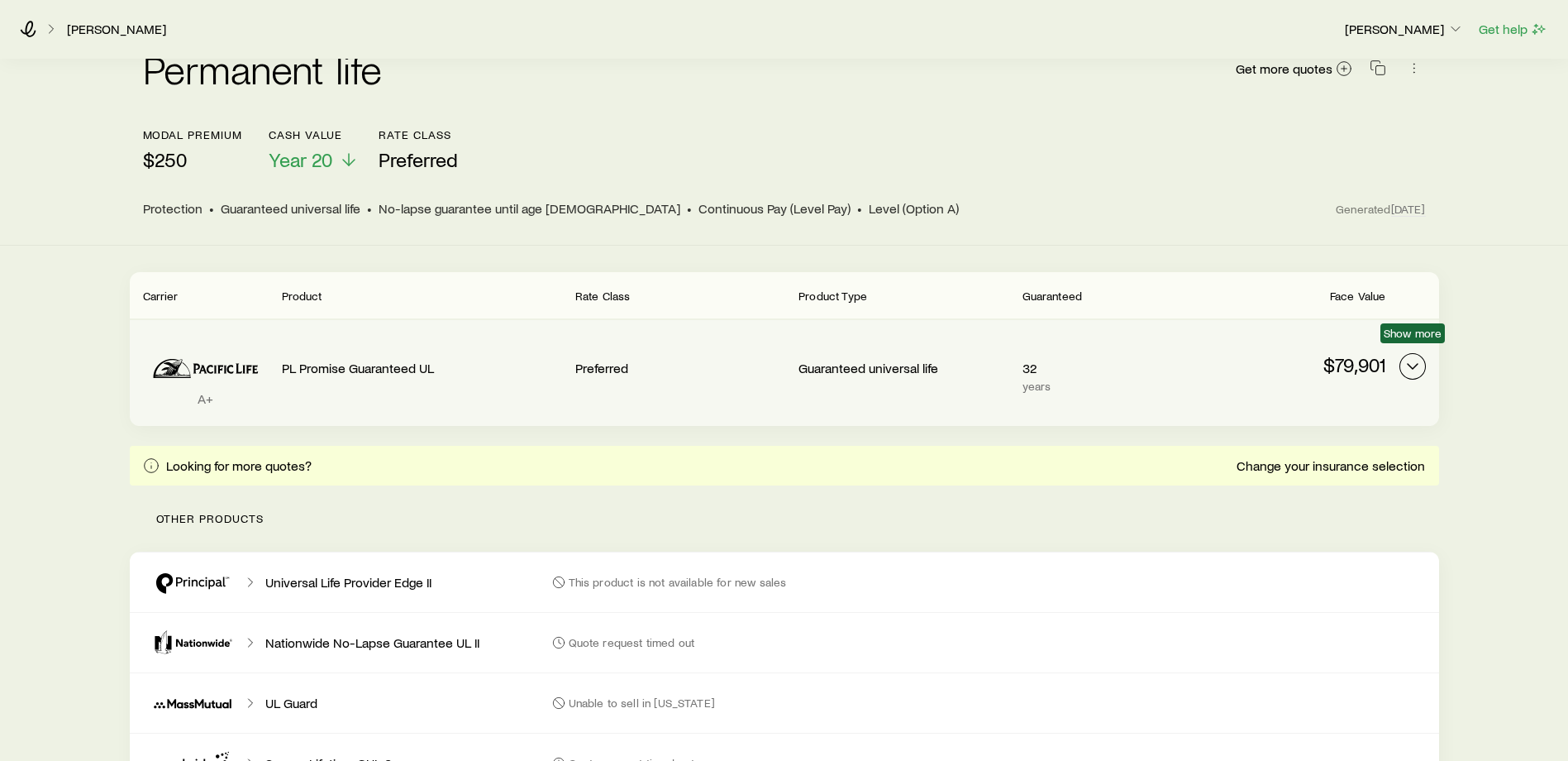
click at [1413, 357] on icon "Permanent quotes" at bounding box center [1412, 367] width 20 height 20
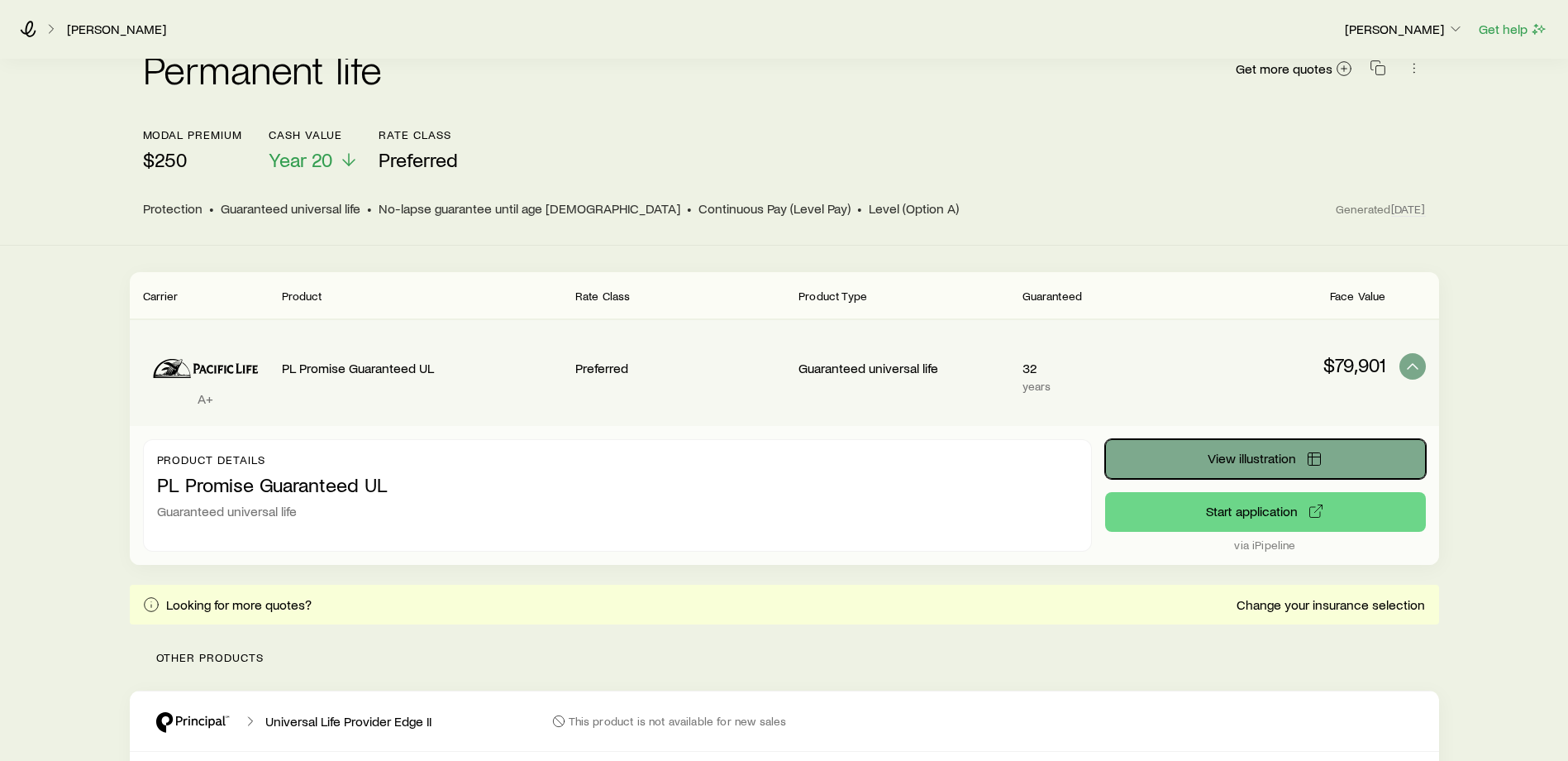
click at [1238, 452] on span "View illustration" at bounding box center [1252, 458] width 89 height 13
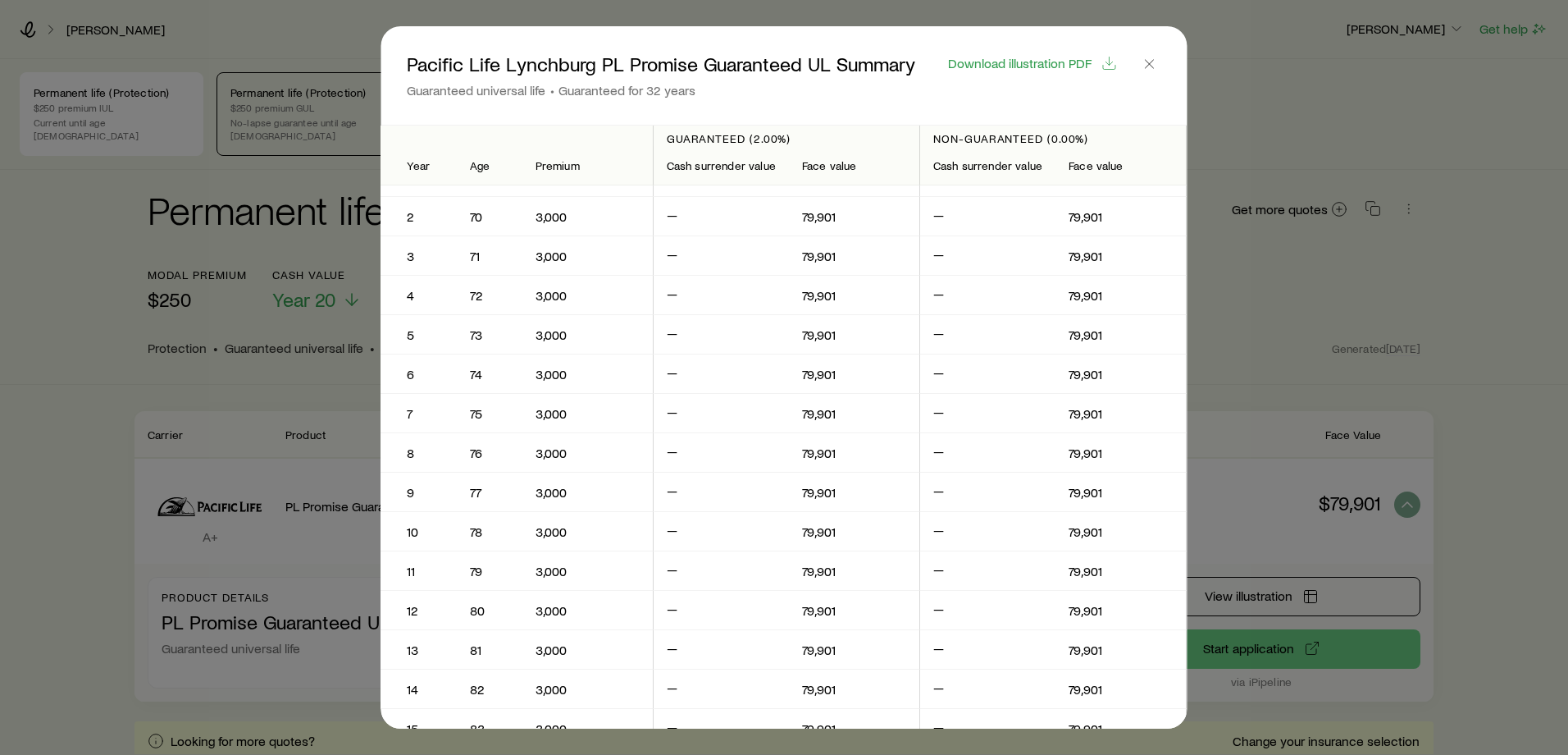
scroll to position [28, 0]
click at [1157, 69] on icon "button" at bounding box center [1149, 64] width 16 height 16
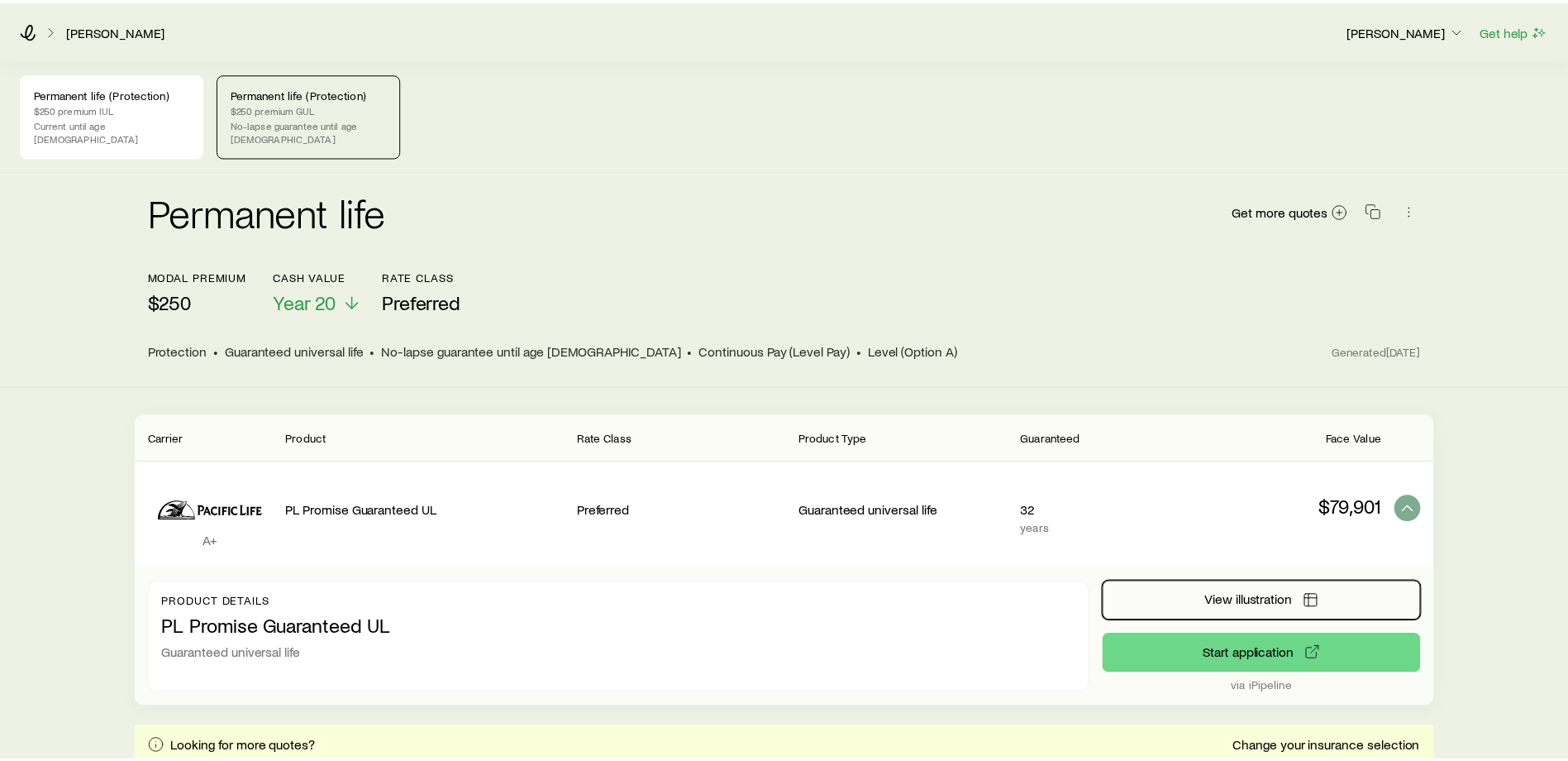
scroll to position [142, 0]
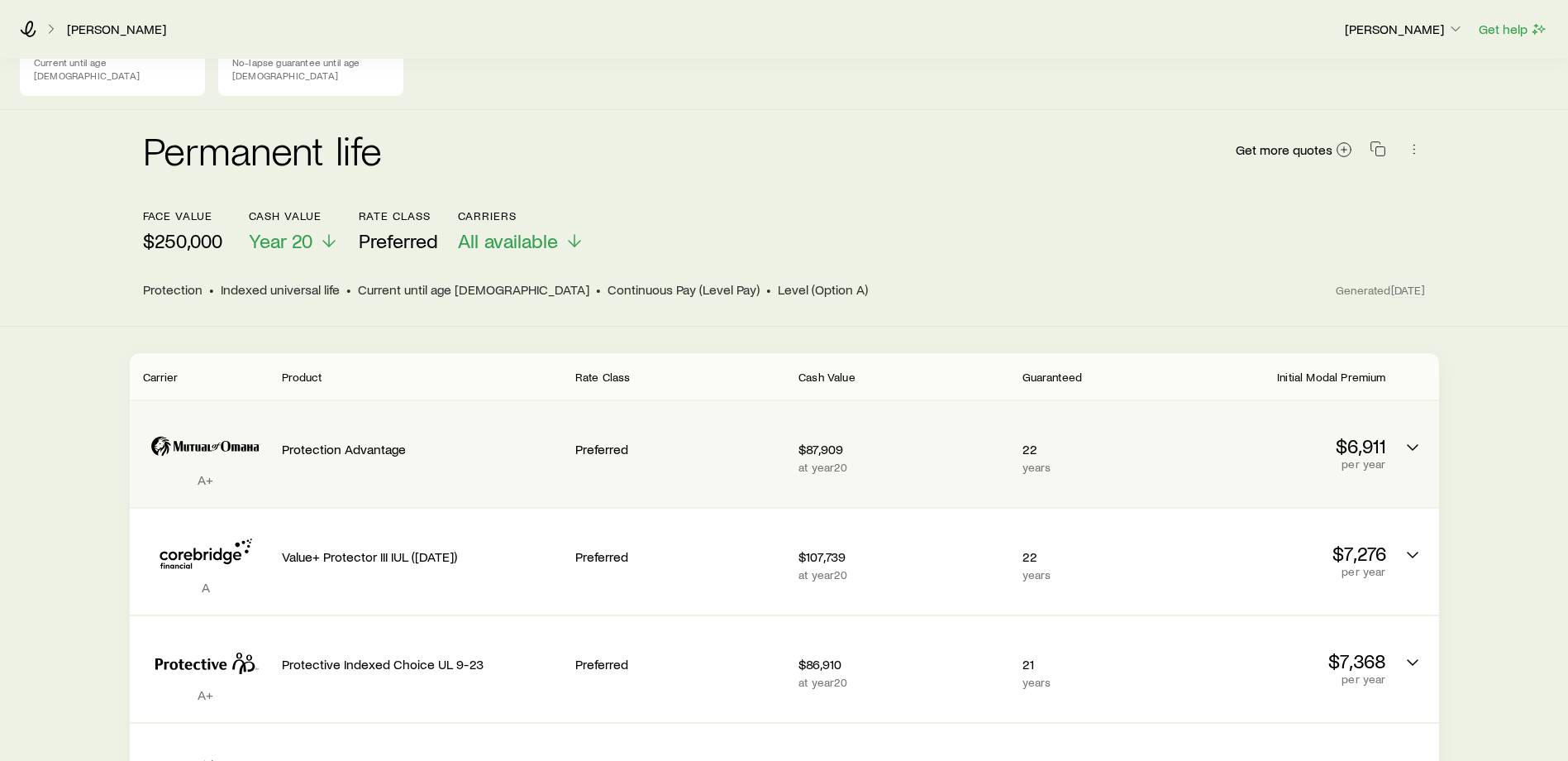
scroll to position [102, 0]
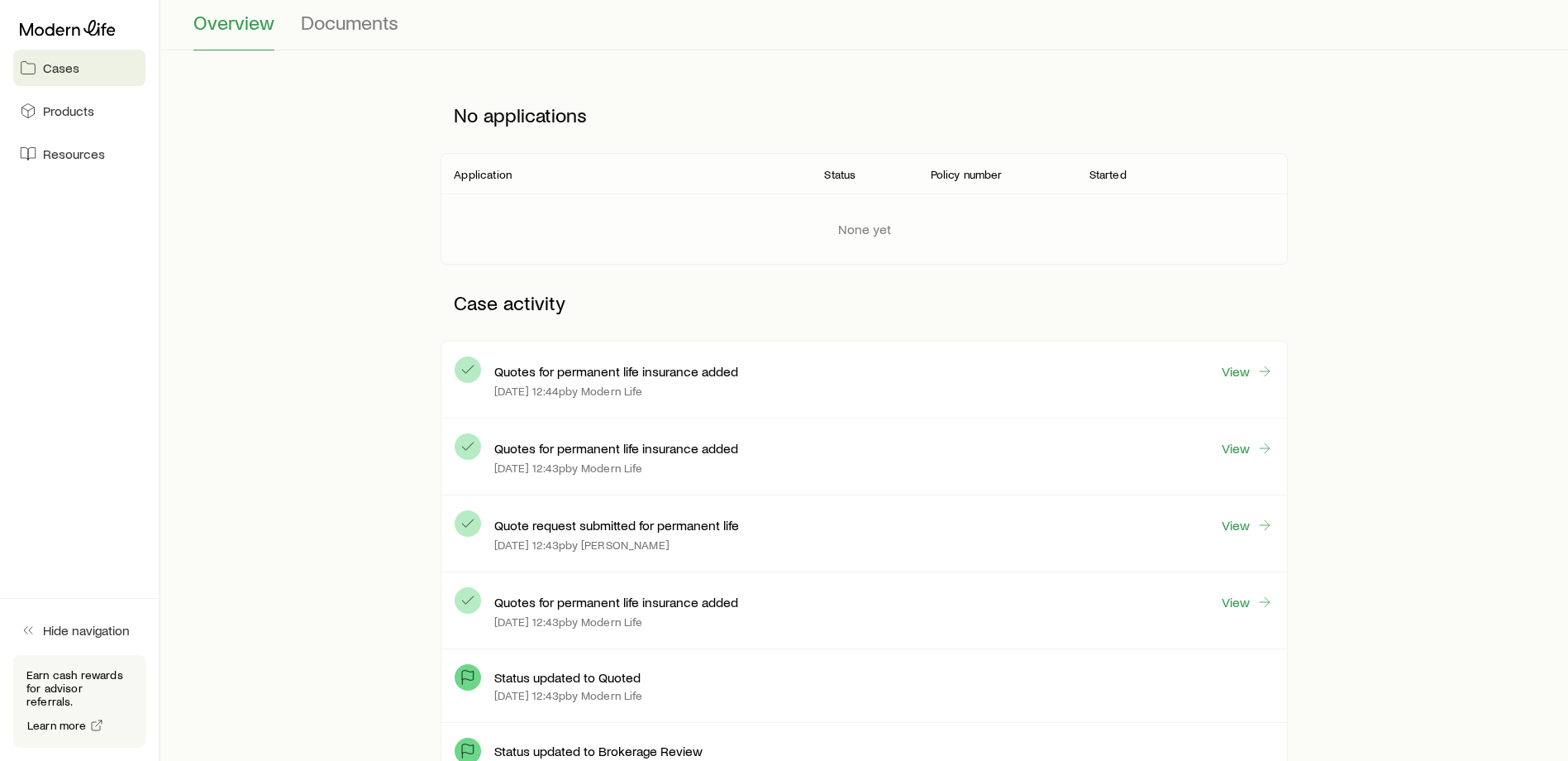
scroll to position [160, 0]
click at [1238, 527] on link "View" at bounding box center [1247, 523] width 53 height 19
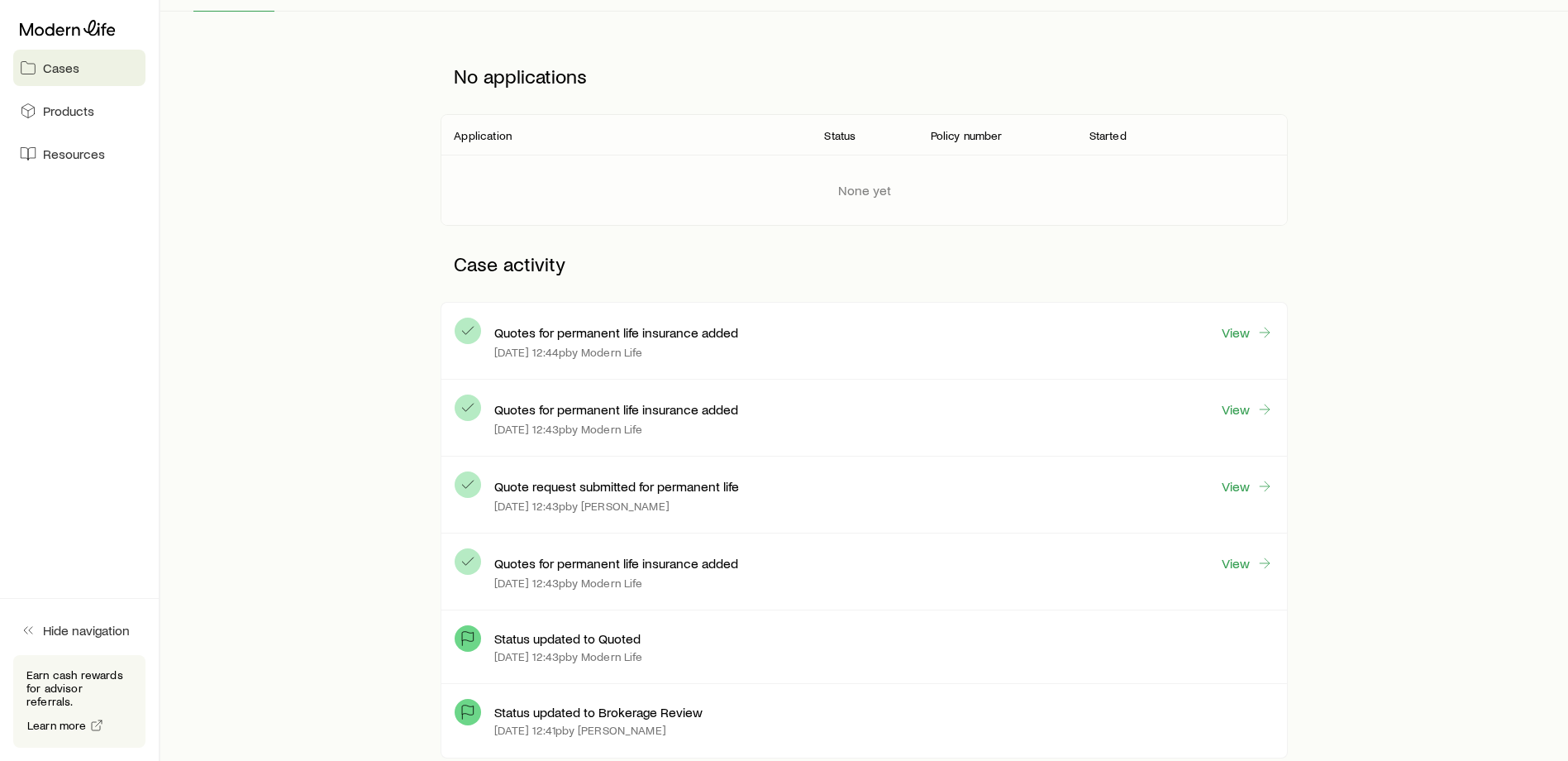
scroll to position [200, 0]
click at [1237, 562] on link "View" at bounding box center [1247, 561] width 53 height 19
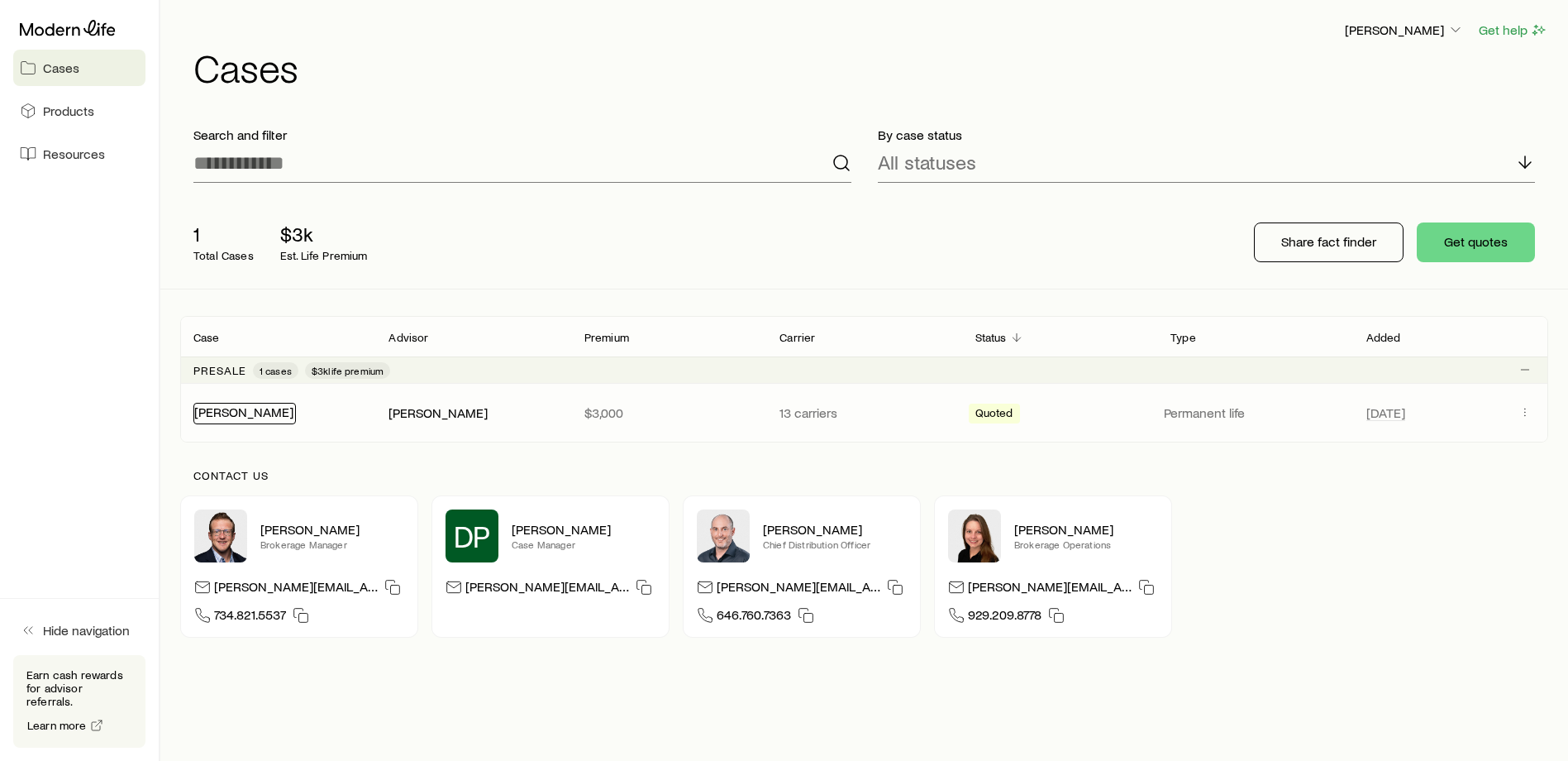
click at [235, 414] on link "[PERSON_NAME]" at bounding box center [243, 411] width 99 height 16
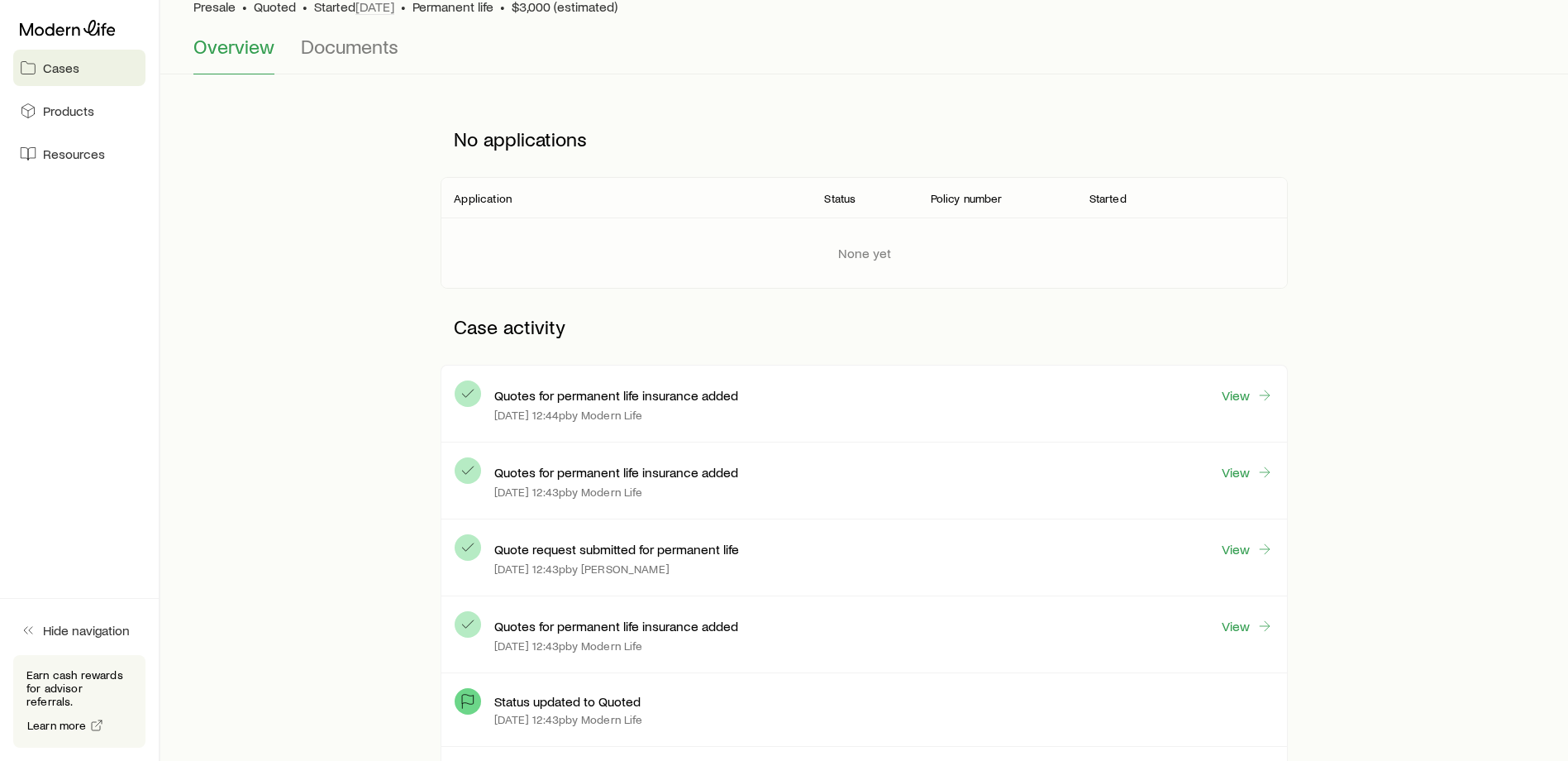
scroll to position [238, 0]
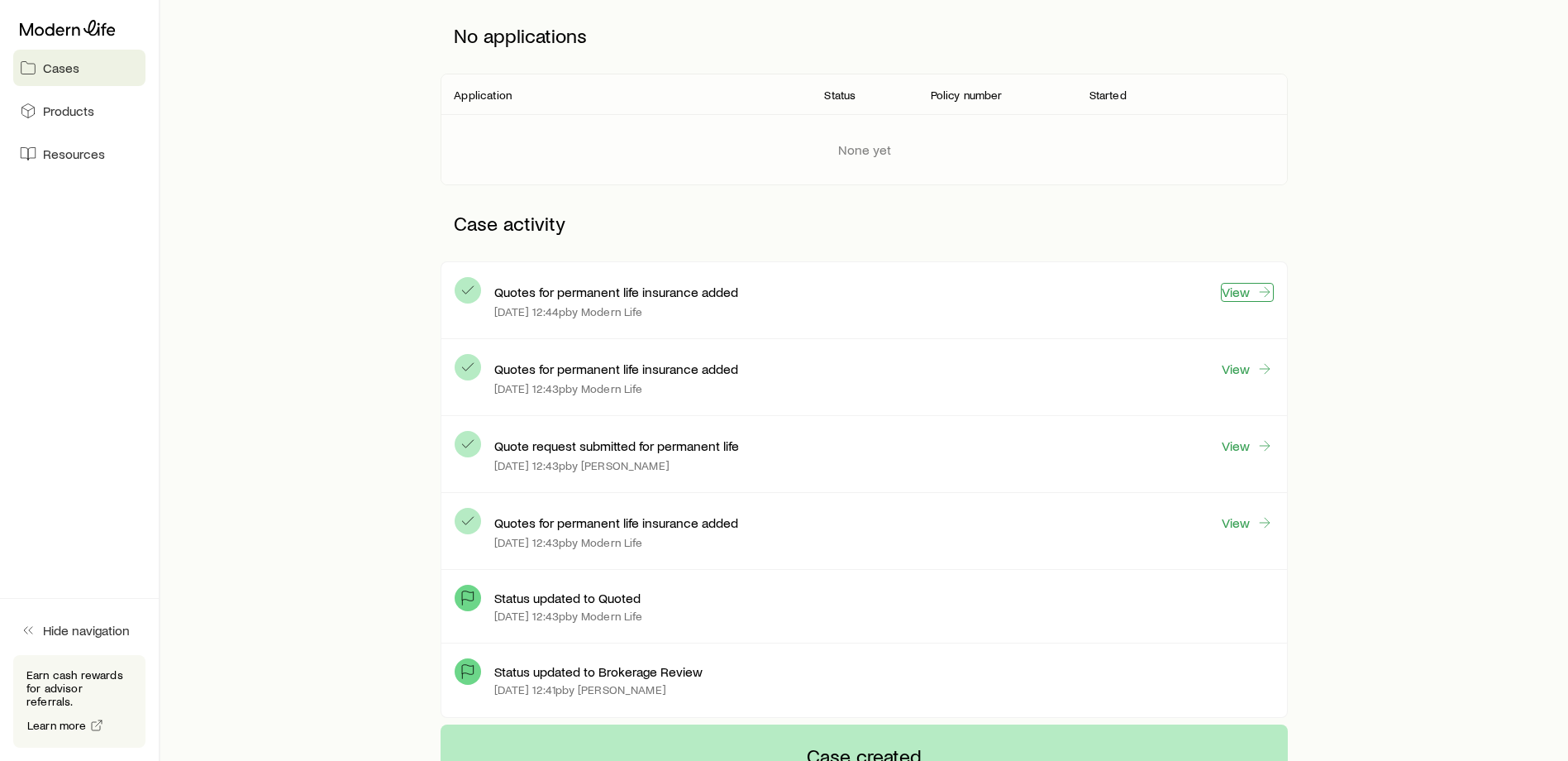
click at [1236, 292] on link "View" at bounding box center [1247, 292] width 53 height 19
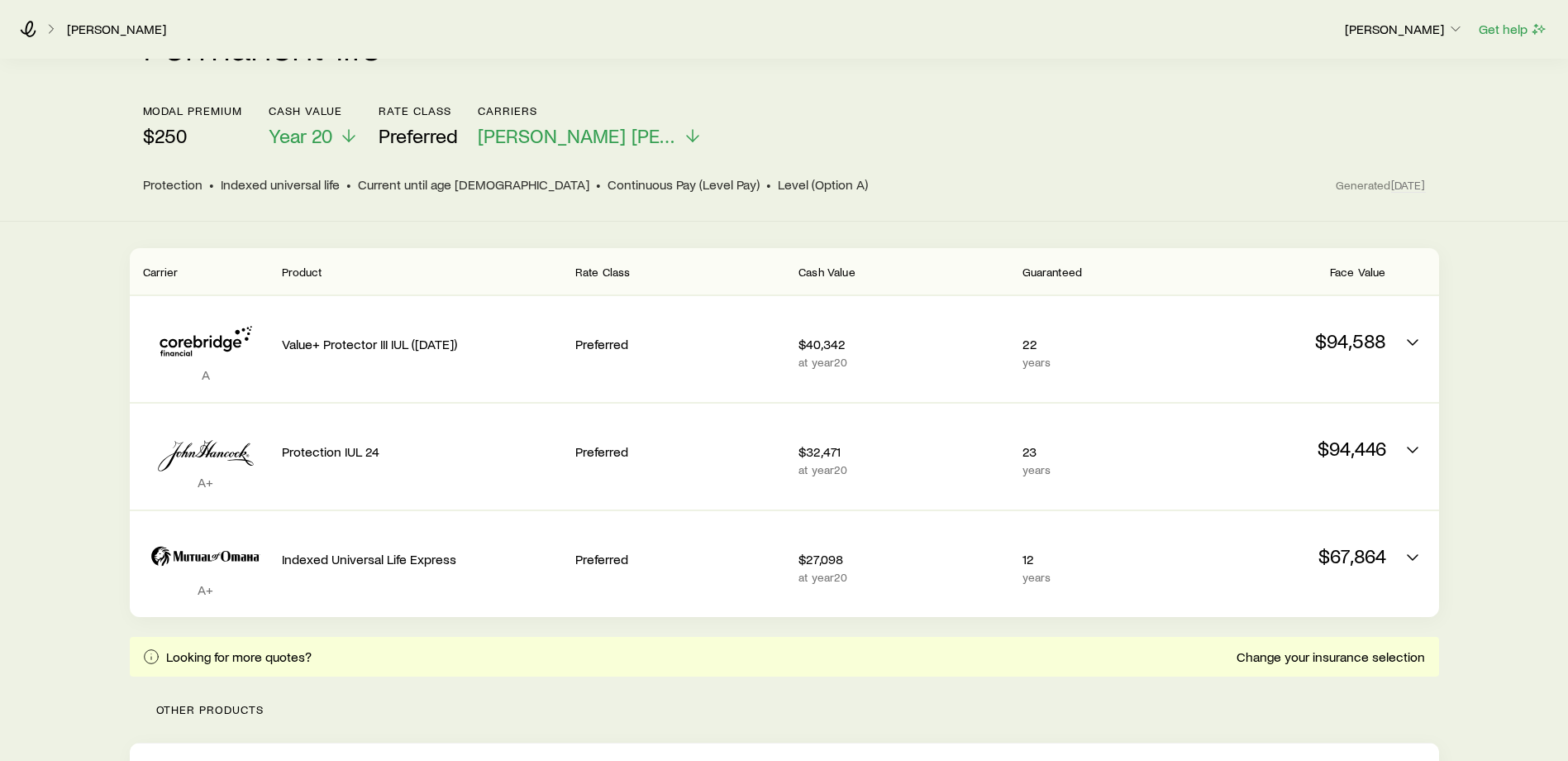
scroll to position [177, 0]
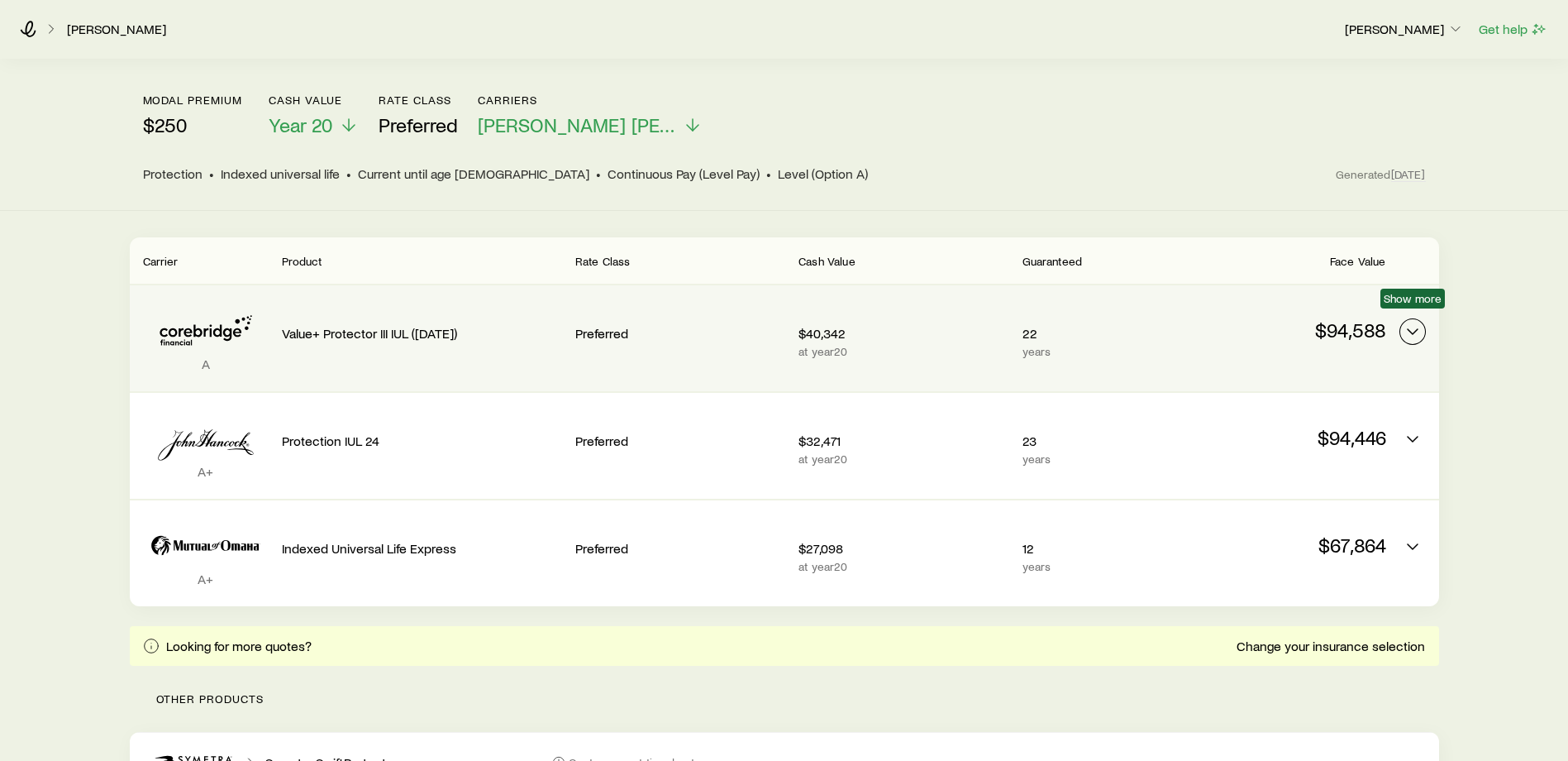
click at [1412, 322] on icon "Permanent quotes" at bounding box center [1412, 332] width 20 height 20
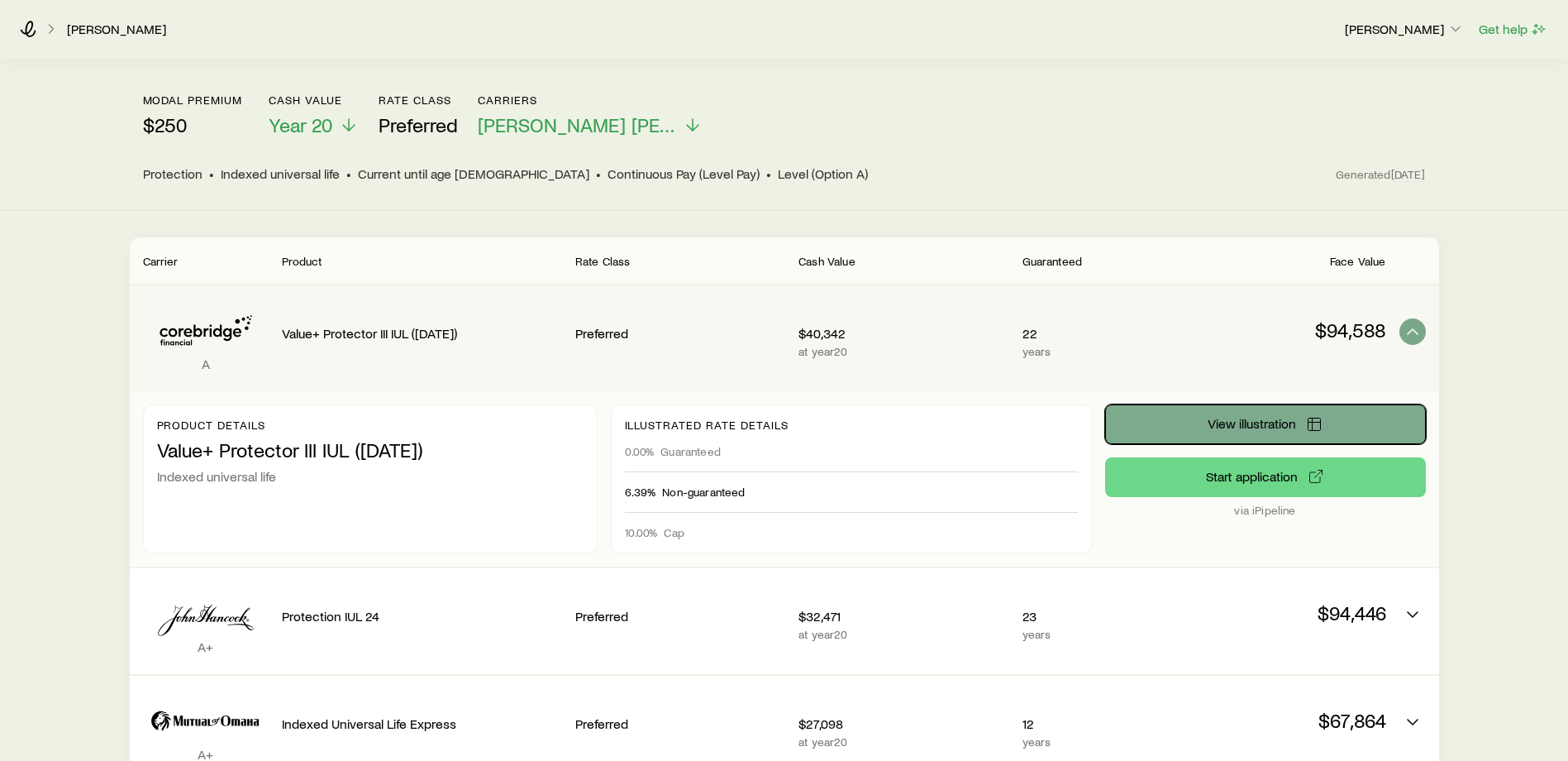
click at [1313, 416] on icon "Permanent quotes" at bounding box center [1314, 424] width 16 height 16
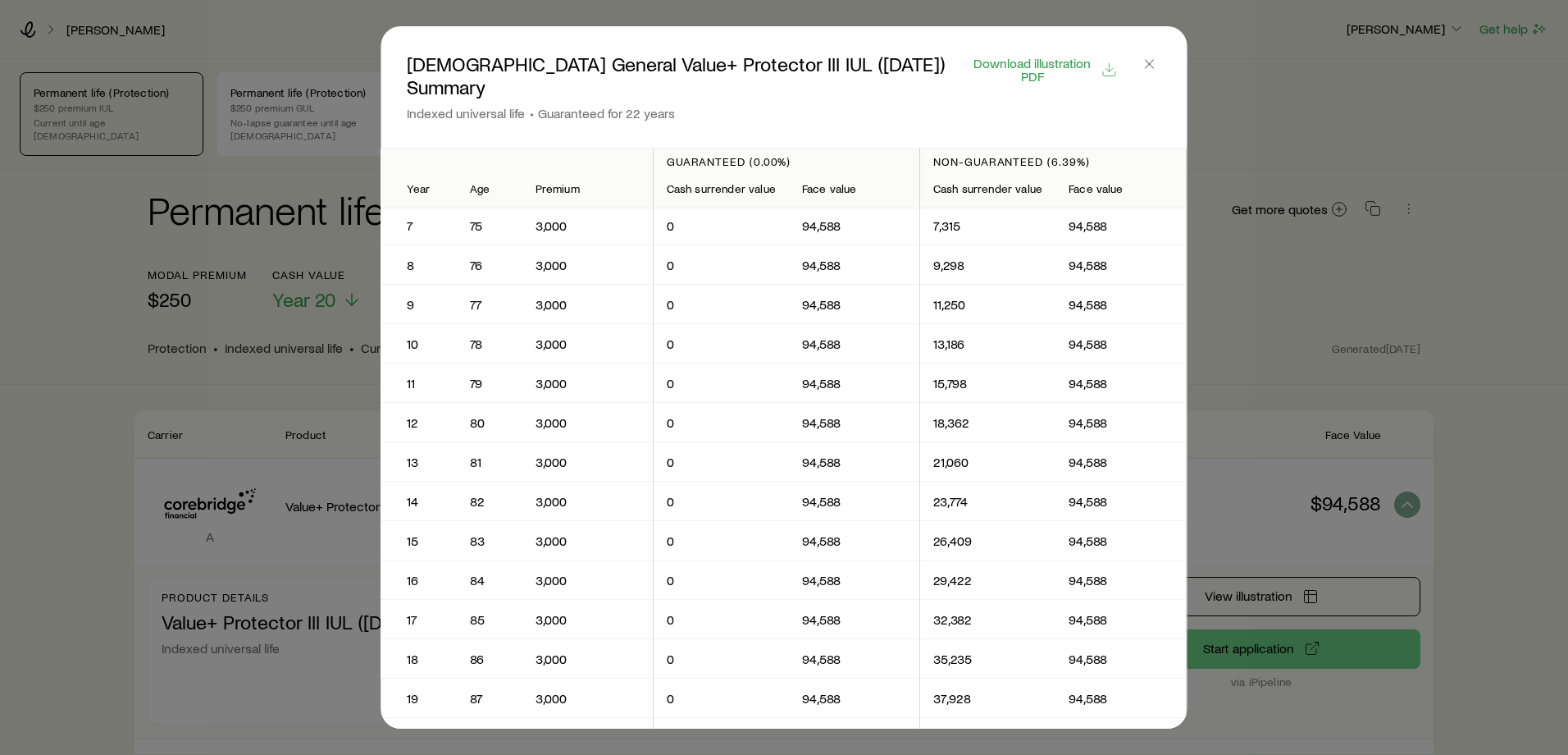
scroll to position [166, 0]
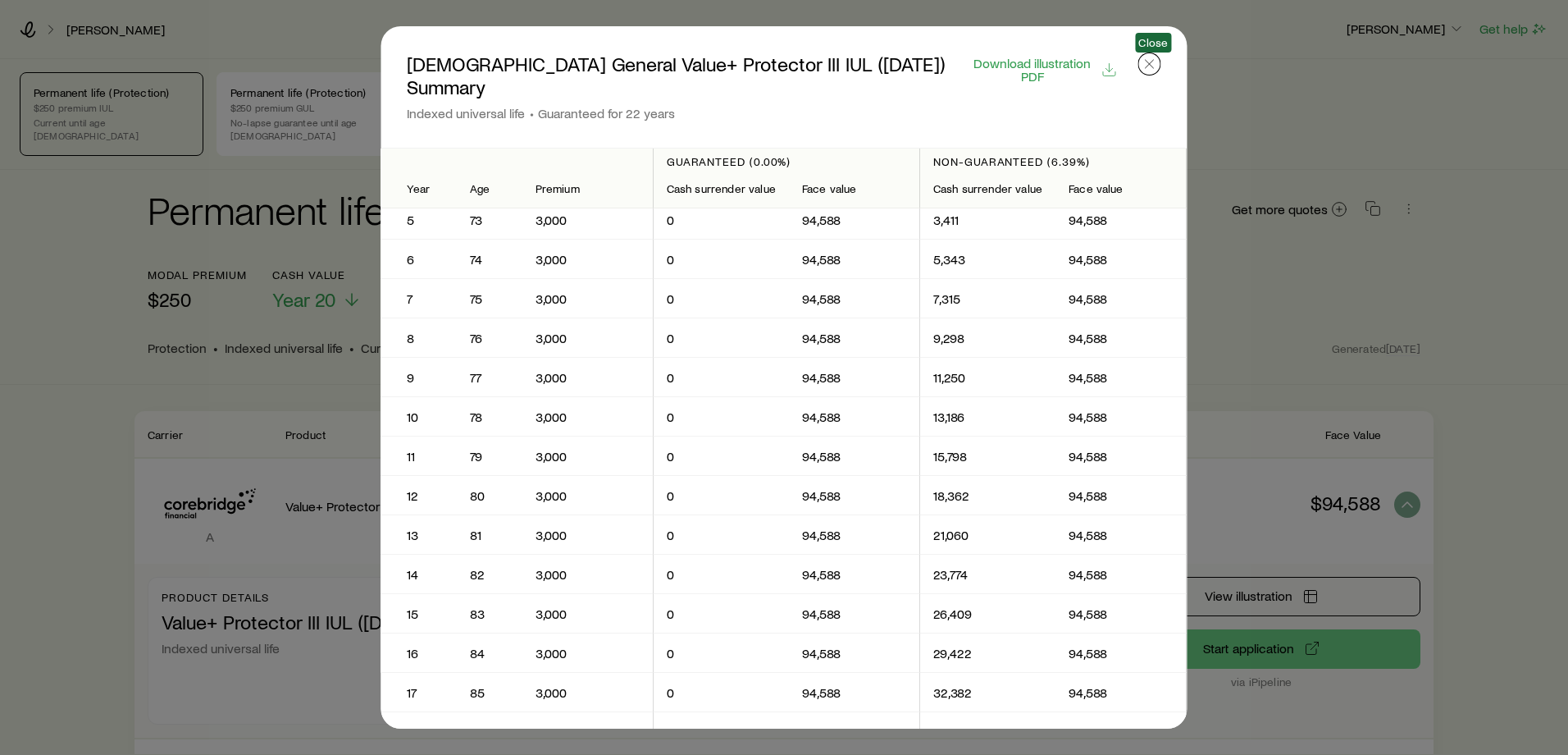
click at [1149, 66] on icon "button" at bounding box center [1149, 64] width 16 height 16
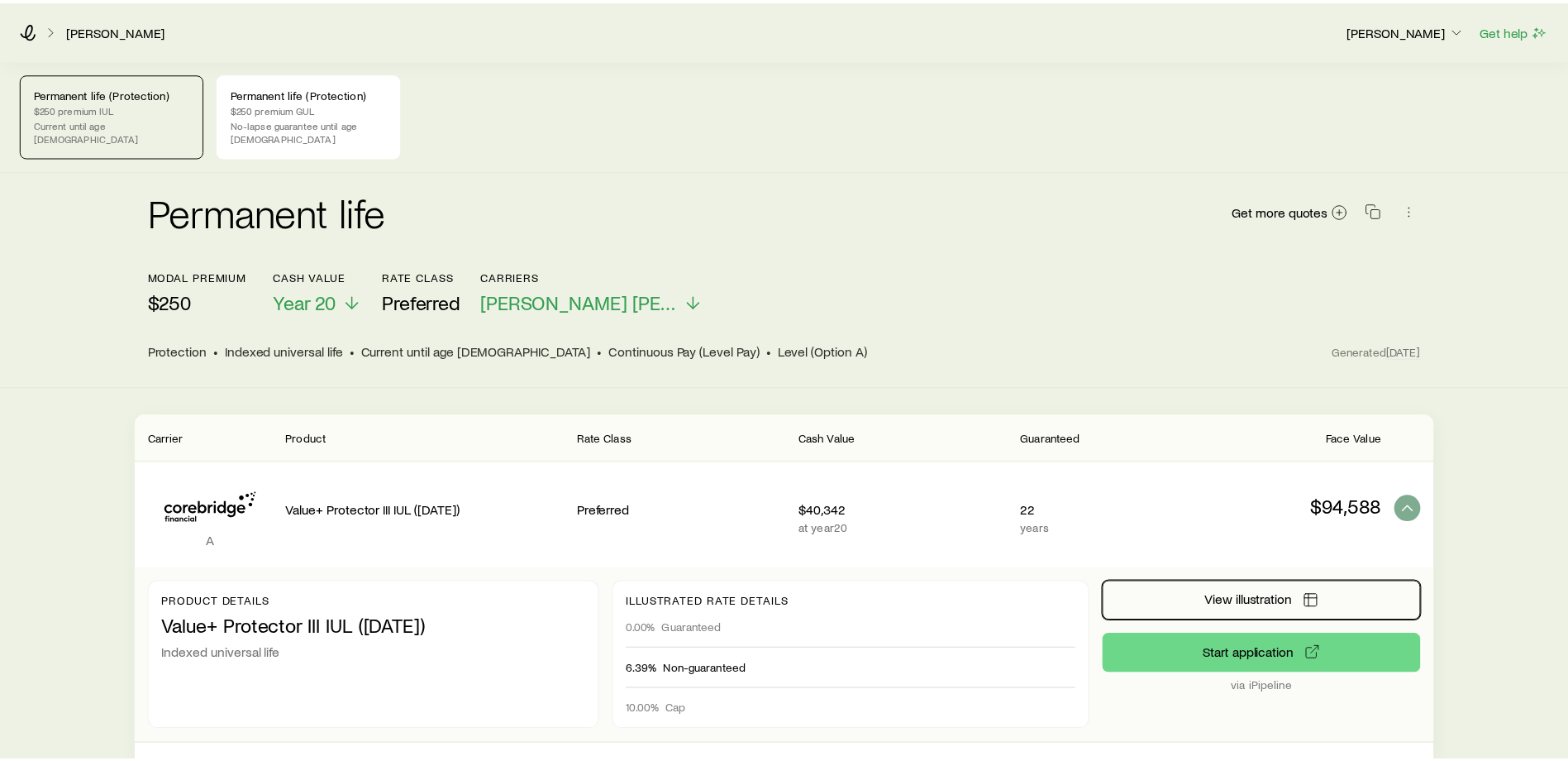
scroll to position [177, 0]
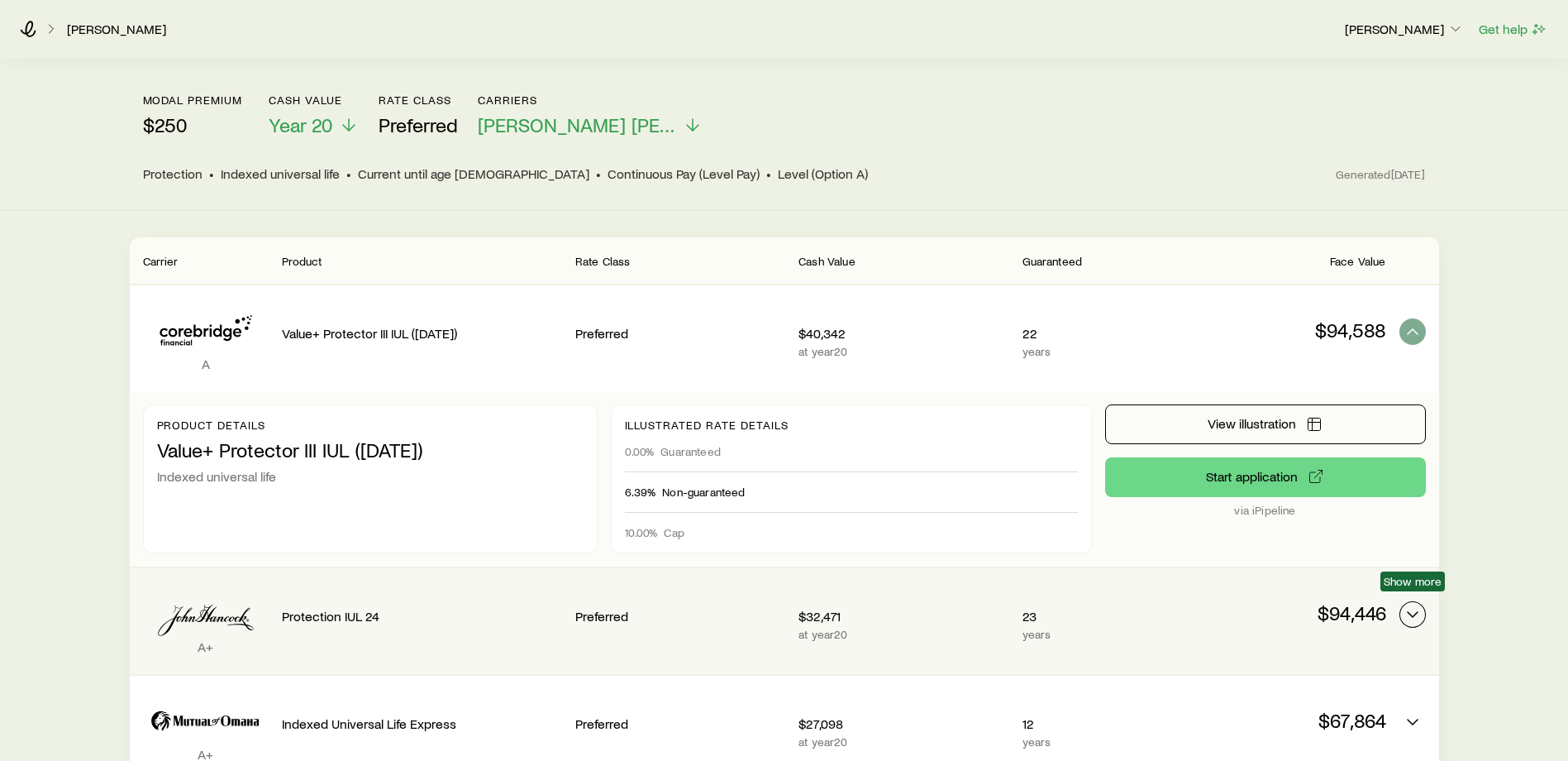
click at [1415, 605] on icon "Permanent quotes" at bounding box center [1412, 614] width 20 height 20
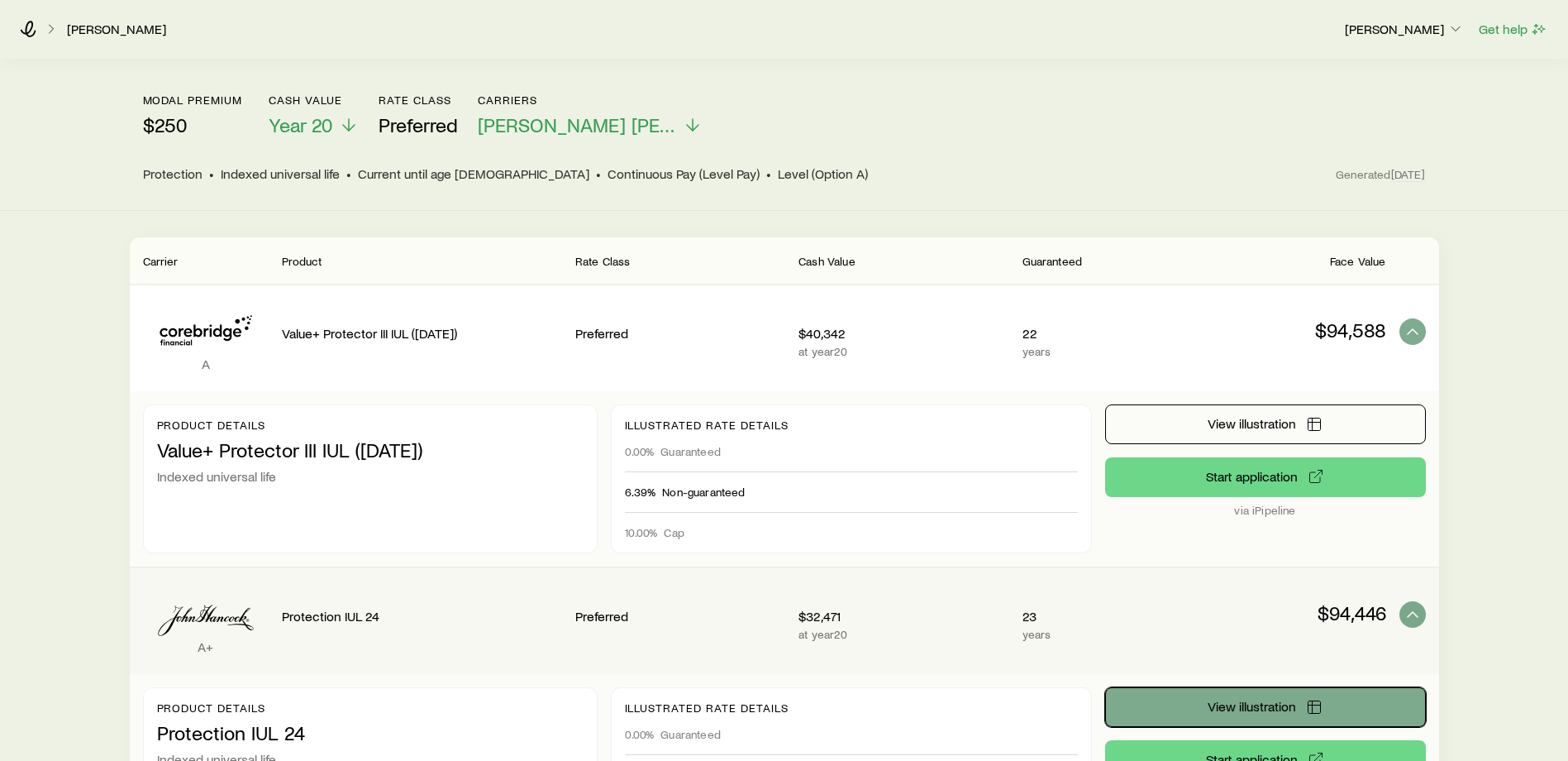
click at [1237, 699] on span "View illustration" at bounding box center [1252, 706] width 89 height 13
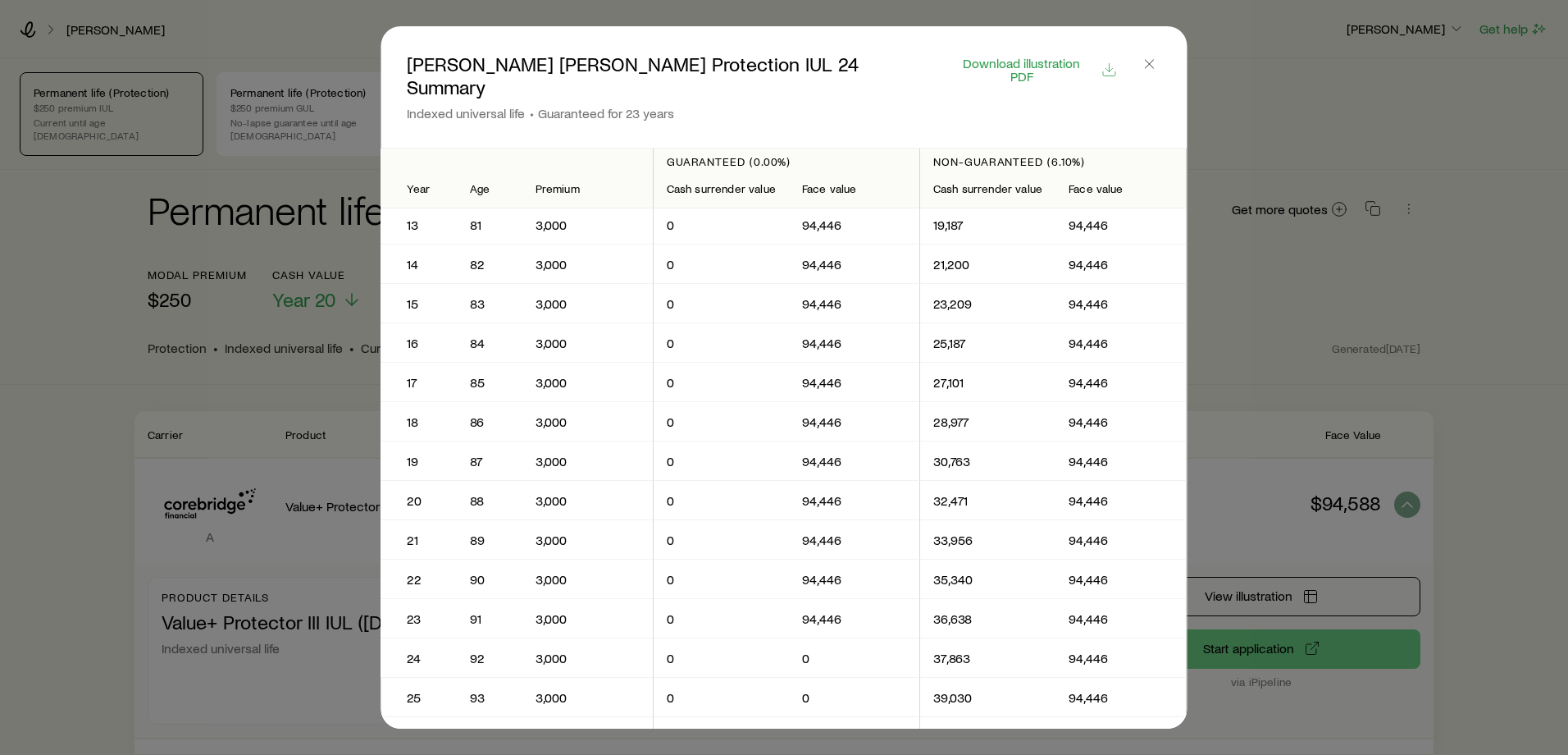
scroll to position [407, 0]
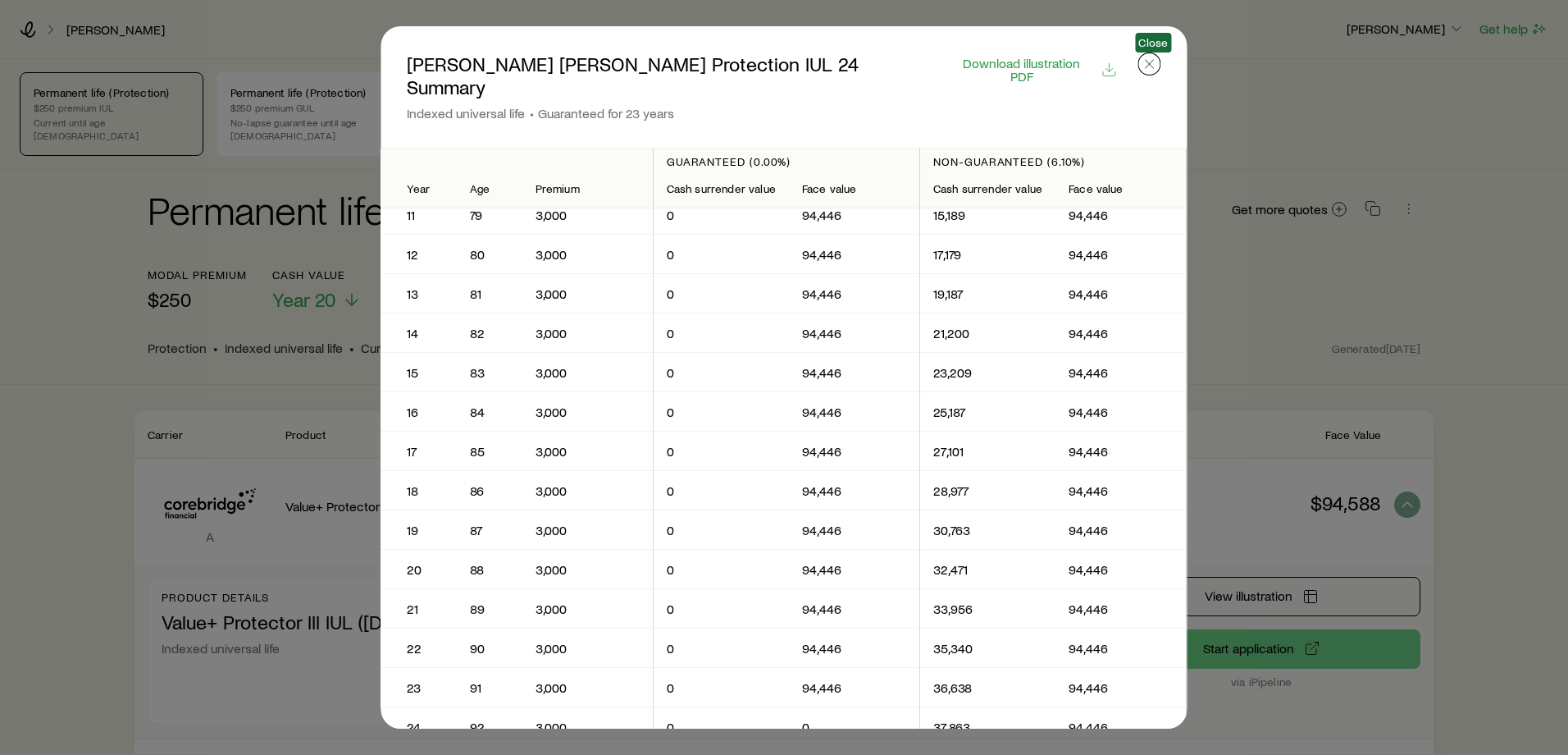
click at [1147, 67] on icon "button" at bounding box center [1149, 64] width 16 height 16
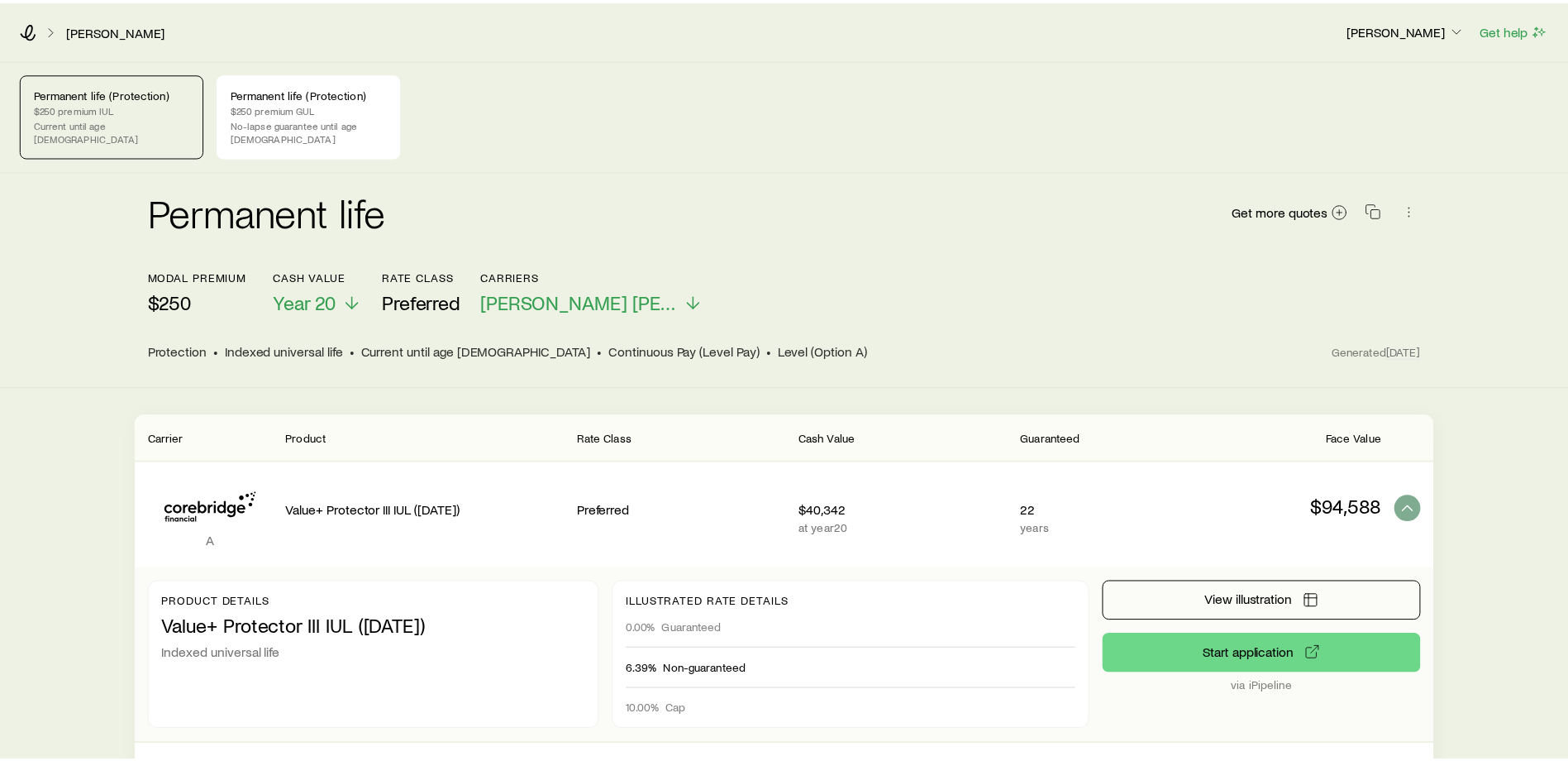
scroll to position [177, 0]
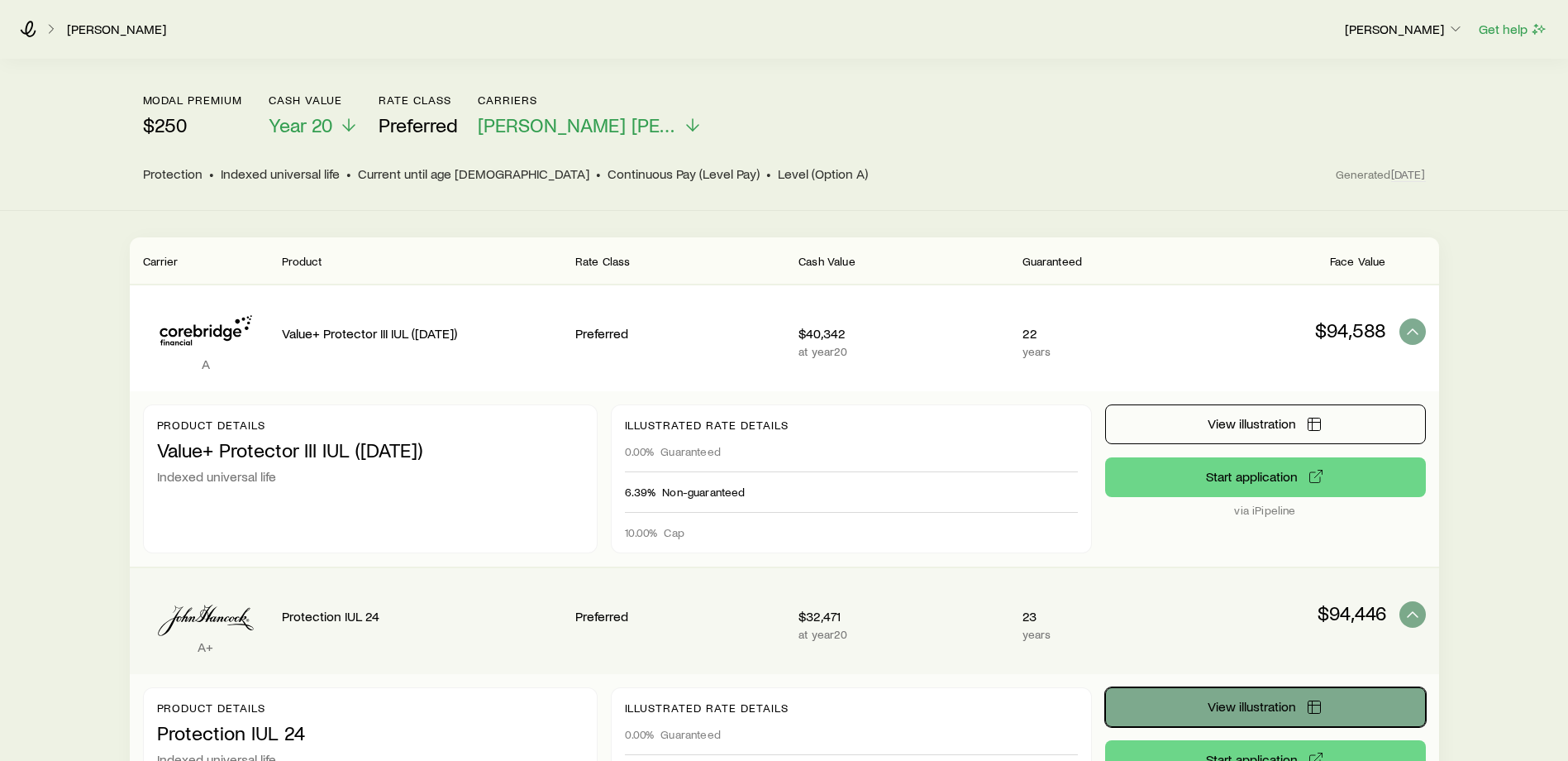
click at [1199, 698] on button "View illustration" at bounding box center [1265, 706] width 321 height 39
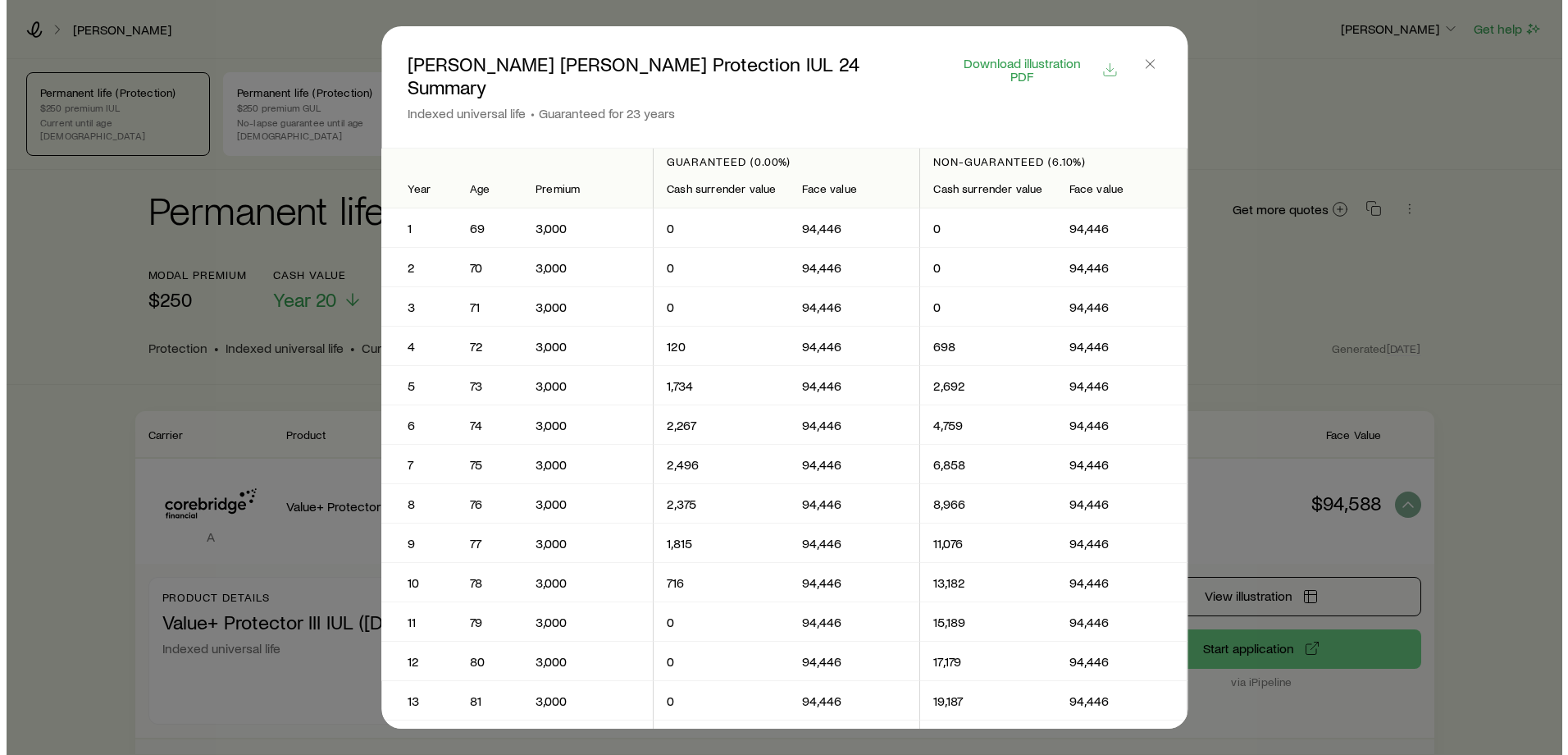
scroll to position [0, 0]
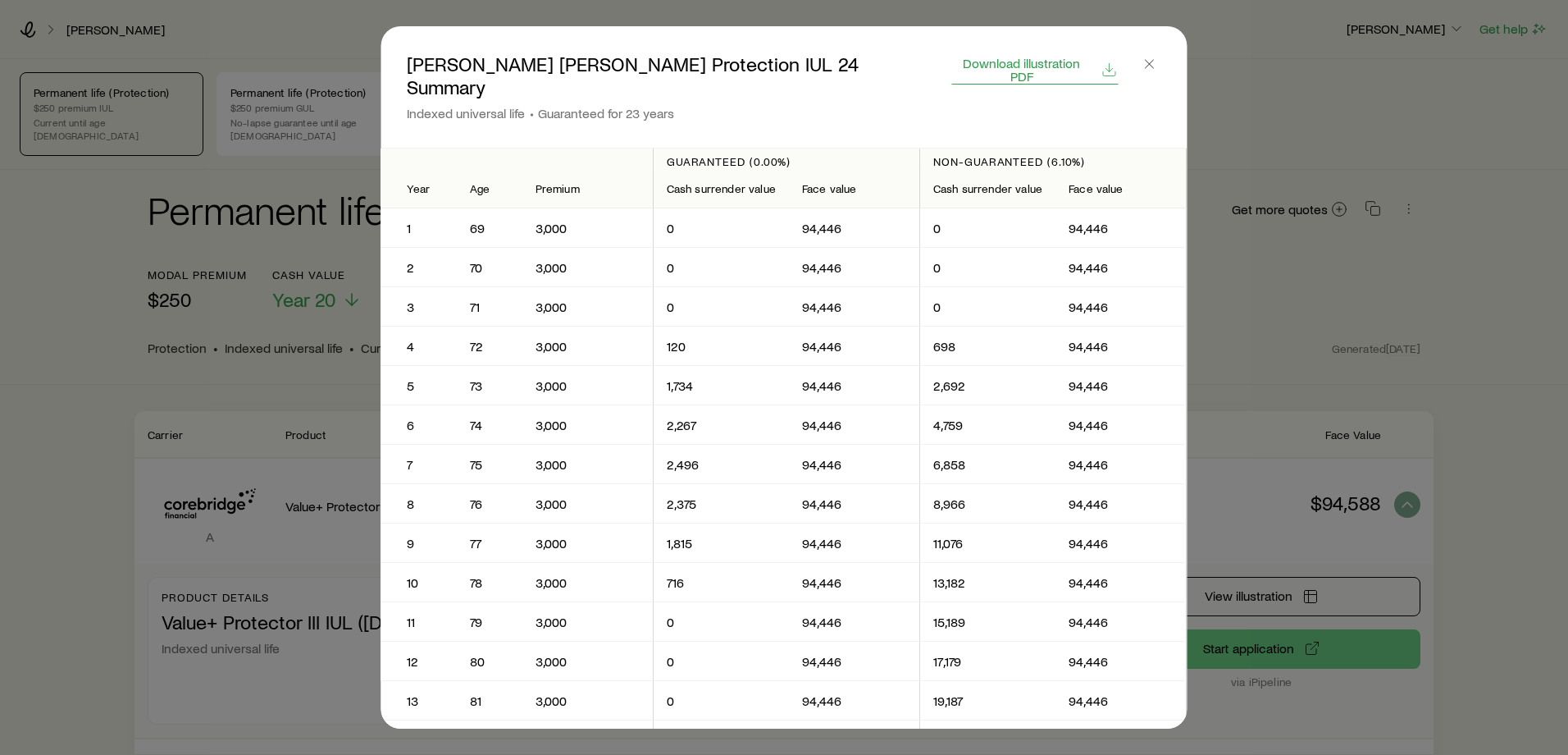
click at [979, 64] on span "Download illustration PDF" at bounding box center [1022, 70] width 138 height 27
click at [1146, 62] on icon "button" at bounding box center [1149, 64] width 16 height 16
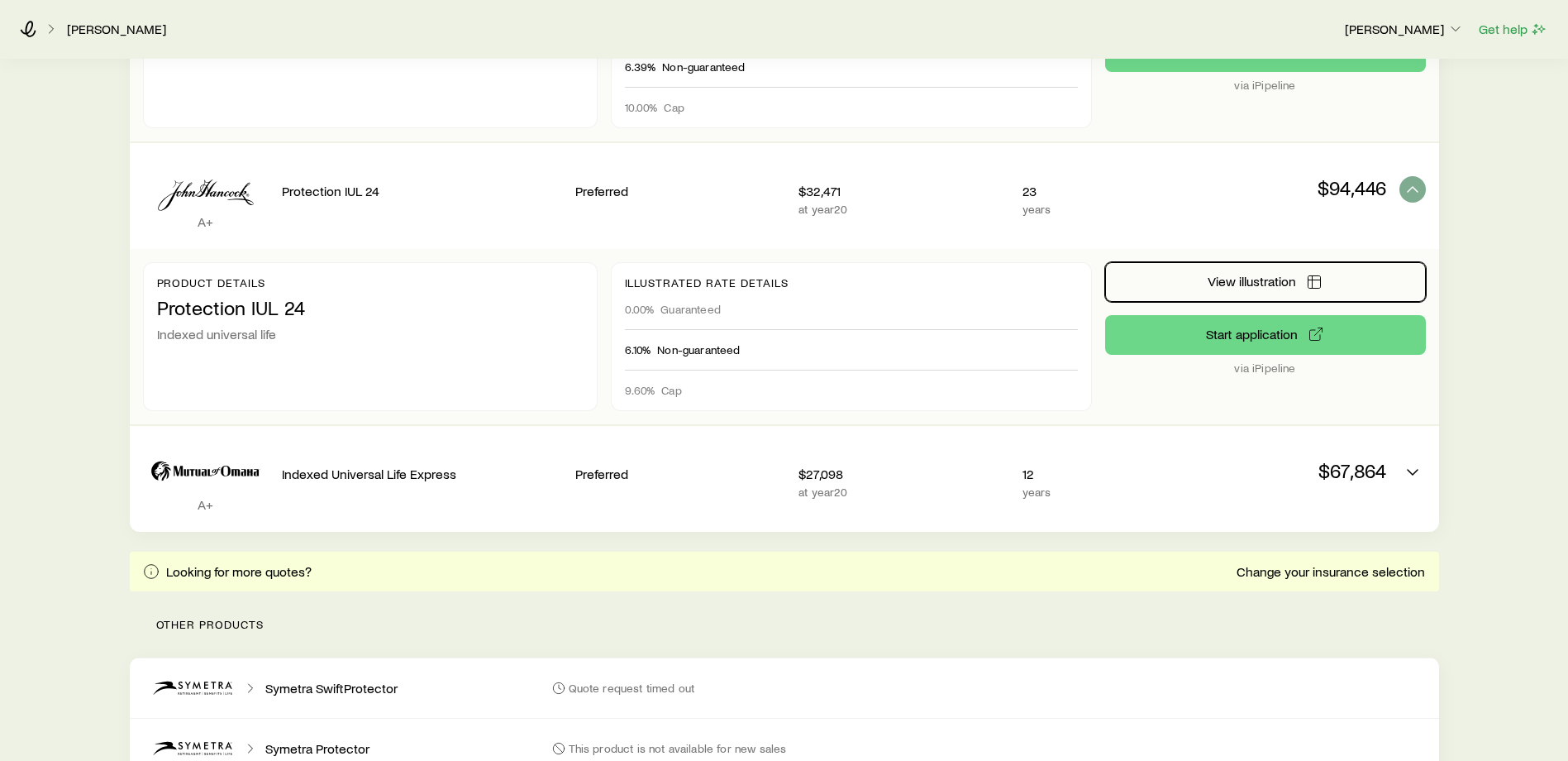
scroll to position [604, 0]
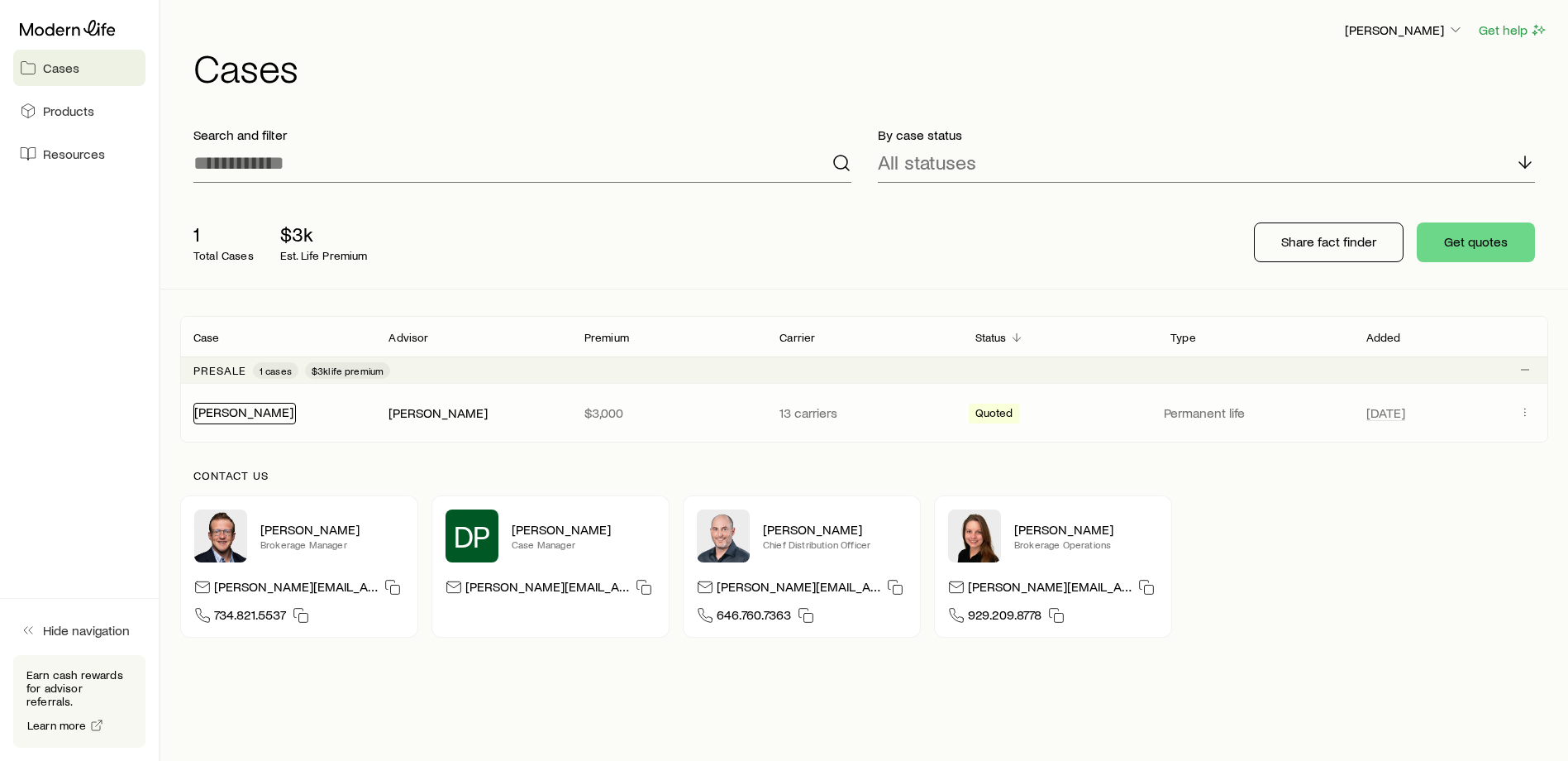
click at [213, 413] on link "[PERSON_NAME]" at bounding box center [243, 411] width 99 height 16
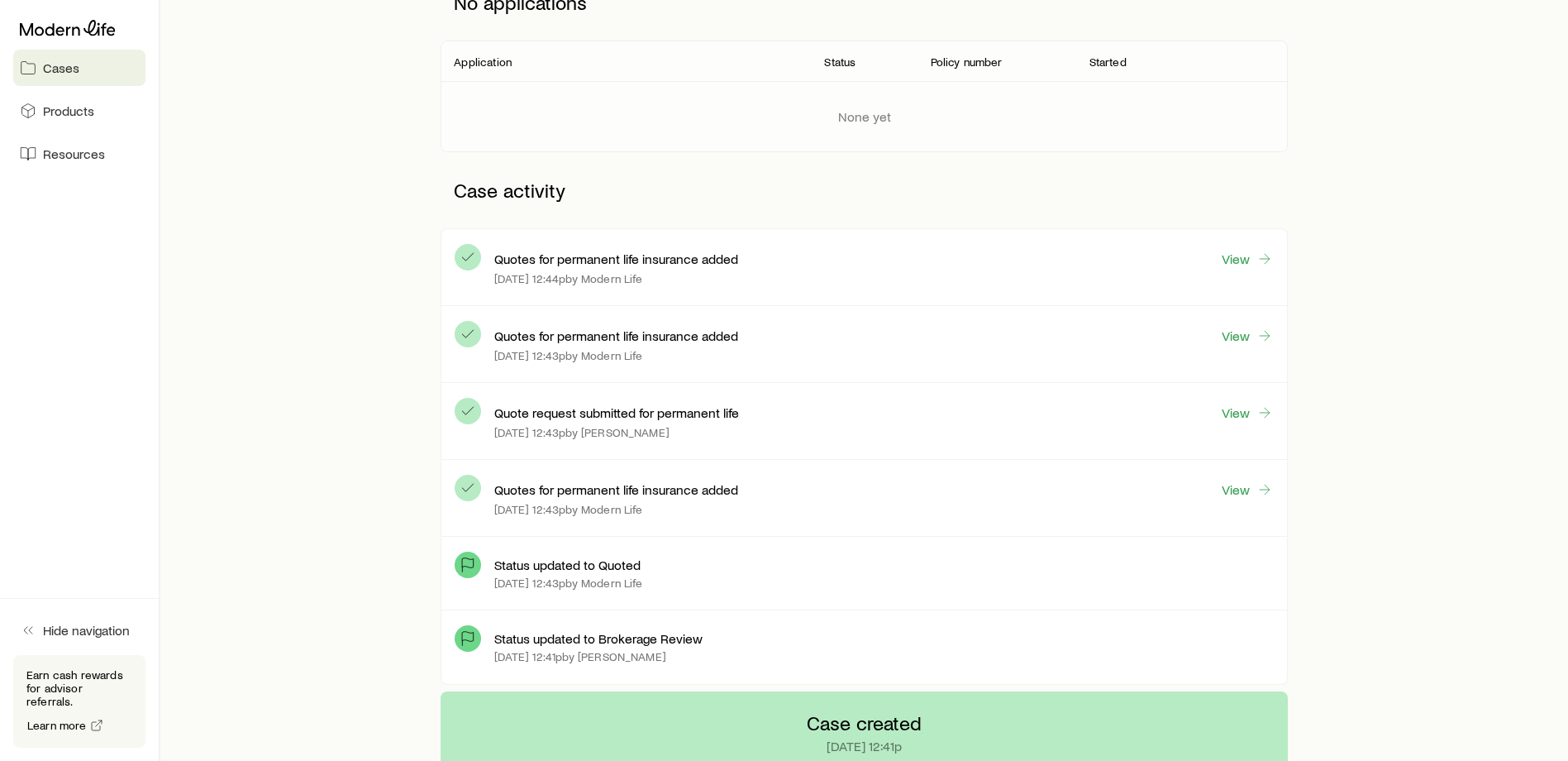
scroll to position [272, 0]
click at [1232, 489] on link "View" at bounding box center [1247, 488] width 53 height 19
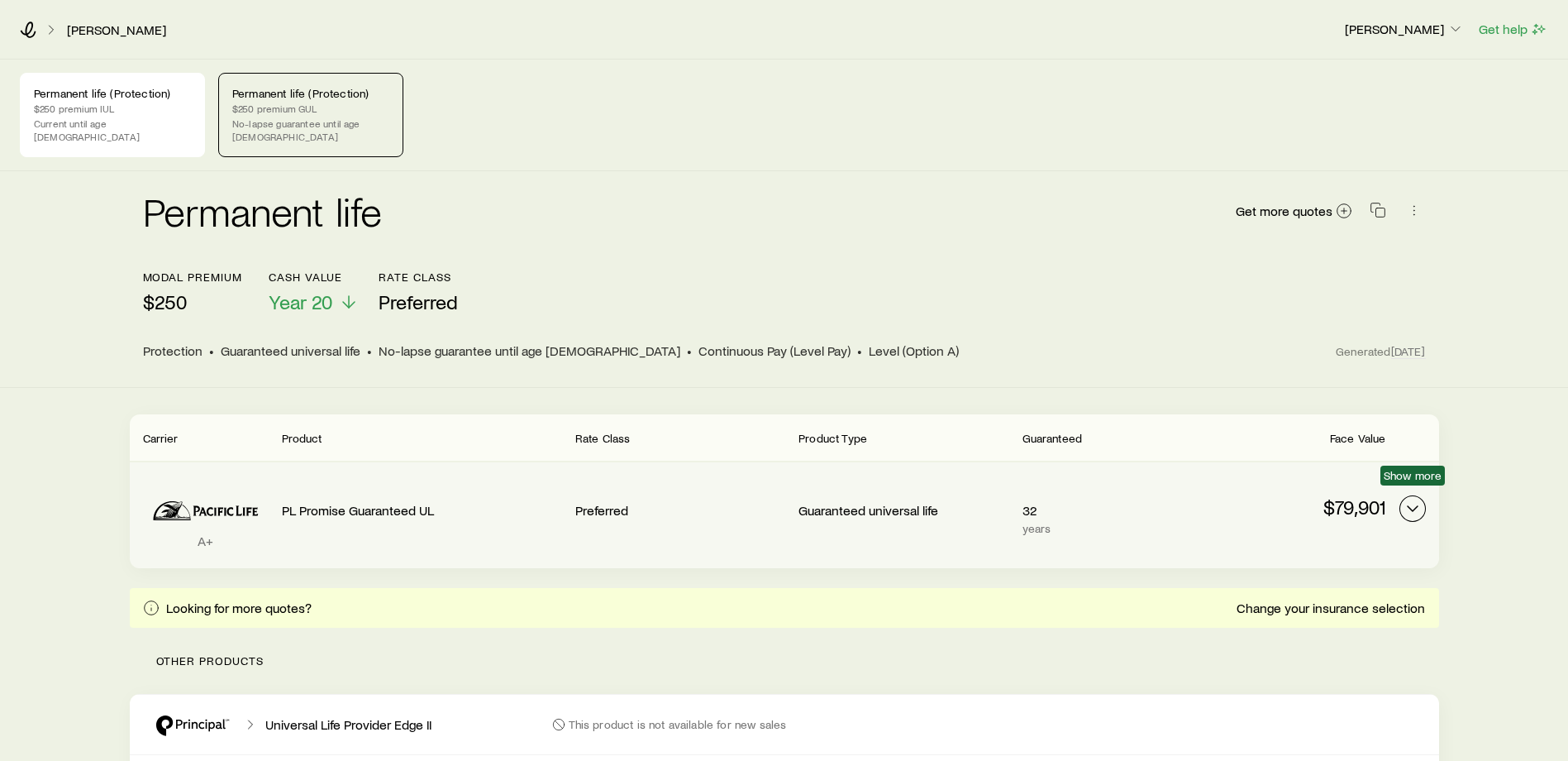
click at [1417, 499] on icon "Permanent quotes" at bounding box center [1412, 509] width 20 height 20
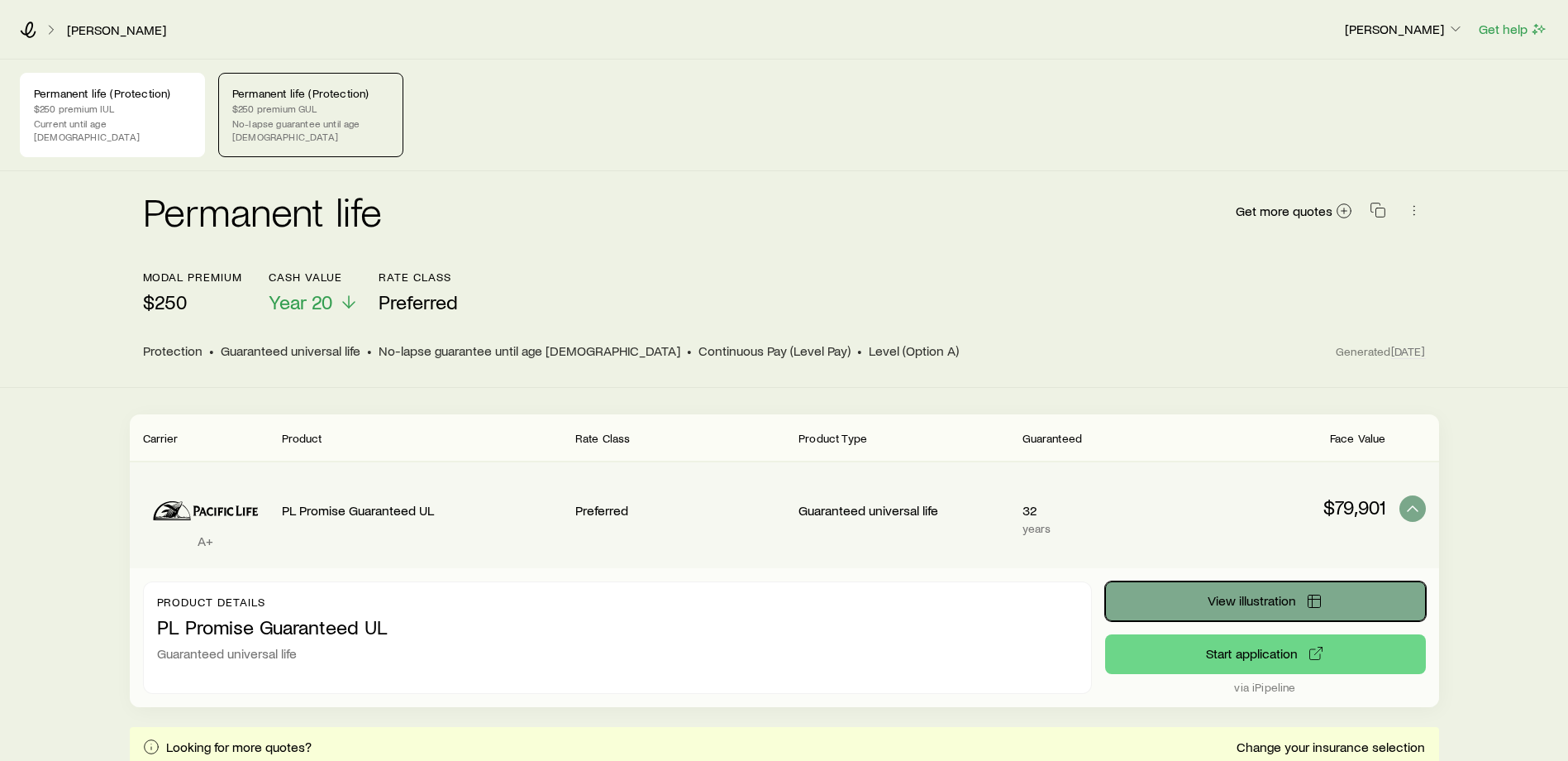
click at [1210, 594] on span "View illustration" at bounding box center [1252, 600] width 89 height 13
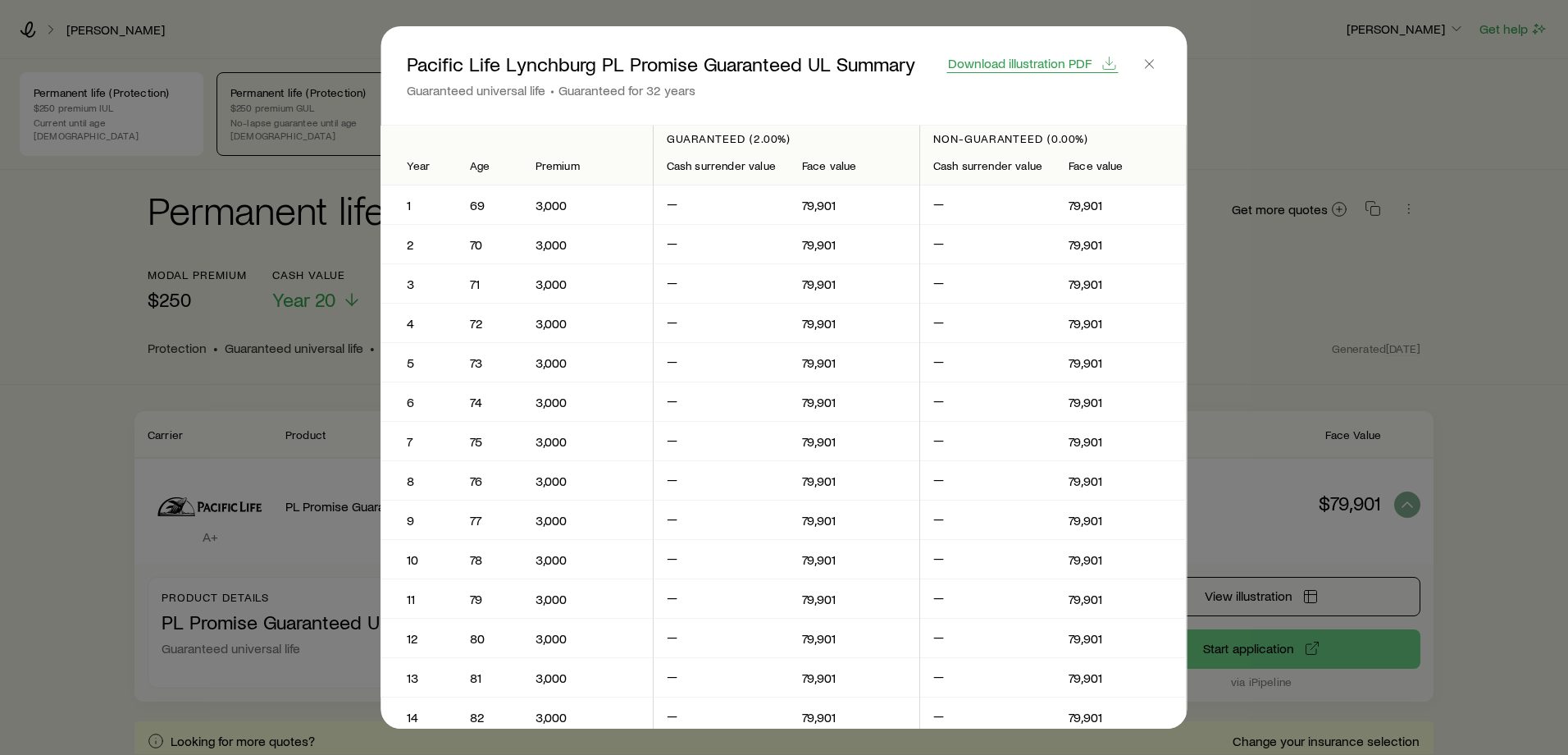
click at [1026, 64] on span "Download illustration PDF" at bounding box center [1020, 63] width 144 height 13
